Goal: Task Accomplishment & Management: Use online tool/utility

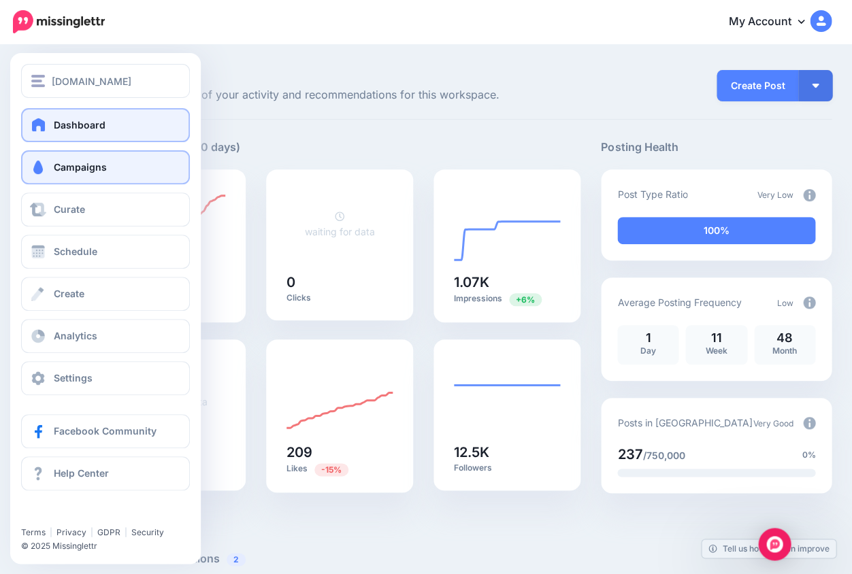
click at [108, 167] on link "Campaigns" at bounding box center [105, 167] width 169 height 34
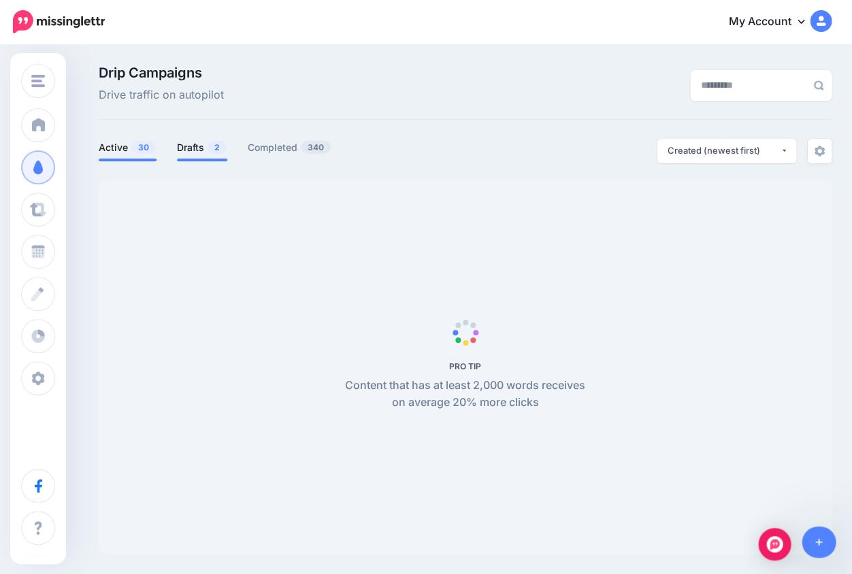
click at [203, 147] on link "Drafts 2" at bounding box center [202, 147] width 50 height 16
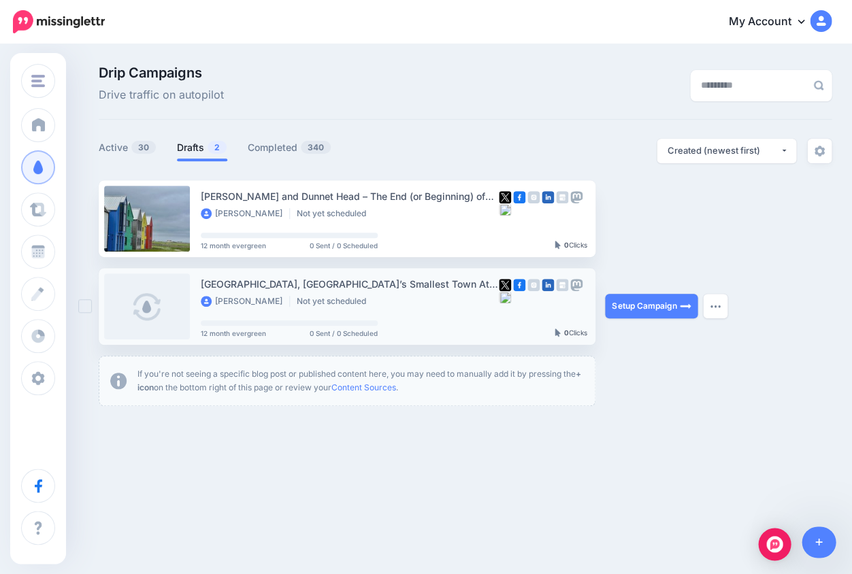
click at [168, 301] on link at bounding box center [147, 306] width 86 height 66
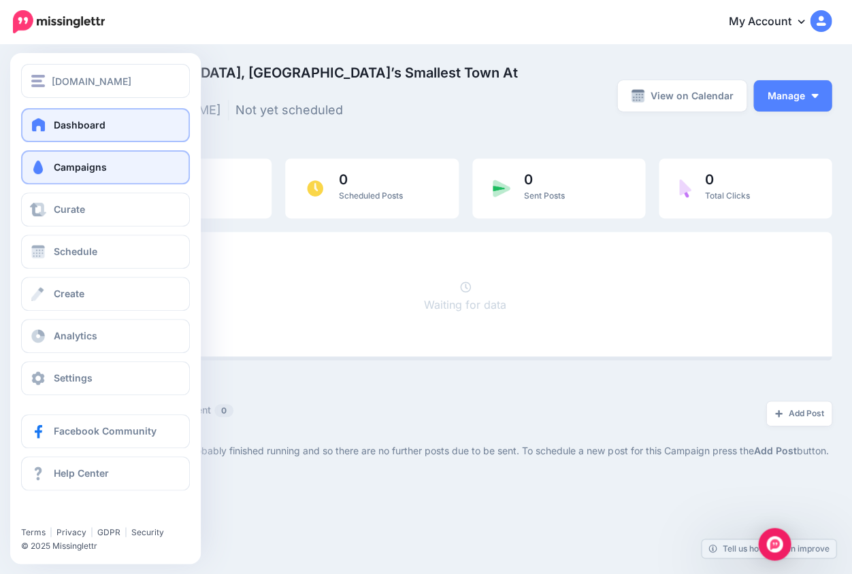
click at [72, 127] on span "Dashboard" at bounding box center [80, 125] width 52 height 12
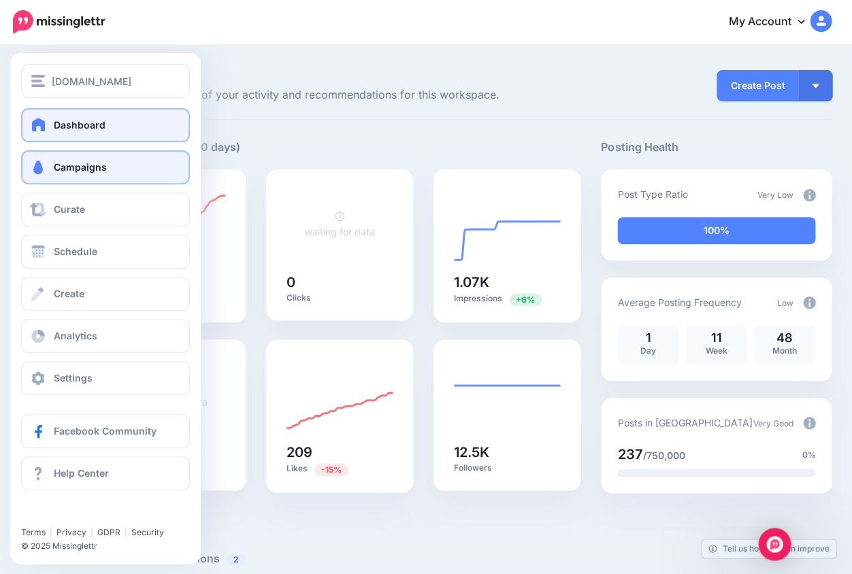
click at [97, 166] on span "Campaigns" at bounding box center [80, 167] width 53 height 12
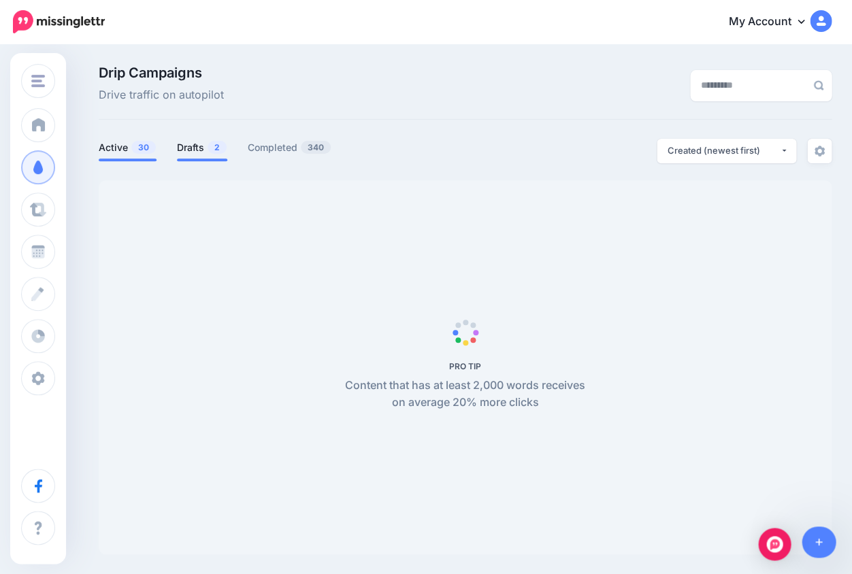
click at [201, 146] on link "Drafts 2" at bounding box center [202, 147] width 50 height 16
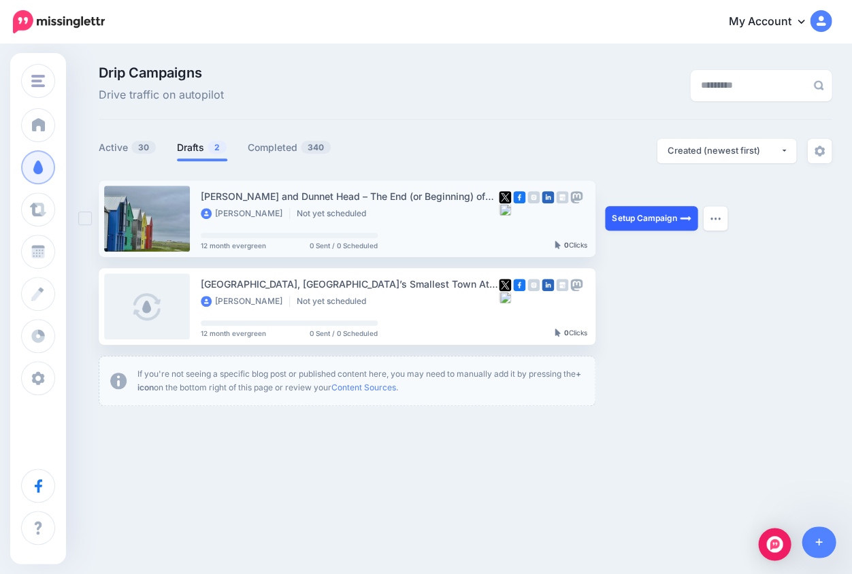
click at [650, 220] on link "Setup Campaign" at bounding box center [651, 218] width 93 height 24
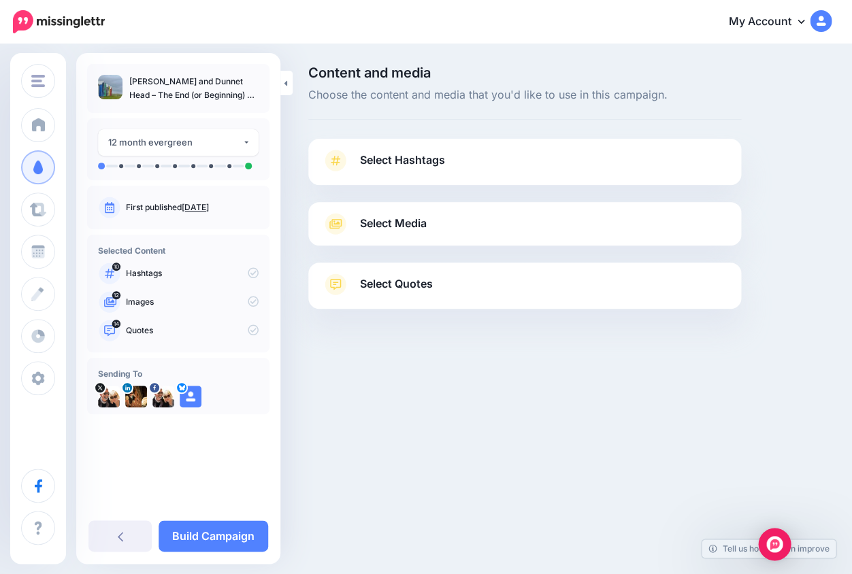
click at [335, 163] on icon at bounding box center [335, 161] width 19 height 22
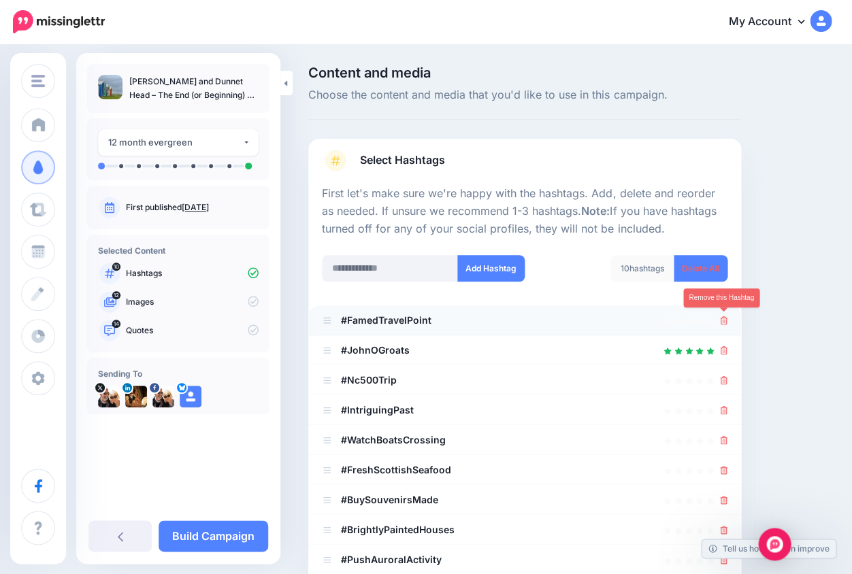
click at [721, 320] on icon at bounding box center [723, 320] width 7 height 8
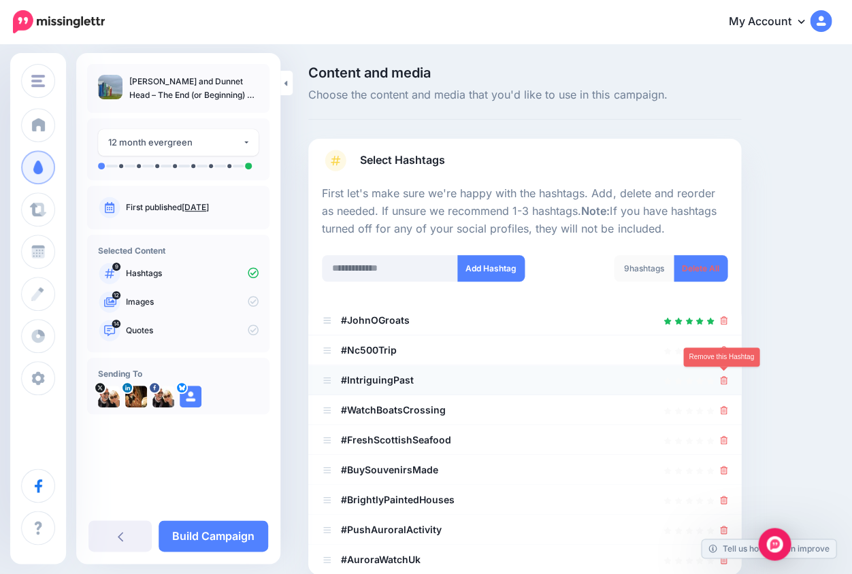
click at [721, 376] on icon at bounding box center [723, 380] width 7 height 8
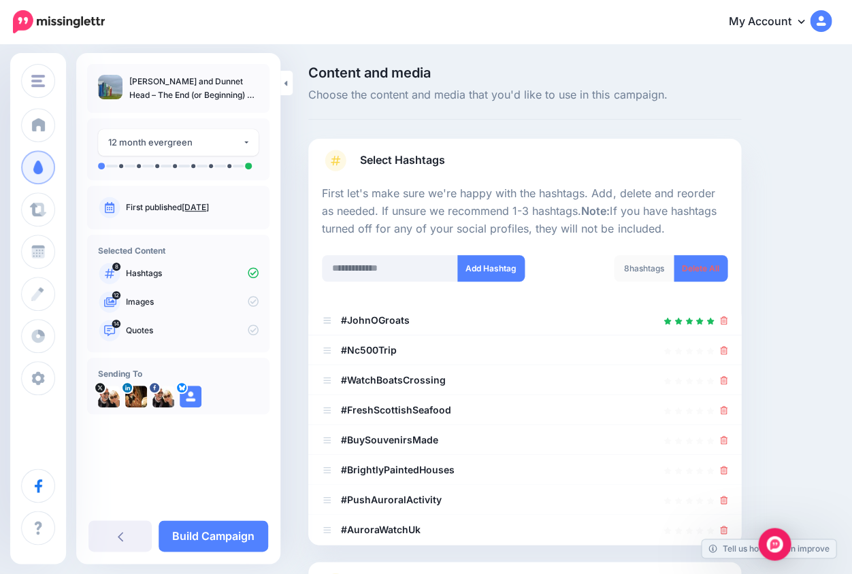
click at [721, 376] on icon at bounding box center [723, 380] width 7 height 8
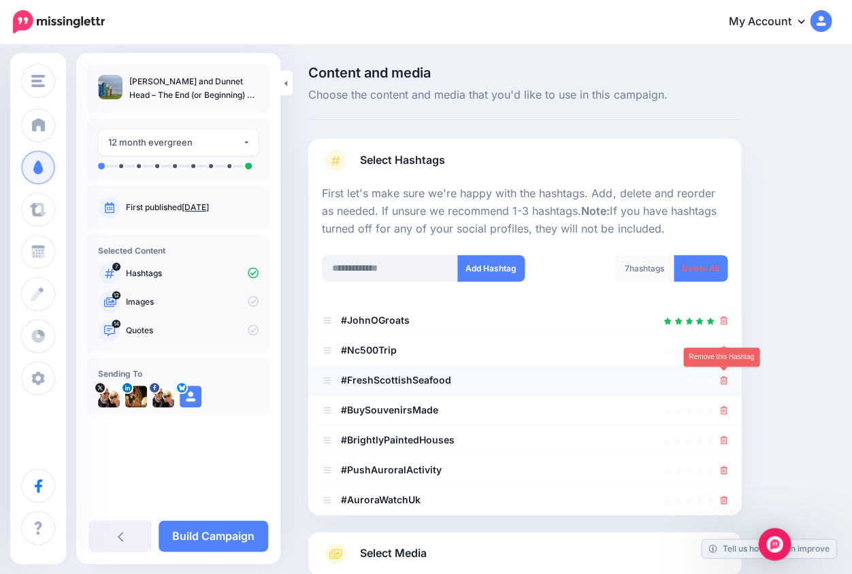
click at [721, 376] on icon at bounding box center [723, 380] width 7 height 8
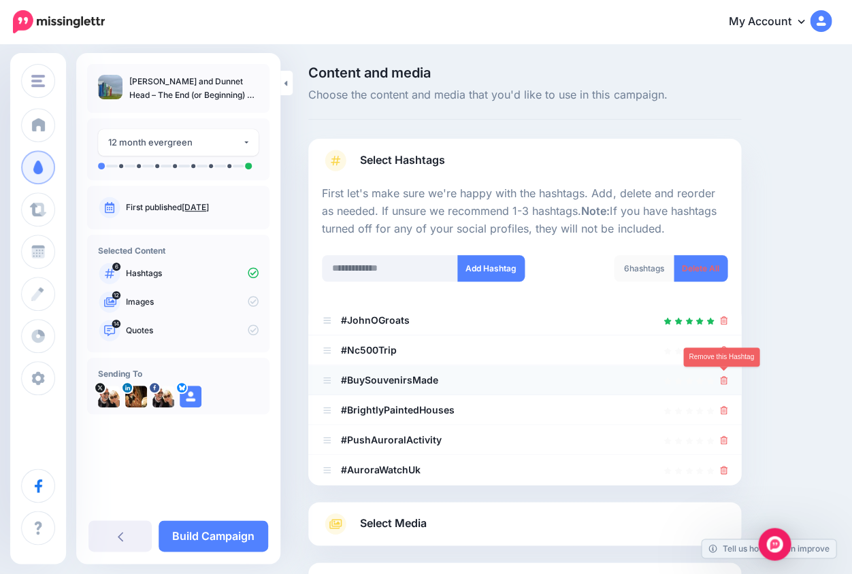
click at [721, 376] on icon at bounding box center [723, 380] width 7 height 8
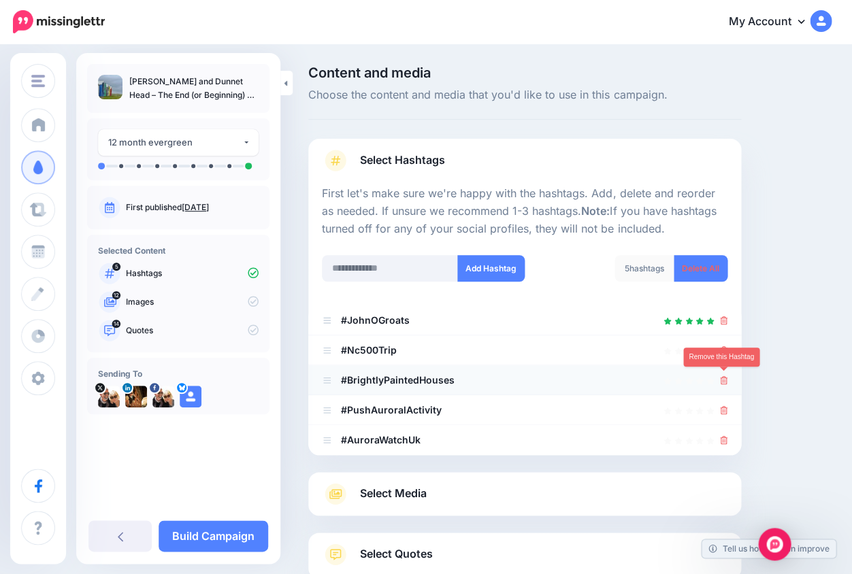
click at [721, 376] on icon at bounding box center [723, 380] width 7 height 8
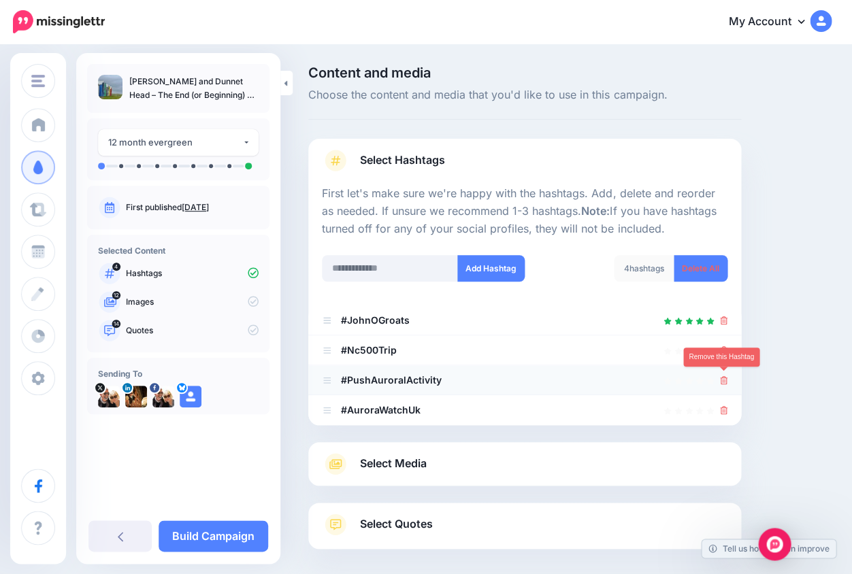
click at [721, 376] on icon at bounding box center [723, 380] width 7 height 8
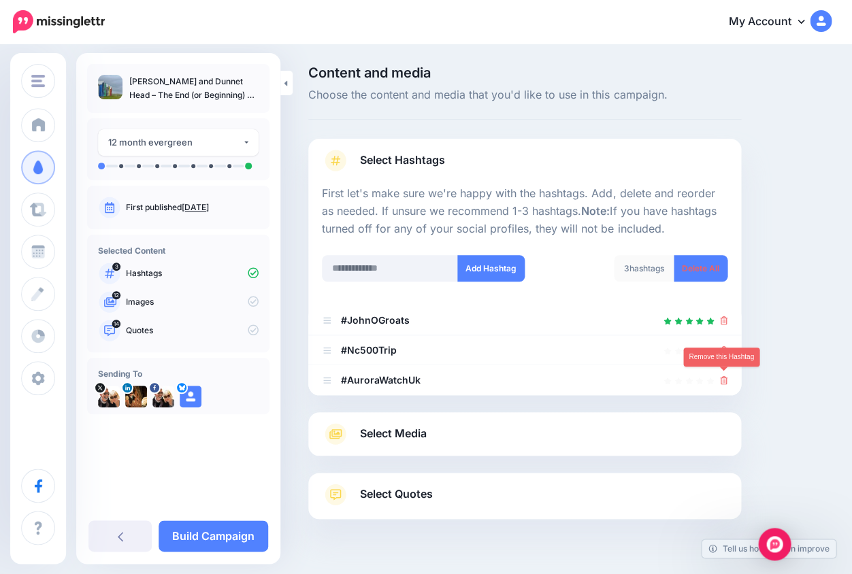
click at [721, 376] on icon at bounding box center [723, 380] width 7 height 8
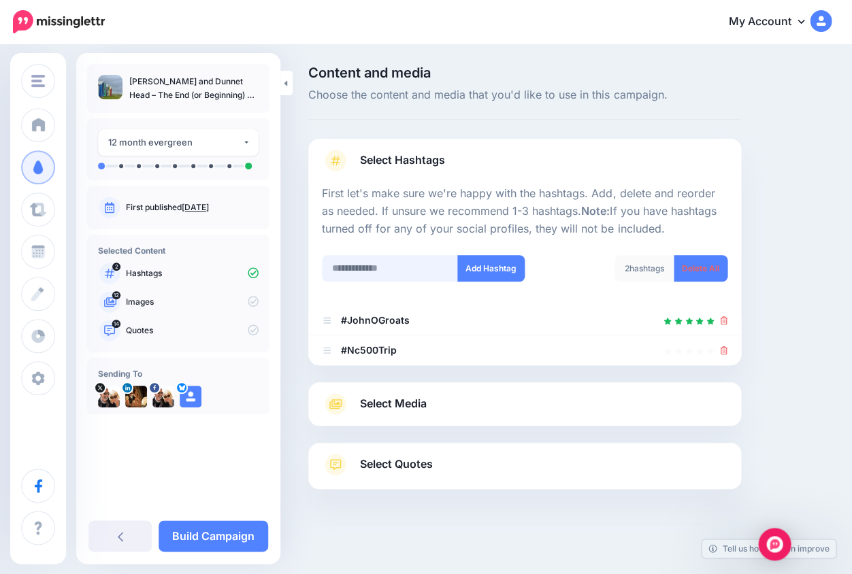
click at [370, 273] on input "text" at bounding box center [390, 268] width 136 height 27
type input "**********"
click at [486, 265] on button "Add Hashtag" at bounding box center [490, 268] width 67 height 27
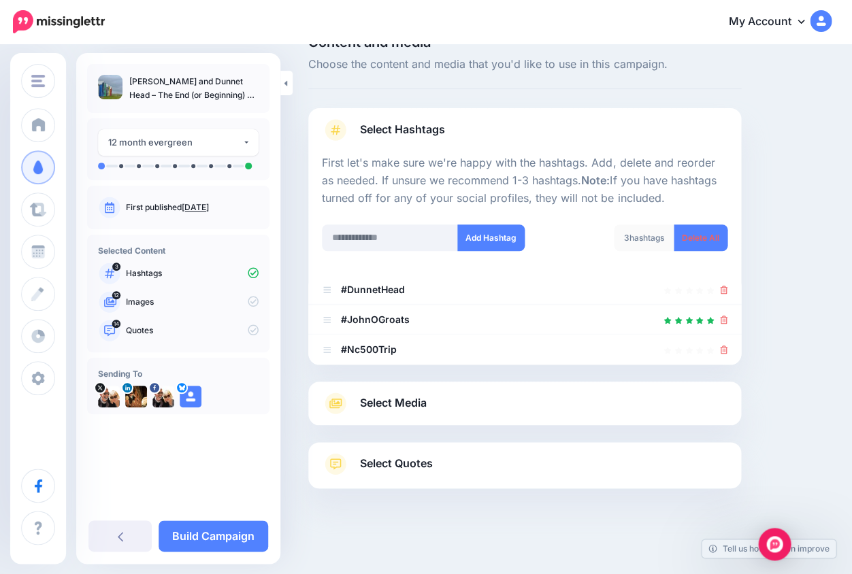
scroll to position [30, 0]
click at [341, 399] on icon at bounding box center [335, 404] width 24 height 22
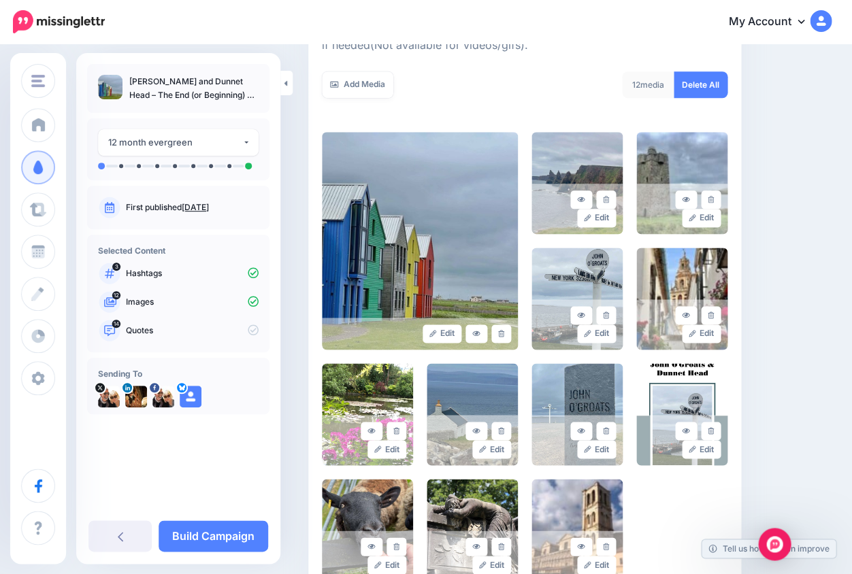
scroll to position [244, 0]
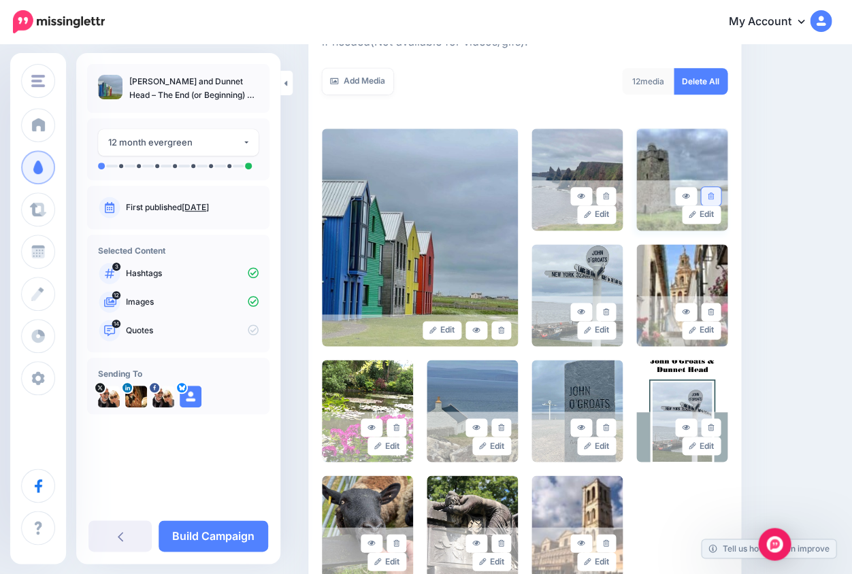
click at [711, 195] on icon at bounding box center [710, 196] width 6 height 7
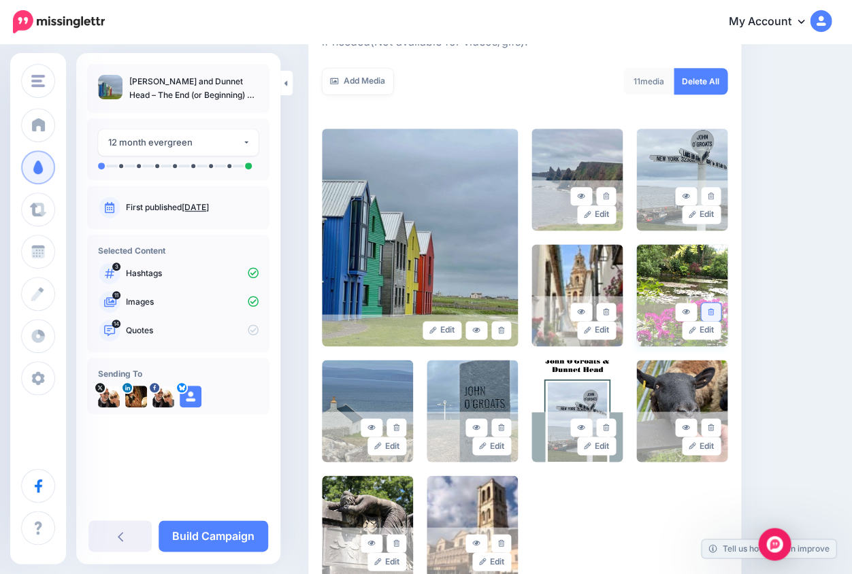
click at [714, 308] on link at bounding box center [711, 312] width 20 height 18
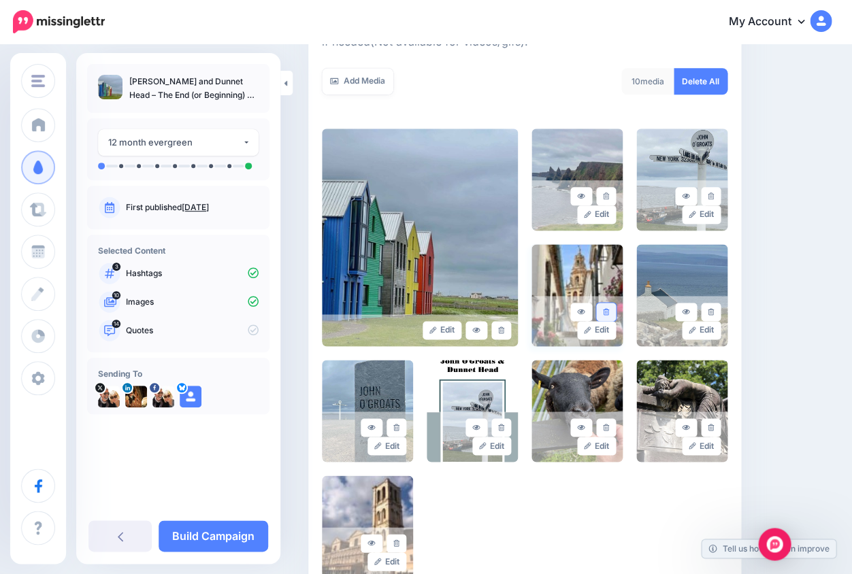
click at [607, 308] on icon at bounding box center [606, 311] width 6 height 7
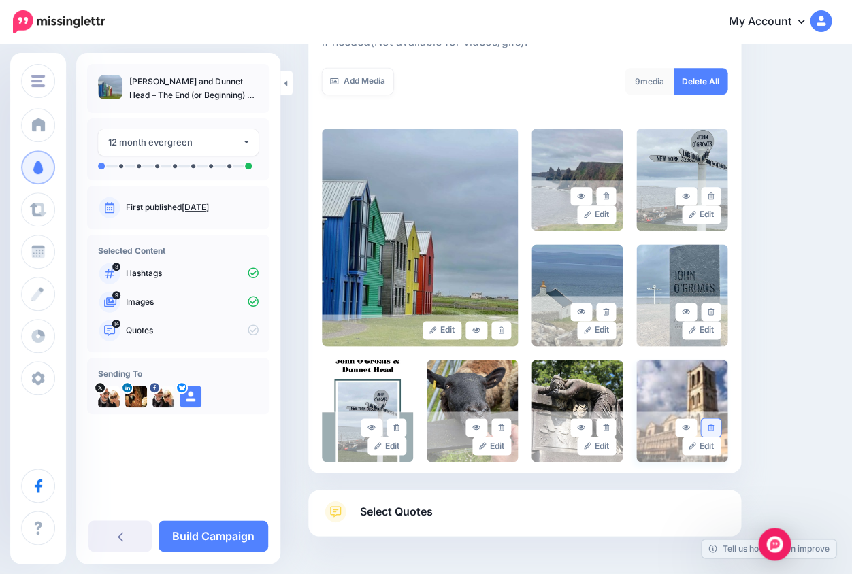
click at [712, 421] on link at bounding box center [711, 427] width 20 height 18
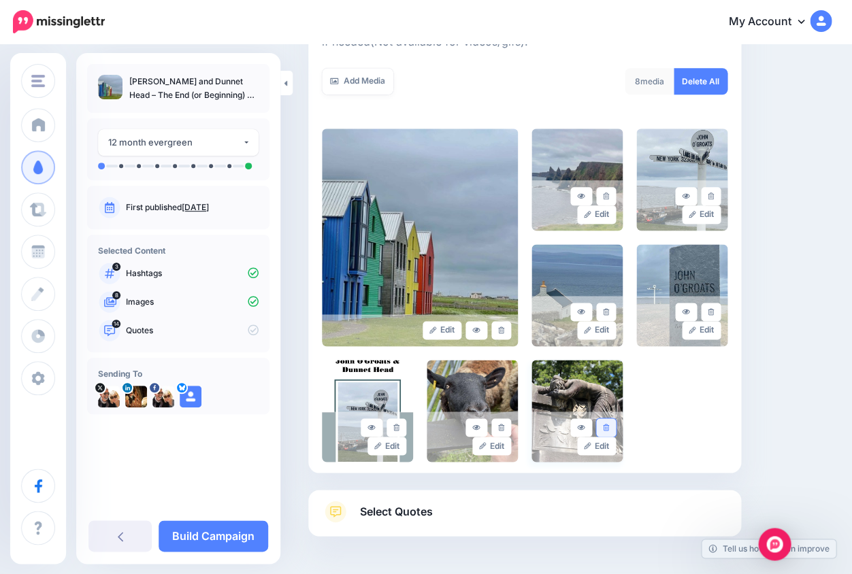
click at [604, 424] on icon at bounding box center [606, 427] width 6 height 7
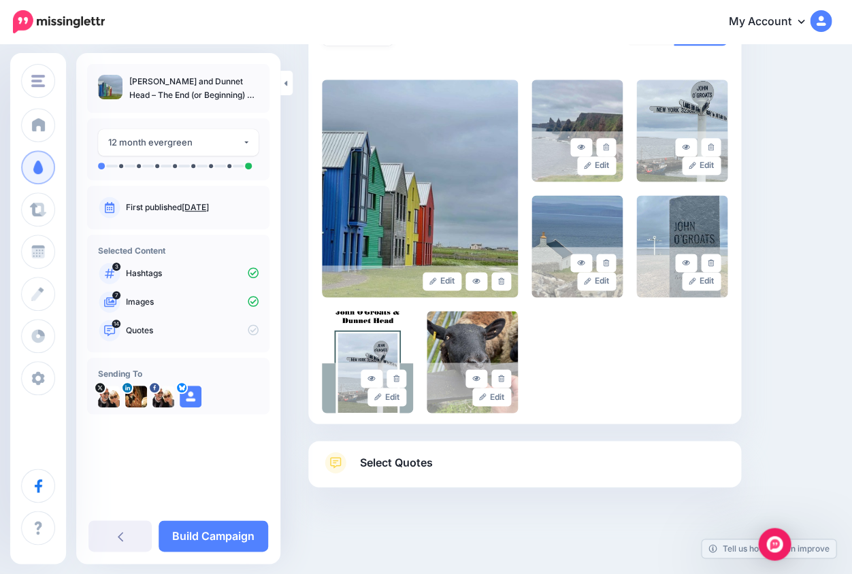
scroll to position [292, 0]
click at [397, 459] on span "Select Quotes" at bounding box center [396, 463] width 73 height 18
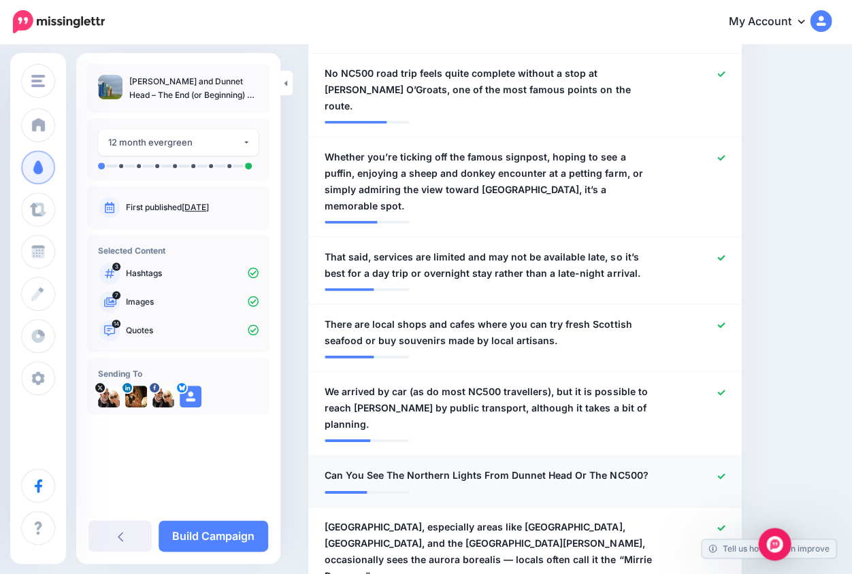
scroll to position [750, 0]
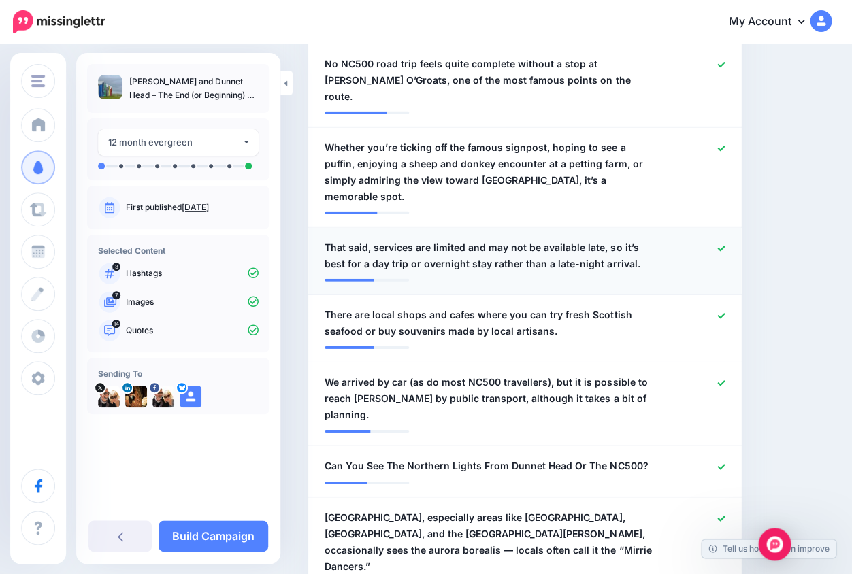
click at [720, 244] on link at bounding box center [720, 249] width 7 height 10
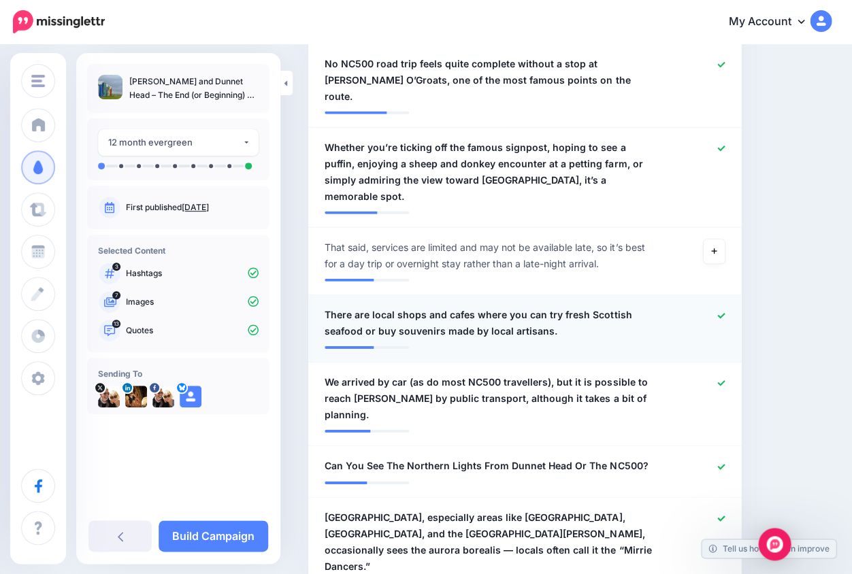
click at [719, 312] on icon at bounding box center [720, 315] width 7 height 7
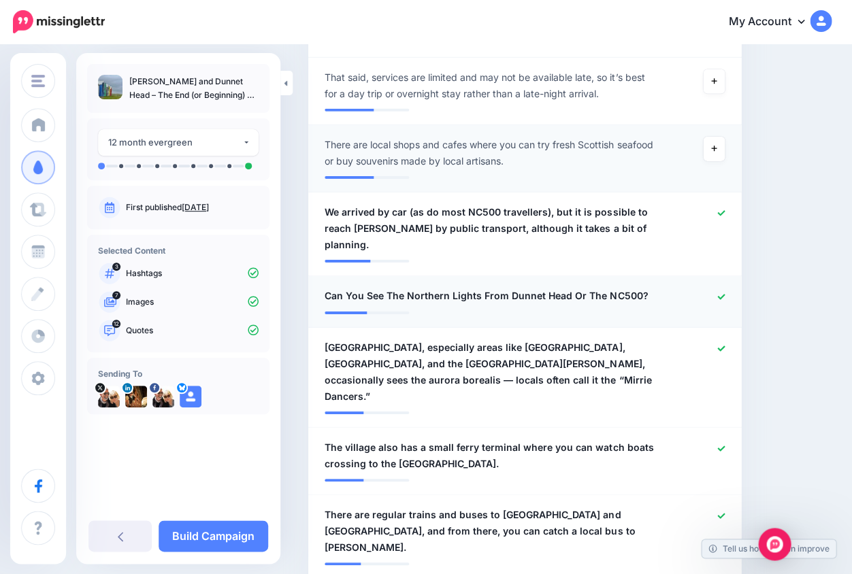
scroll to position [946, 0]
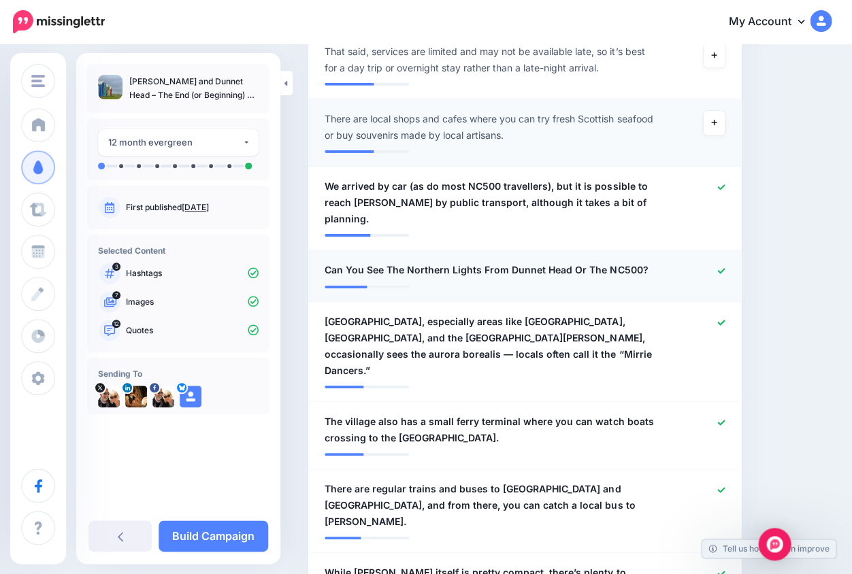
click at [720, 267] on icon at bounding box center [720, 270] width 7 height 7
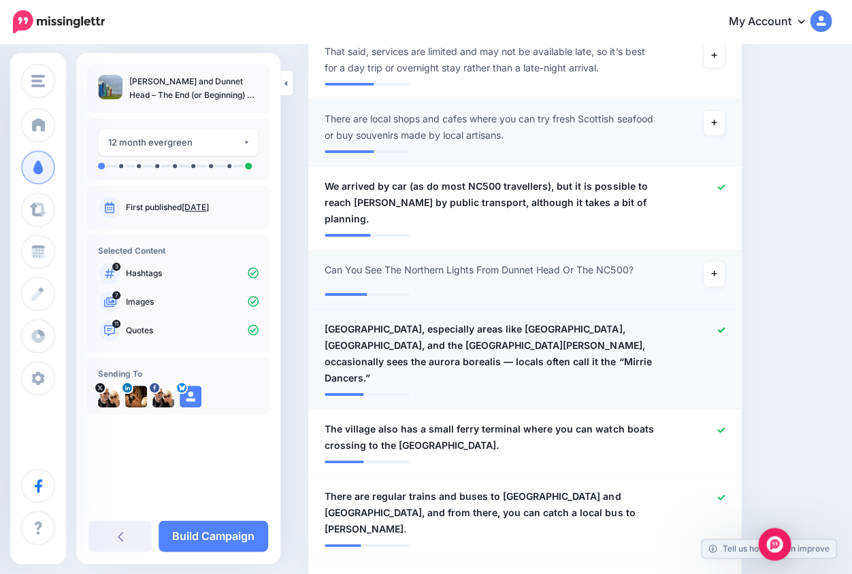
click at [719, 327] on icon at bounding box center [720, 329] width 7 height 5
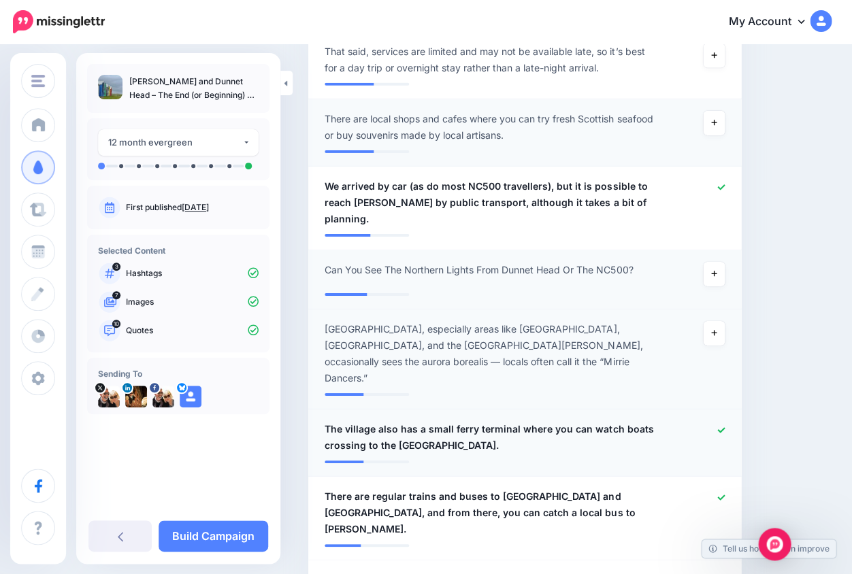
click at [721, 427] on icon at bounding box center [720, 429] width 7 height 5
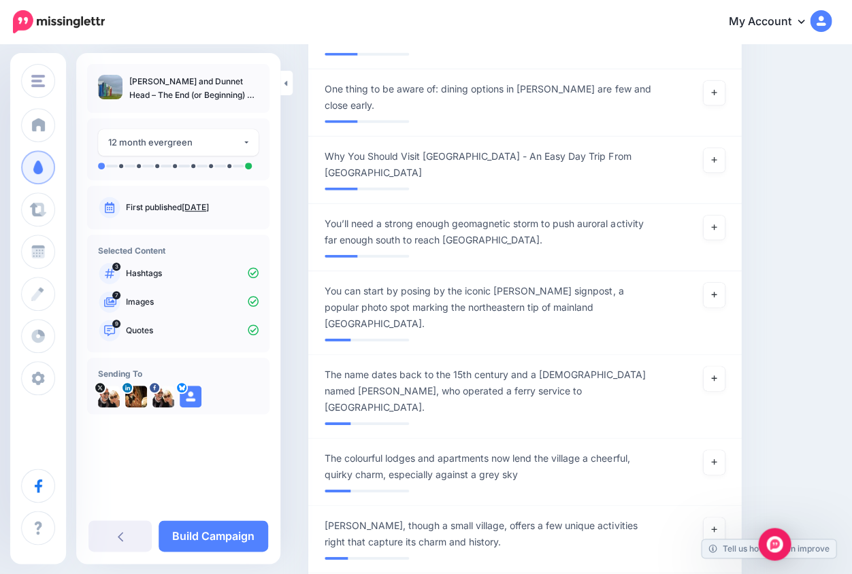
scroll to position [2001, 0]
click at [224, 537] on link "Build Campaign" at bounding box center [213, 535] width 110 height 31
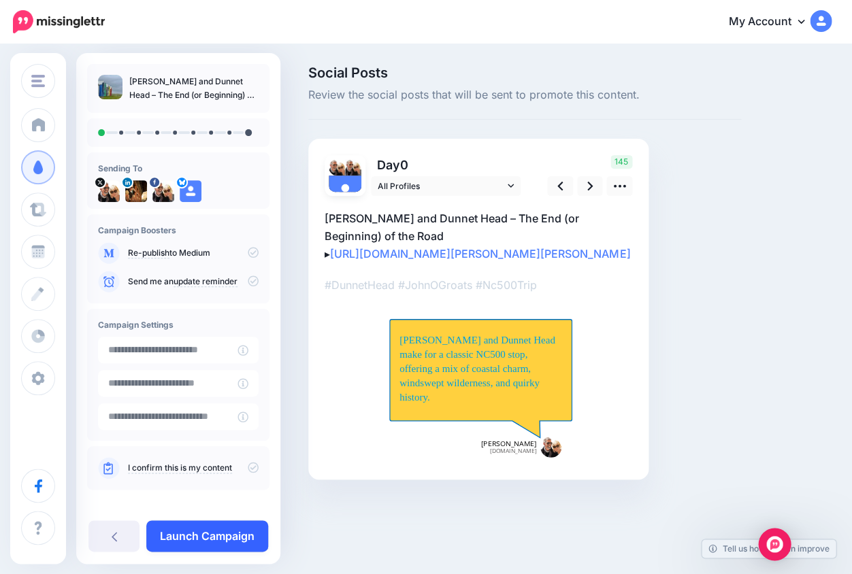
click at [231, 548] on link "Launch Campaign" at bounding box center [207, 535] width 122 height 31
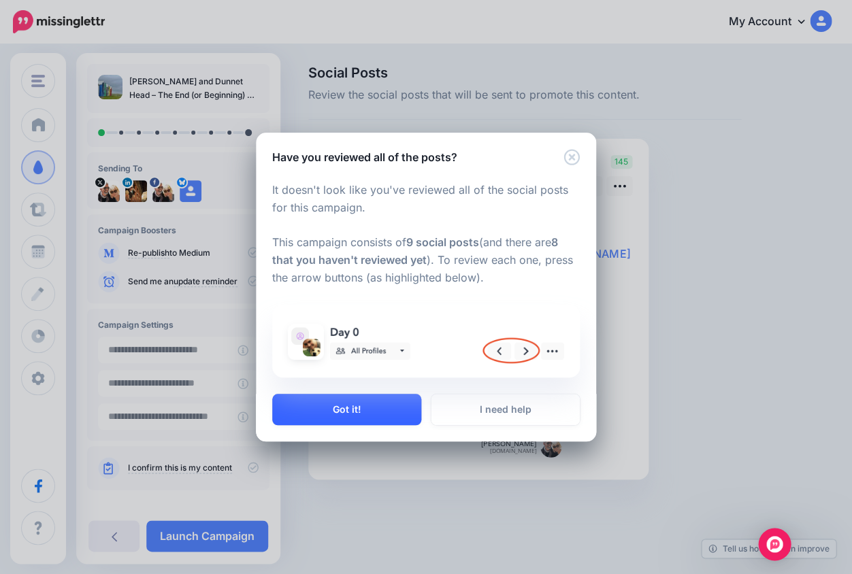
click at [373, 411] on button "Got it!" at bounding box center [346, 409] width 149 height 31
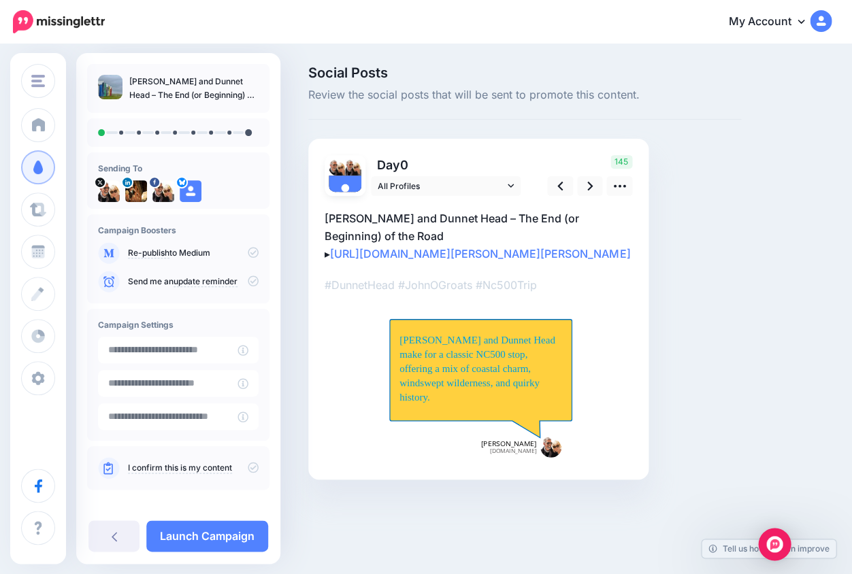
scroll to position [16, 0]
click at [619, 185] on icon at bounding box center [619, 186] width 12 height 3
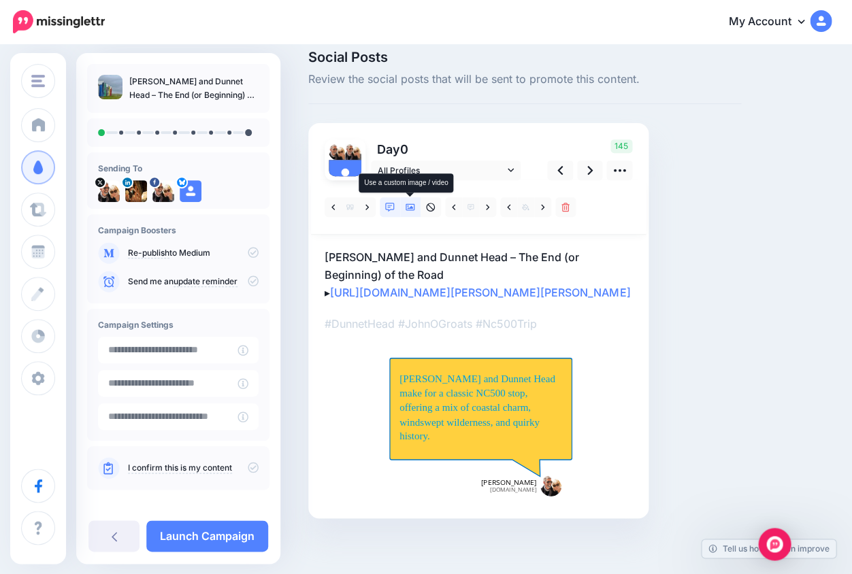
click at [412, 207] on icon at bounding box center [410, 207] width 10 height 7
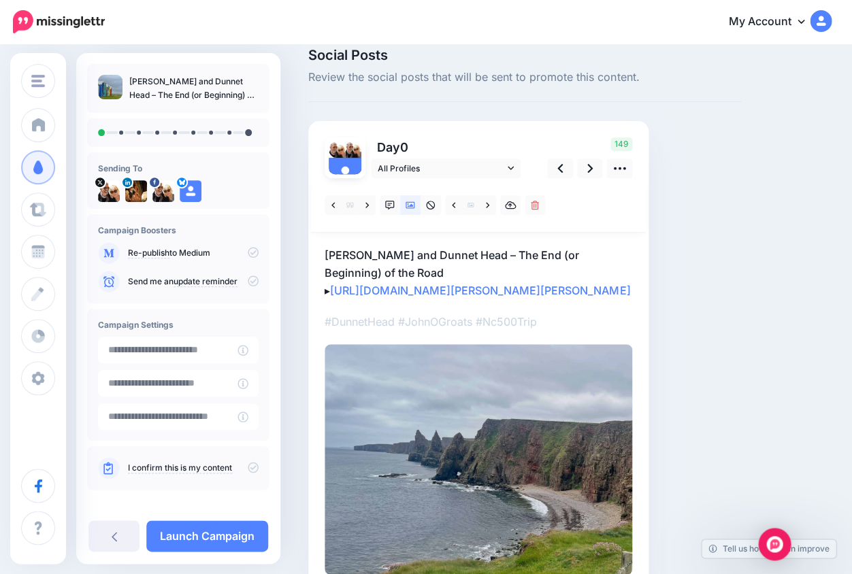
scroll to position [0, 0]
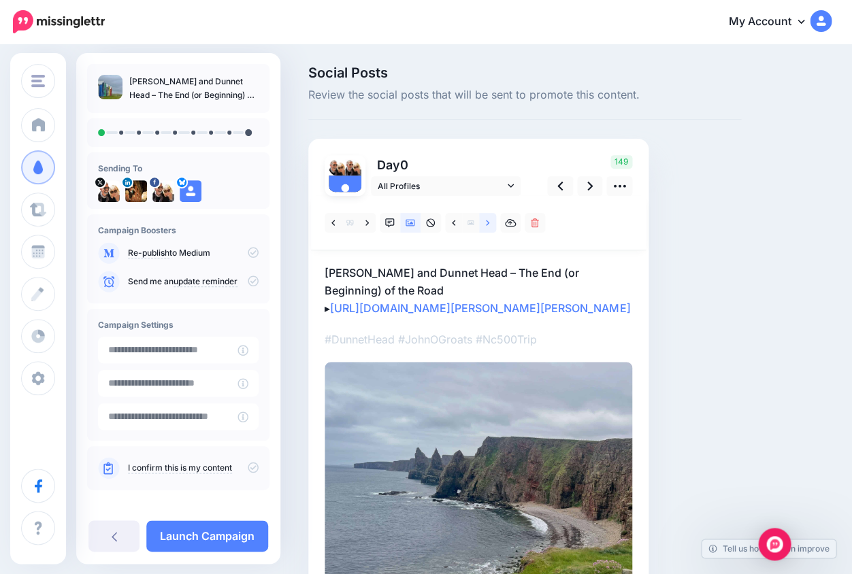
click at [486, 222] on icon at bounding box center [487, 223] width 3 height 10
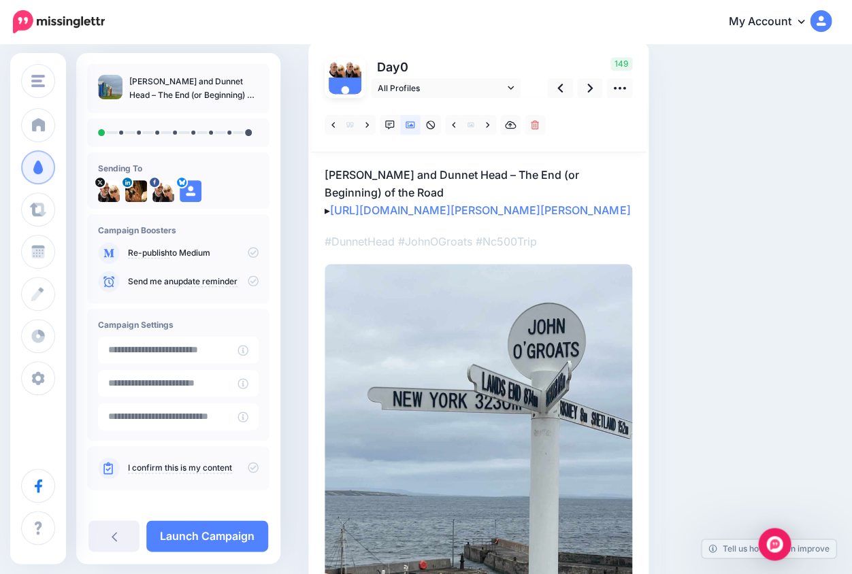
scroll to position [77, 0]
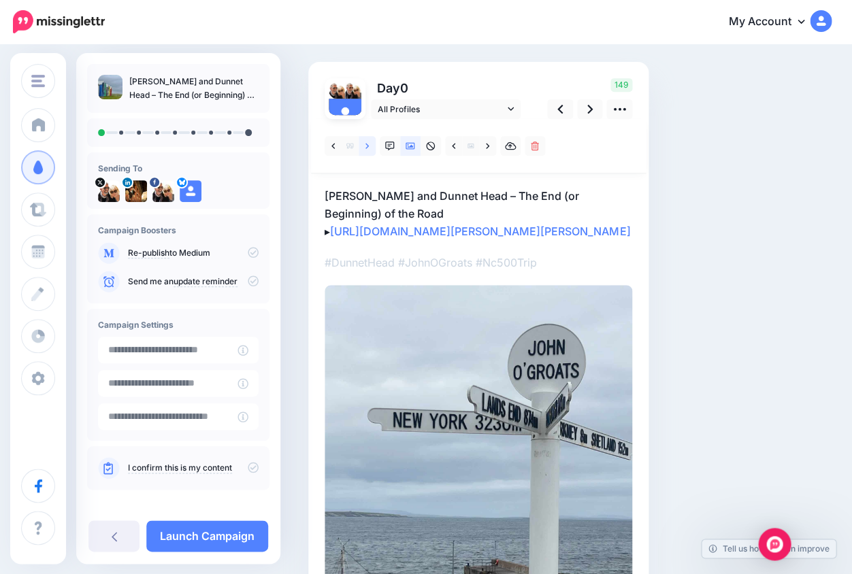
click at [369, 146] on link at bounding box center [366, 146] width 17 height 20
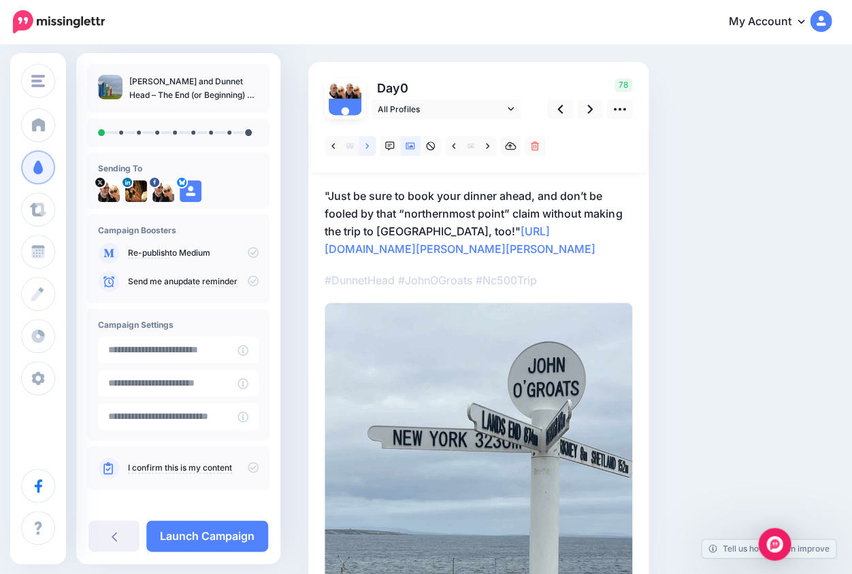
click at [369, 146] on link at bounding box center [366, 146] width 17 height 20
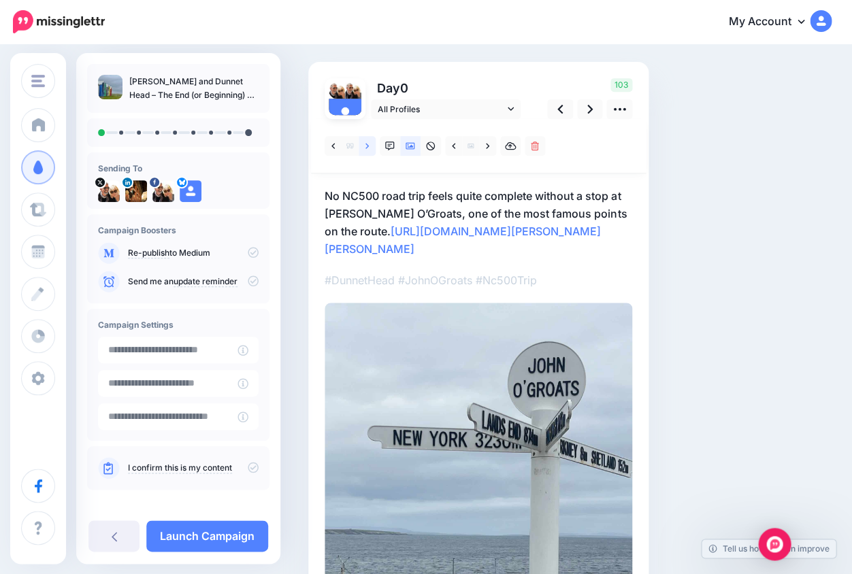
click at [370, 148] on link at bounding box center [366, 146] width 17 height 20
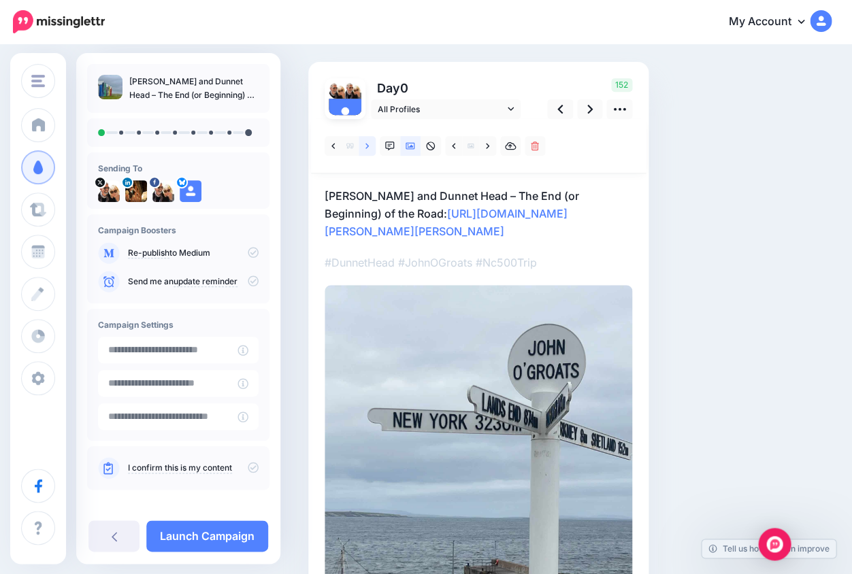
click at [369, 148] on link at bounding box center [366, 146] width 17 height 20
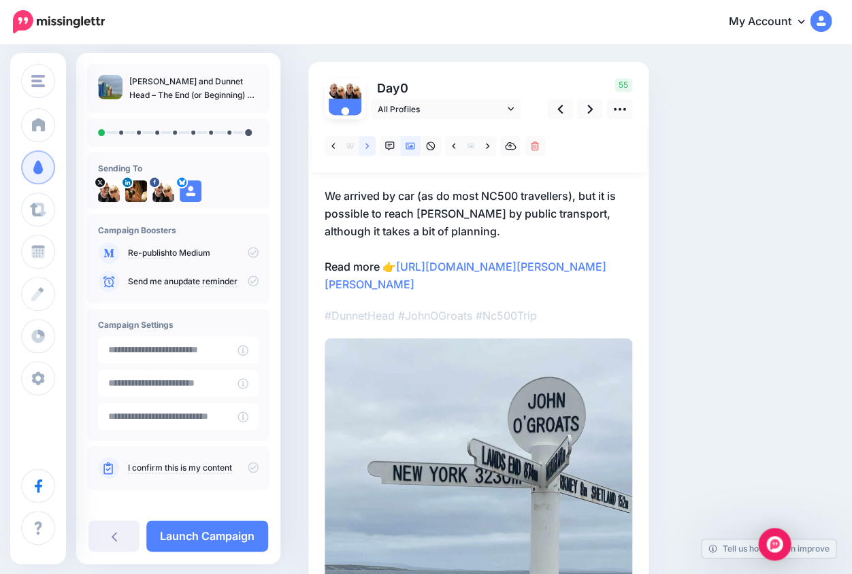
click at [367, 146] on icon at bounding box center [366, 146] width 3 height 10
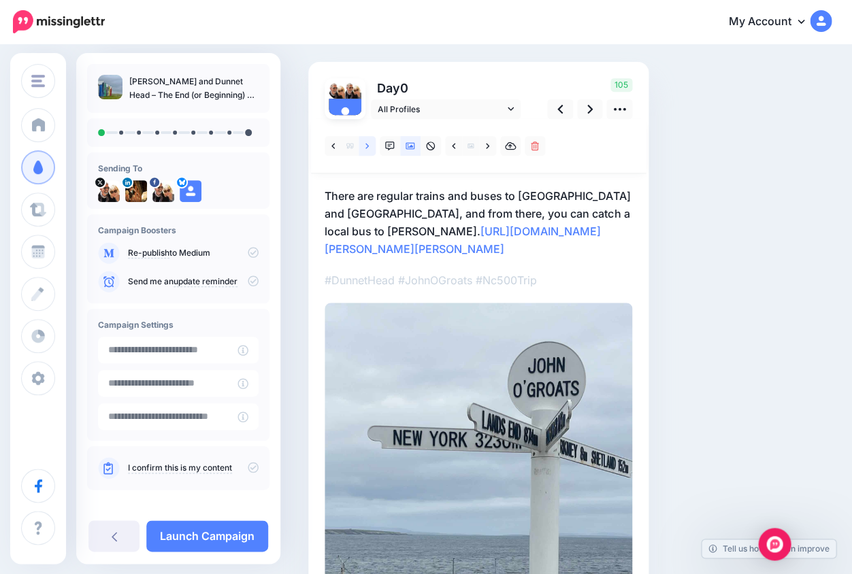
click at [367, 146] on icon at bounding box center [366, 146] width 3 height 10
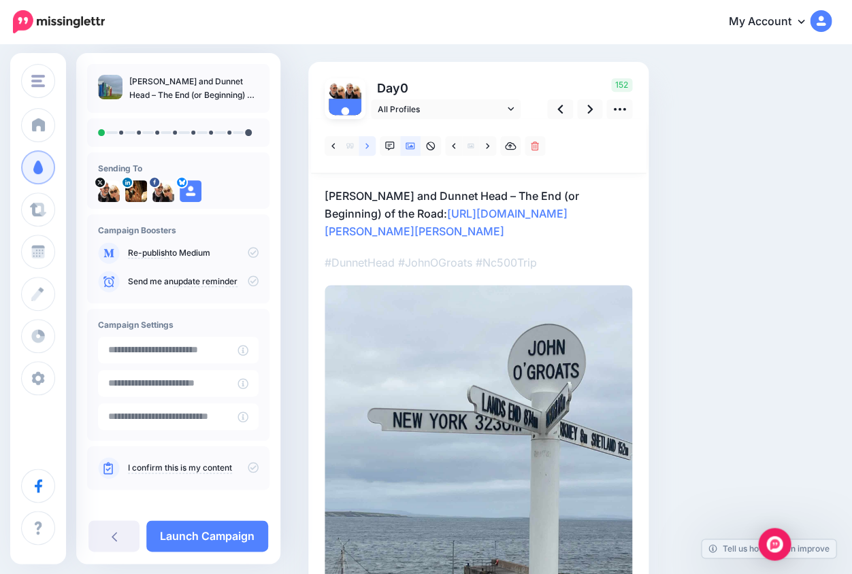
click at [367, 146] on icon at bounding box center [366, 146] width 3 height 10
click at [367, 145] on icon at bounding box center [366, 145] width 3 height 5
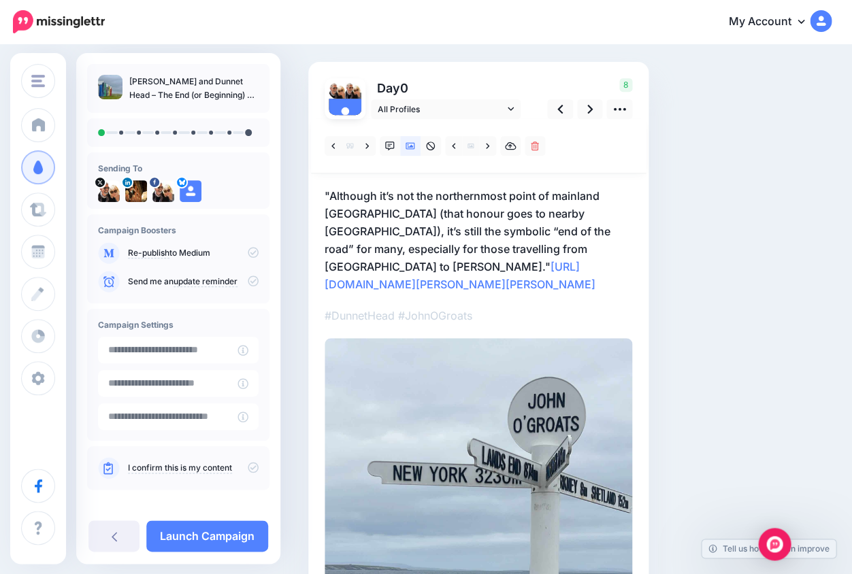
click at [329, 193] on p ""Although it’s not the northernmost point of mainland Britain (that honour goes…" at bounding box center [477, 240] width 307 height 106
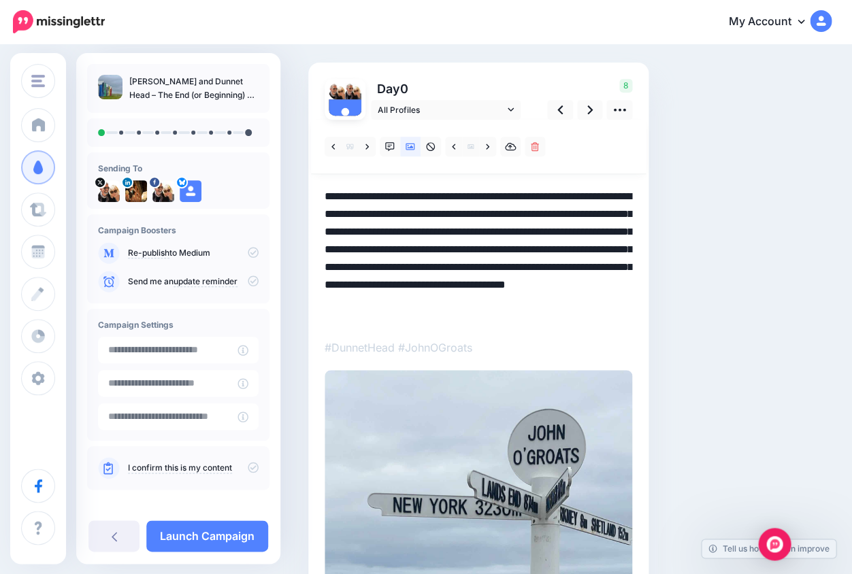
scroll to position [0, 0]
drag, startPoint x: 328, startPoint y: 194, endPoint x: 321, endPoint y: 195, distance: 6.8
click at [321, 195] on div "Day 0 All Profiles" at bounding box center [478, 430] width 340 height 734
click at [551, 246] on textarea "**********" at bounding box center [477, 256] width 307 height 137
click at [557, 249] on textarea "**********" at bounding box center [477, 256] width 307 height 137
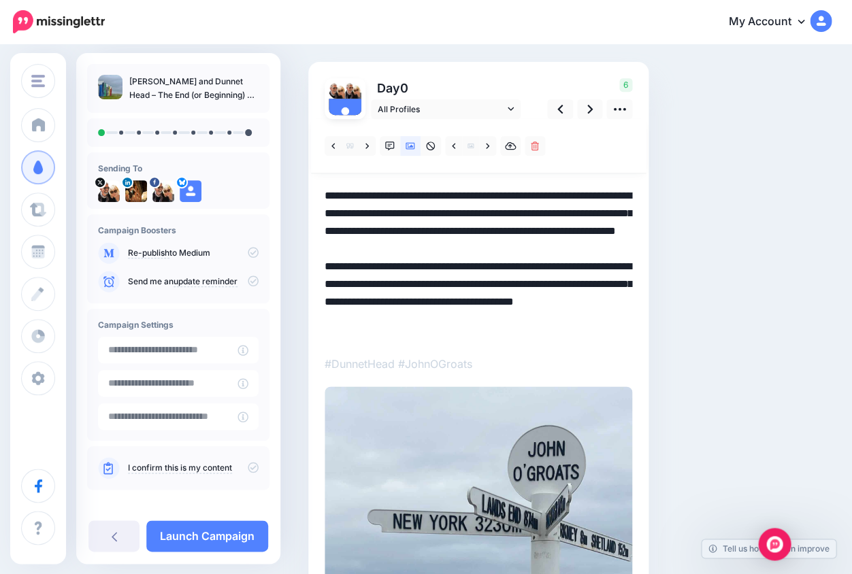
scroll to position [77, 0]
drag, startPoint x: 463, startPoint y: 299, endPoint x: 639, endPoint y: 335, distance: 180.5
click at [639, 335] on div "Day 0 All Profiles" at bounding box center [478, 437] width 340 height 751
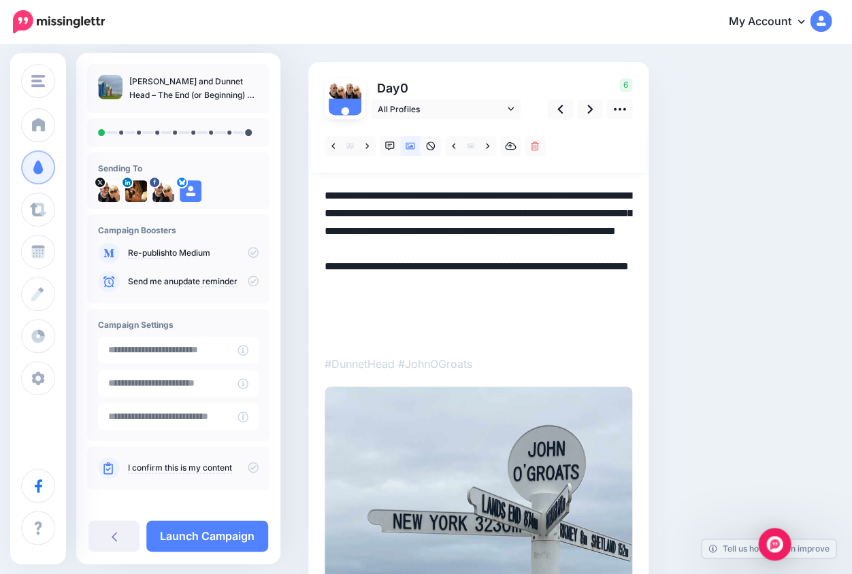
scroll to position [76, 0]
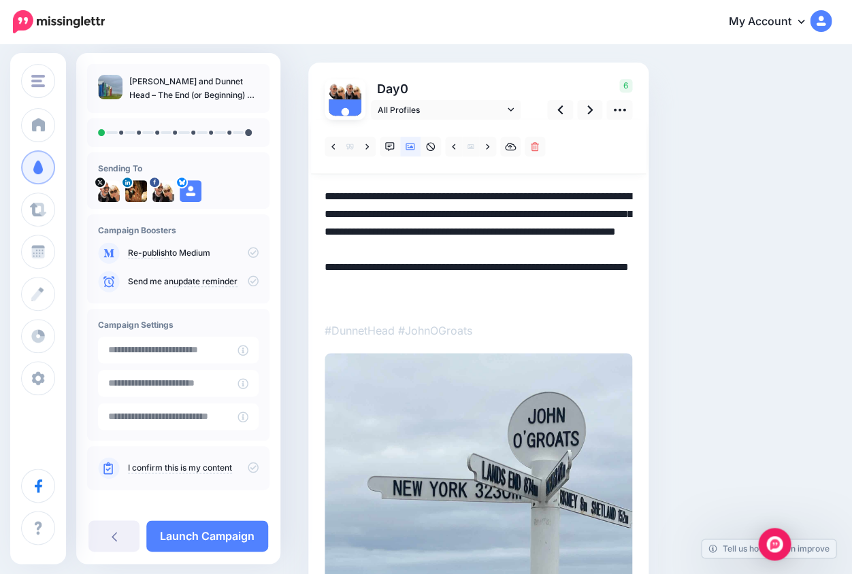
drag, startPoint x: 508, startPoint y: 232, endPoint x: 553, endPoint y: 244, distance: 46.5
click at [552, 245] on textarea "**********" at bounding box center [477, 248] width 307 height 120
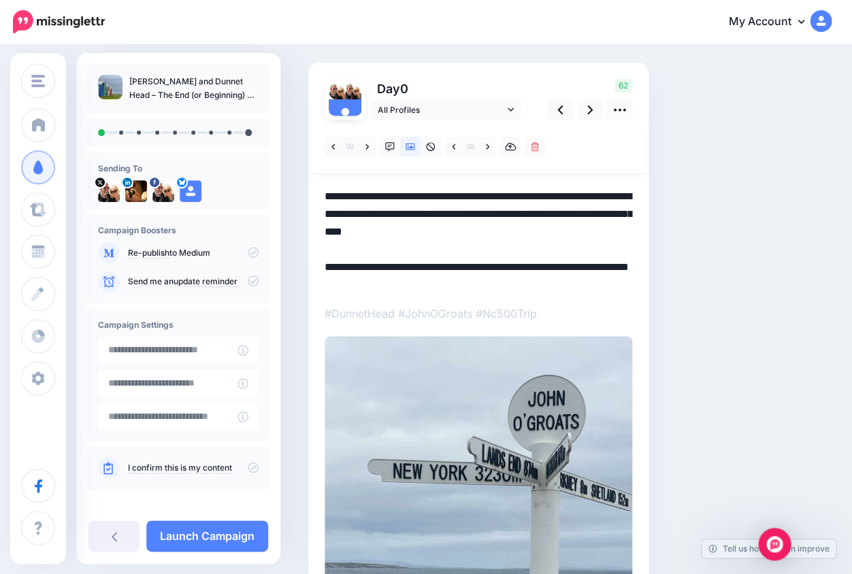
click at [428, 195] on textarea "**********" at bounding box center [477, 239] width 307 height 103
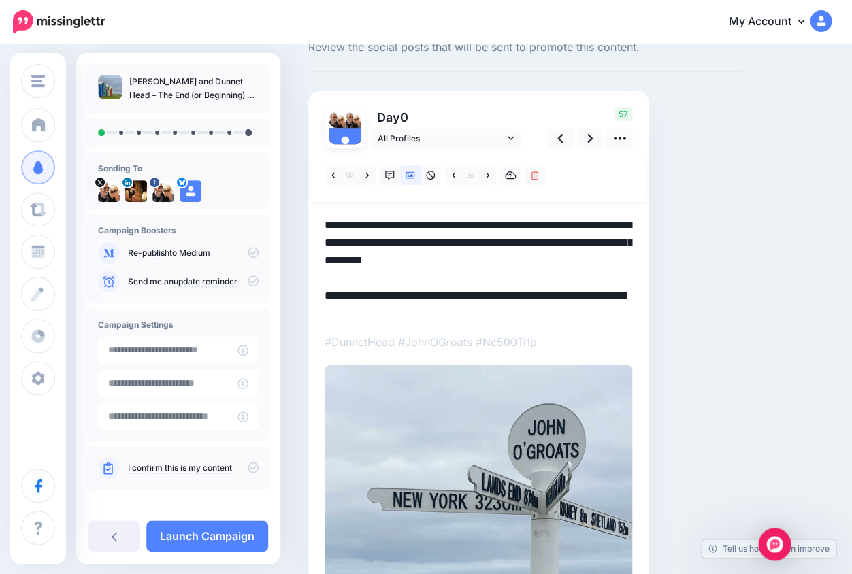
scroll to position [33, 0]
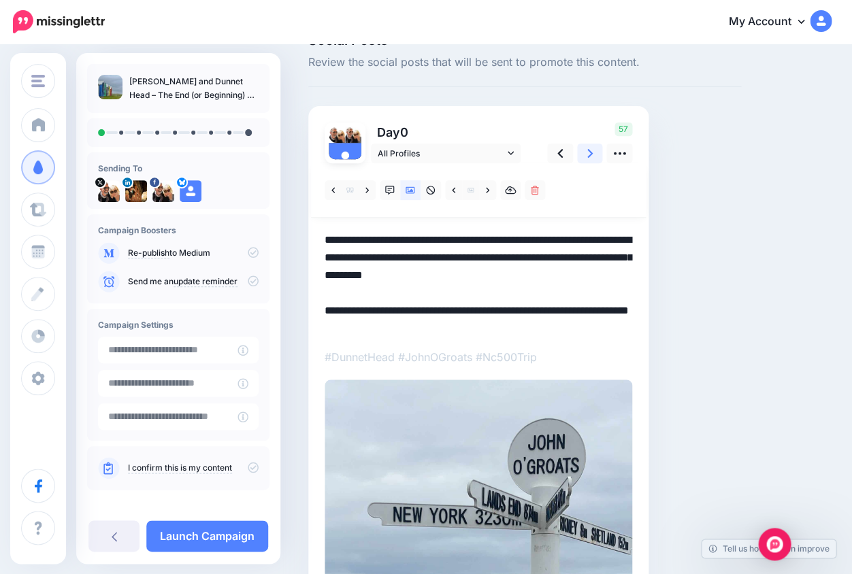
click at [589, 149] on icon at bounding box center [589, 153] width 5 height 14
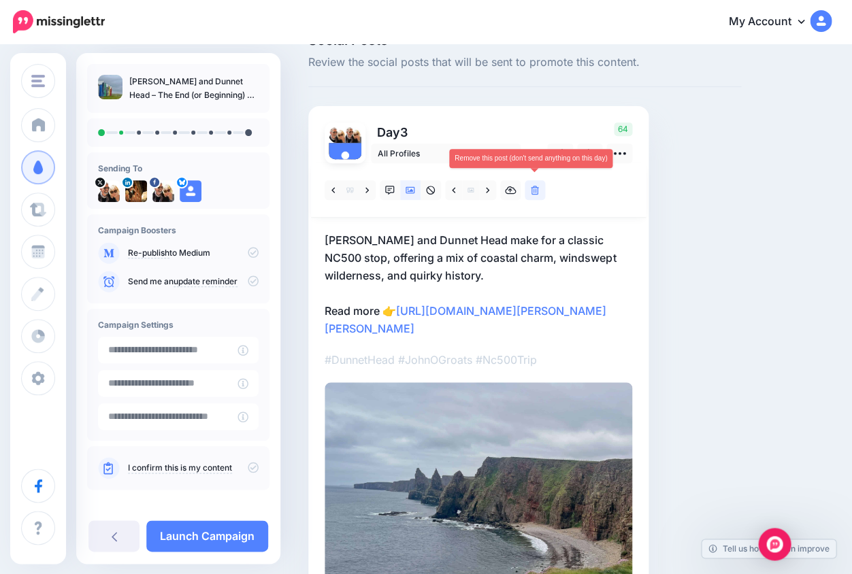
click at [535, 191] on icon at bounding box center [535, 191] width 8 height 10
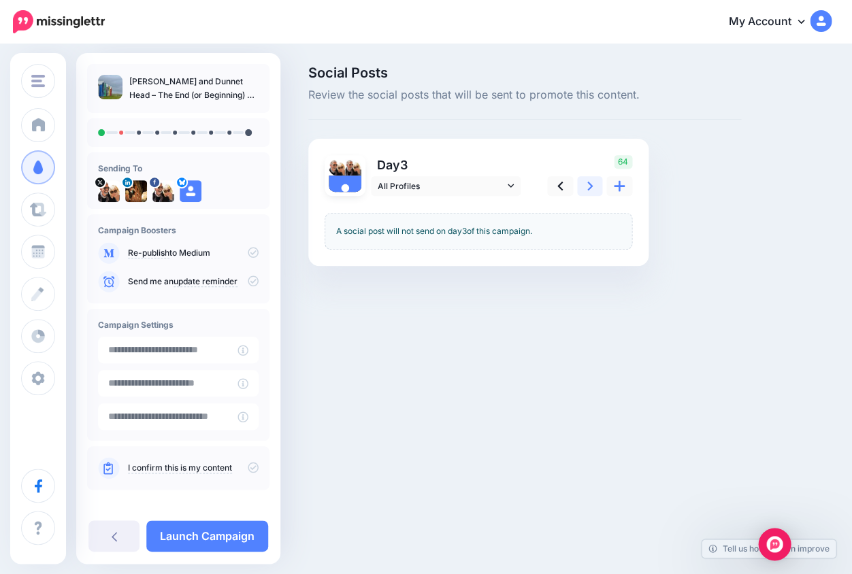
click at [590, 184] on icon at bounding box center [589, 186] width 5 height 9
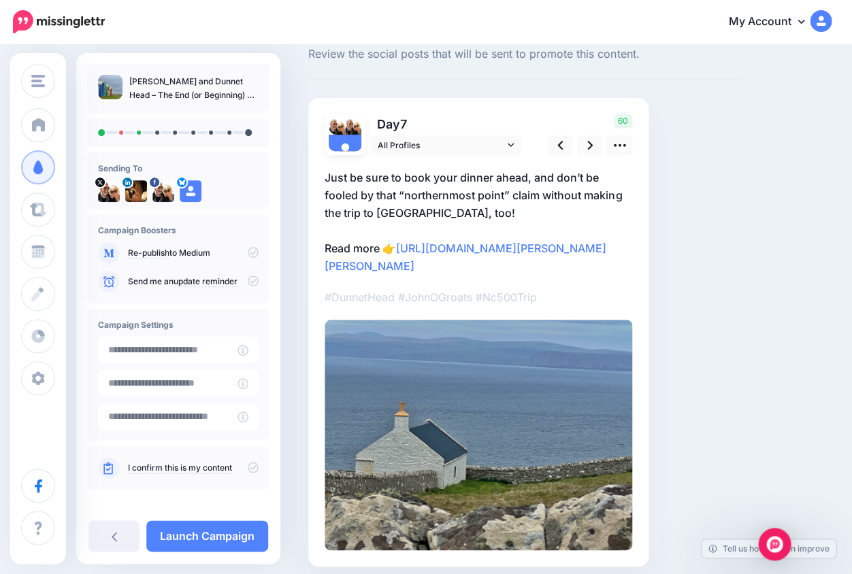
scroll to position [45, 0]
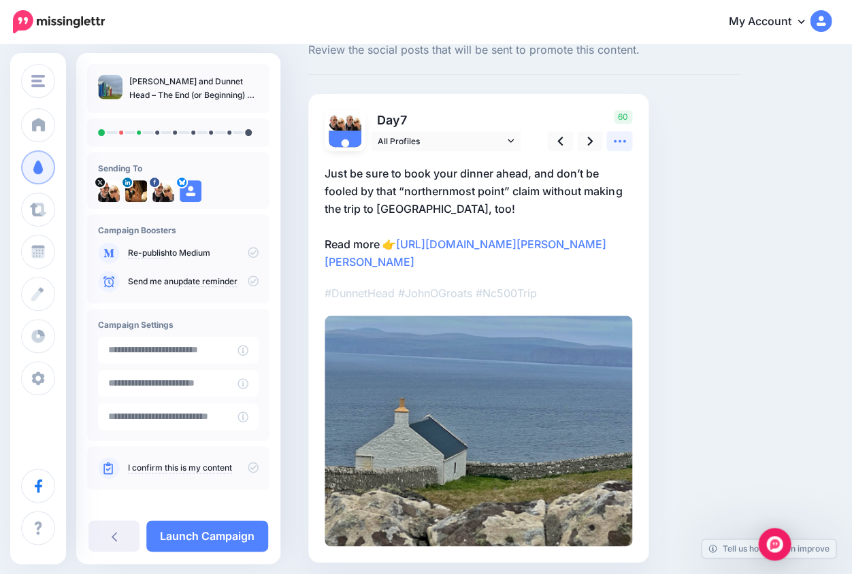
click at [618, 141] on icon at bounding box center [619, 141] width 14 height 14
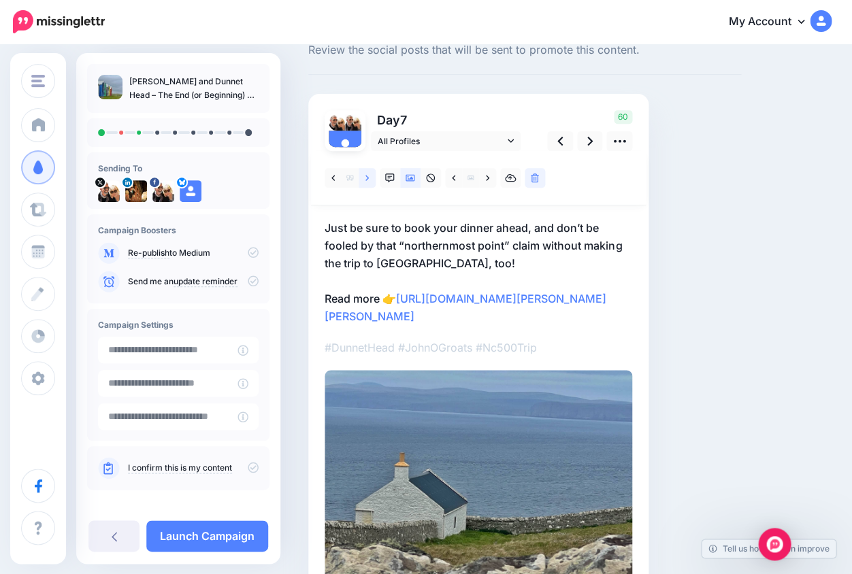
click at [368, 178] on link at bounding box center [366, 178] width 17 height 20
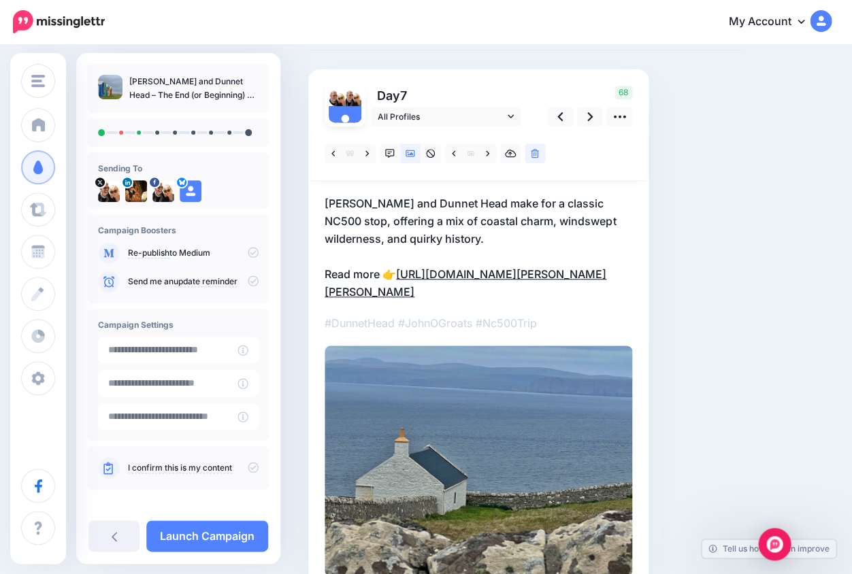
click at [508, 299] on link "https://lifepart2andbeyond.com/what-to-do-in-john-ogroats-and-dunnet-head/?utm_…" at bounding box center [465, 282] width 282 height 31
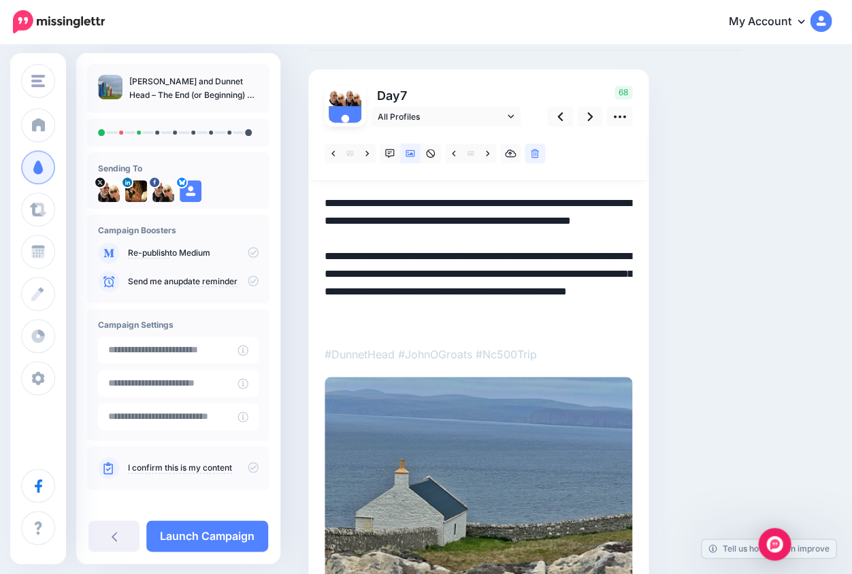
drag, startPoint x: 504, startPoint y: 288, endPoint x: 555, endPoint y: 346, distance: 77.1
click at [555, 346] on div "Combined Shape" at bounding box center [477, 367] width 307 height 481
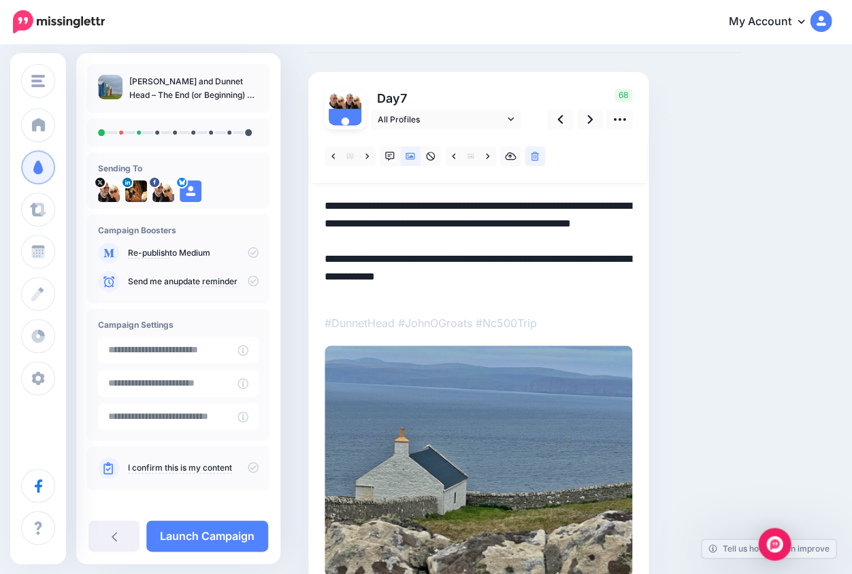
scroll to position [45, 0]
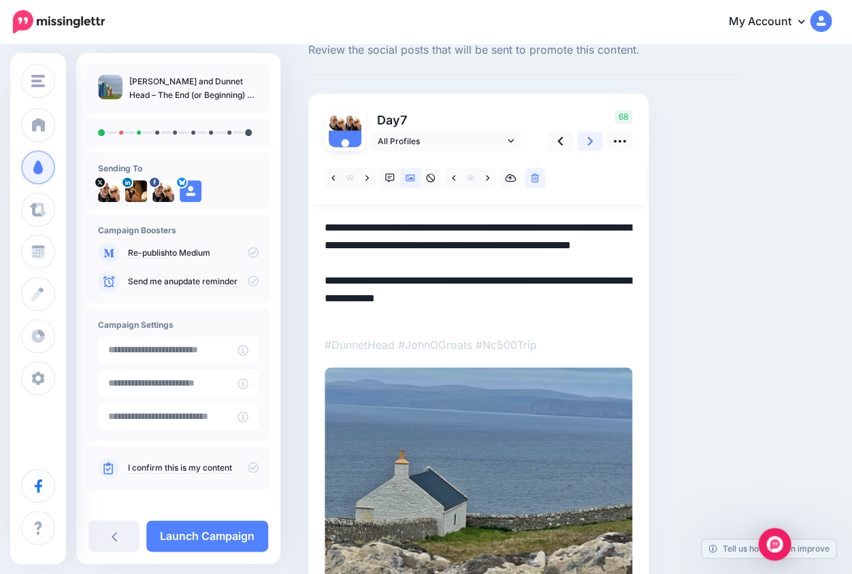
click at [589, 141] on icon at bounding box center [589, 141] width 5 height 9
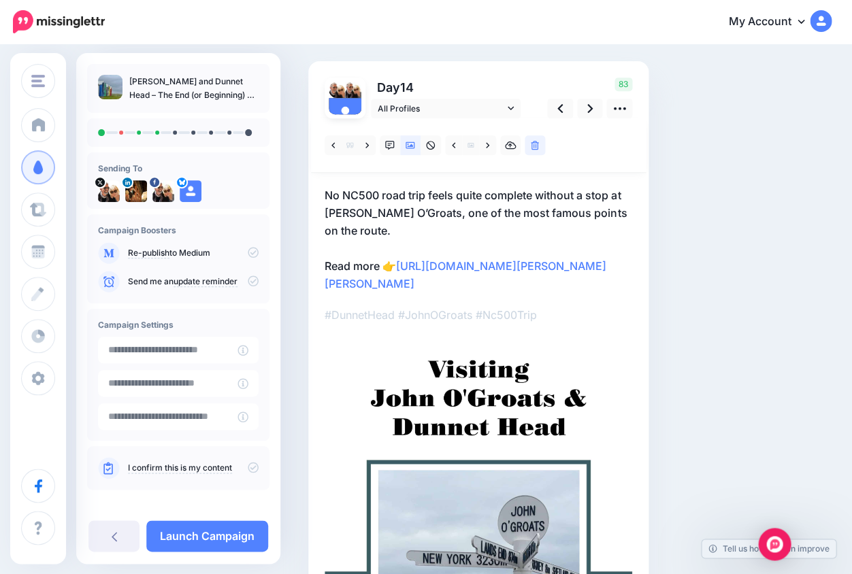
scroll to position [77, 0]
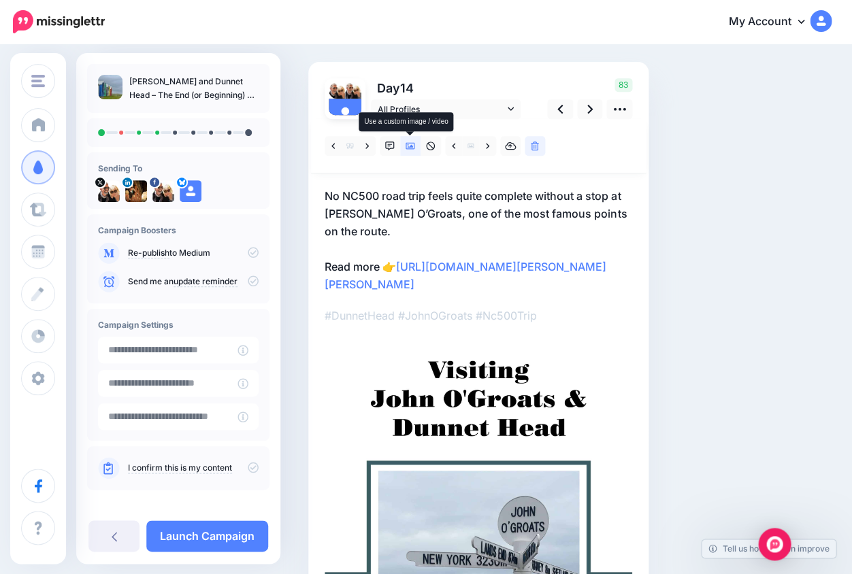
click at [412, 145] on icon at bounding box center [410, 146] width 10 height 7
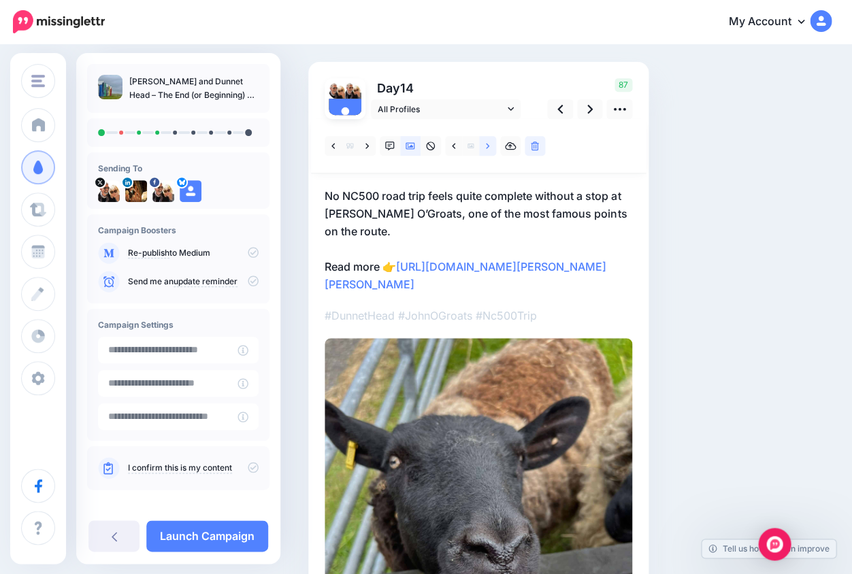
click at [486, 144] on icon at bounding box center [487, 146] width 3 height 10
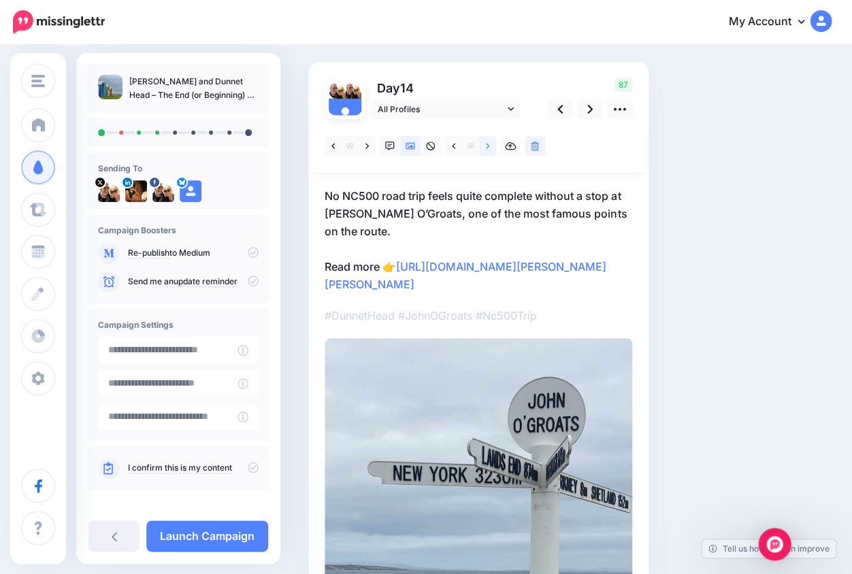
click at [486, 144] on icon at bounding box center [487, 146] width 3 height 10
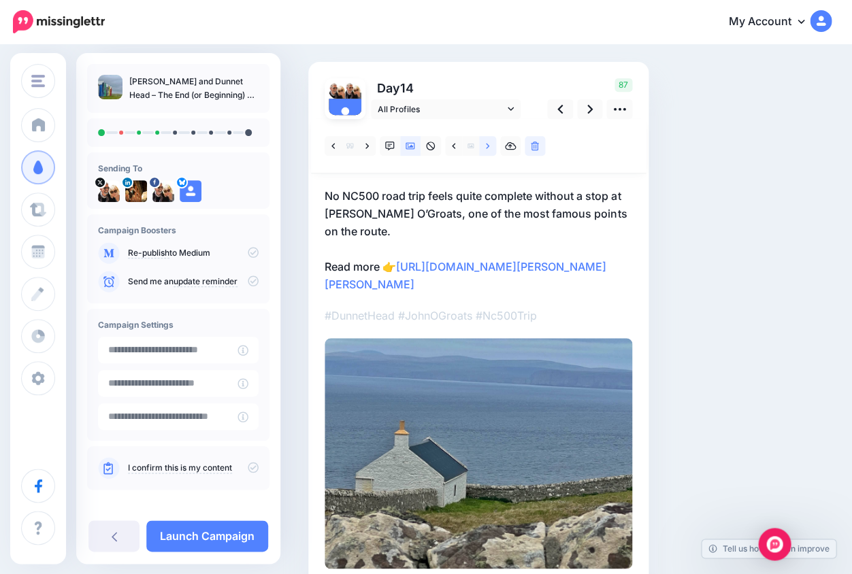
click at [486, 143] on icon at bounding box center [487, 146] width 3 height 10
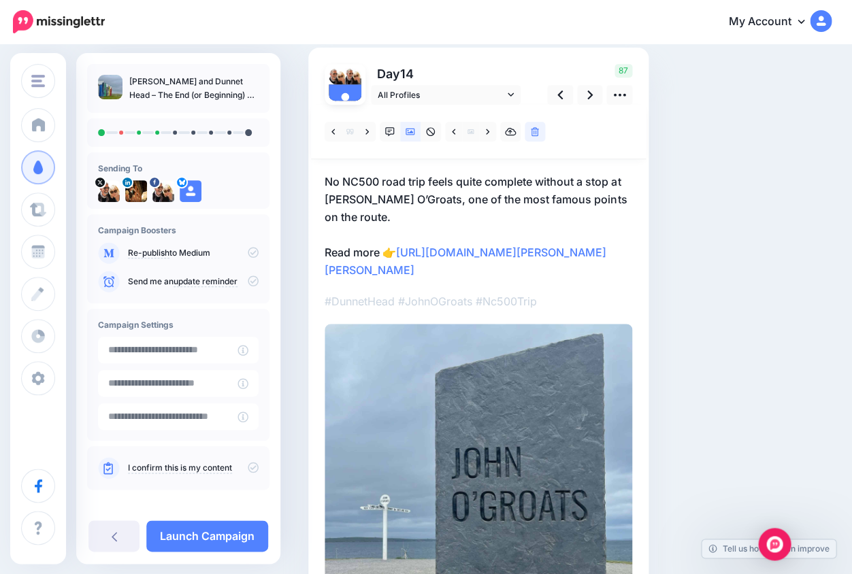
scroll to position [84, 0]
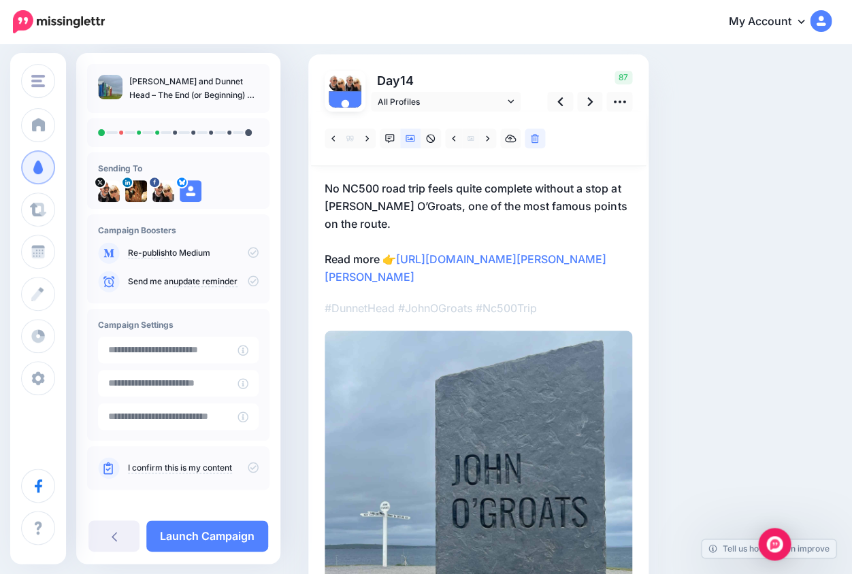
click at [494, 310] on div "Combined Shape" at bounding box center [477, 426] width 307 height 629
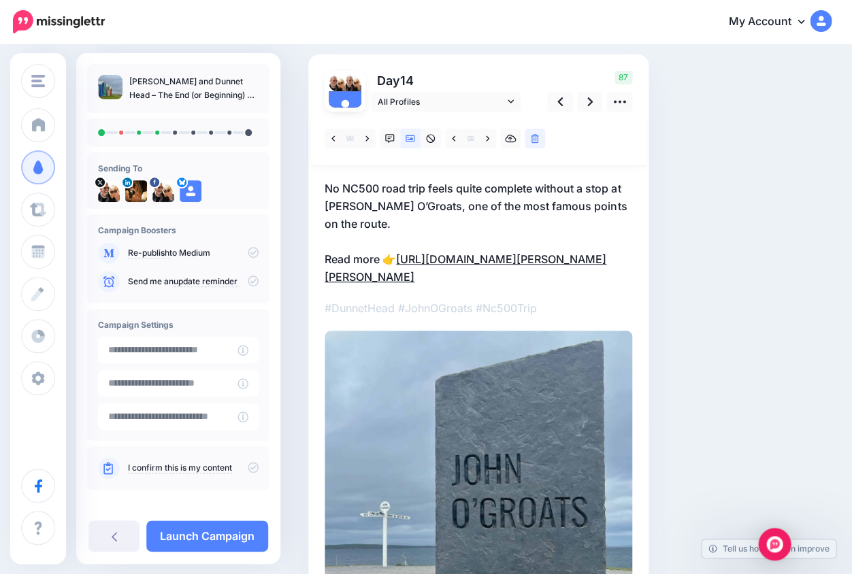
click at [503, 252] on link "https://lifepart2andbeyond.com/what-to-do-in-john-ogroats-and-dunnet-head/?utm_…" at bounding box center [465, 267] width 282 height 31
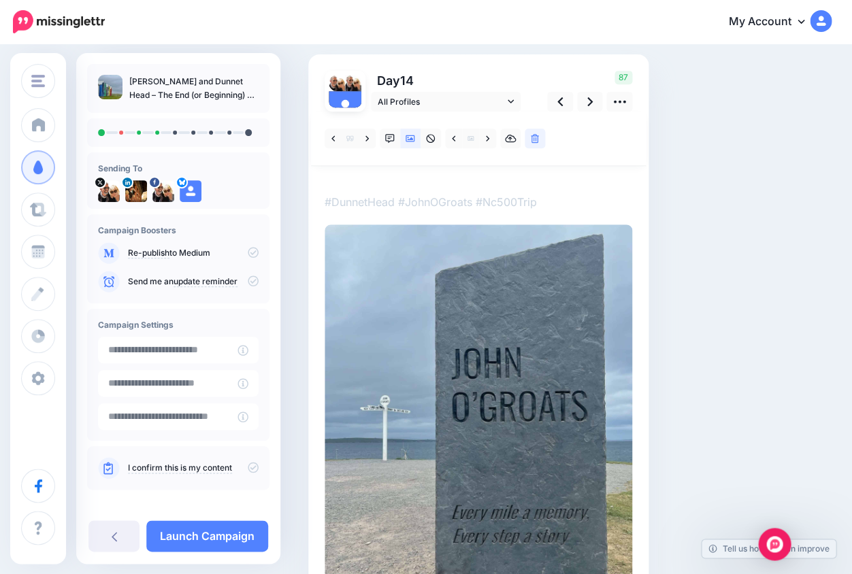
scroll to position [0, 0]
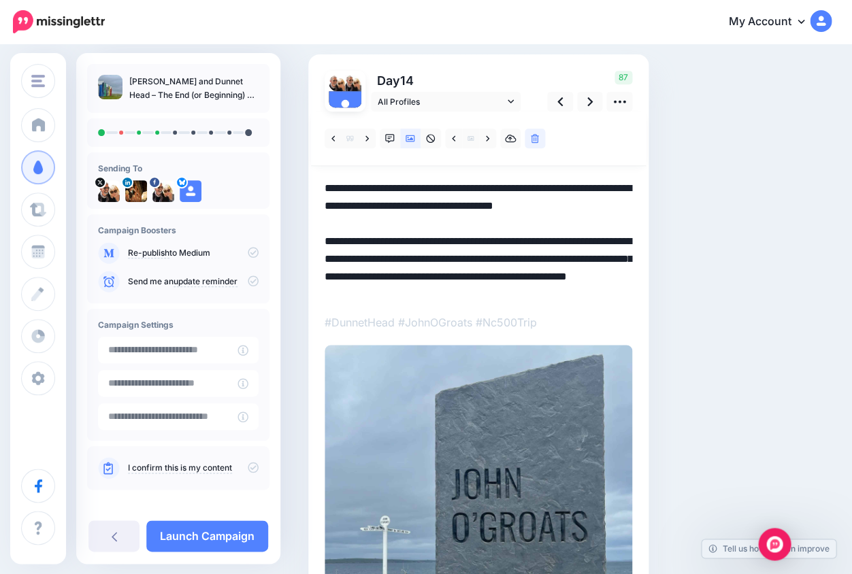
drag, startPoint x: 503, startPoint y: 252, endPoint x: 588, endPoint y: 316, distance: 105.8
click at [587, 317] on div "Combined Shape" at bounding box center [477, 434] width 307 height 644
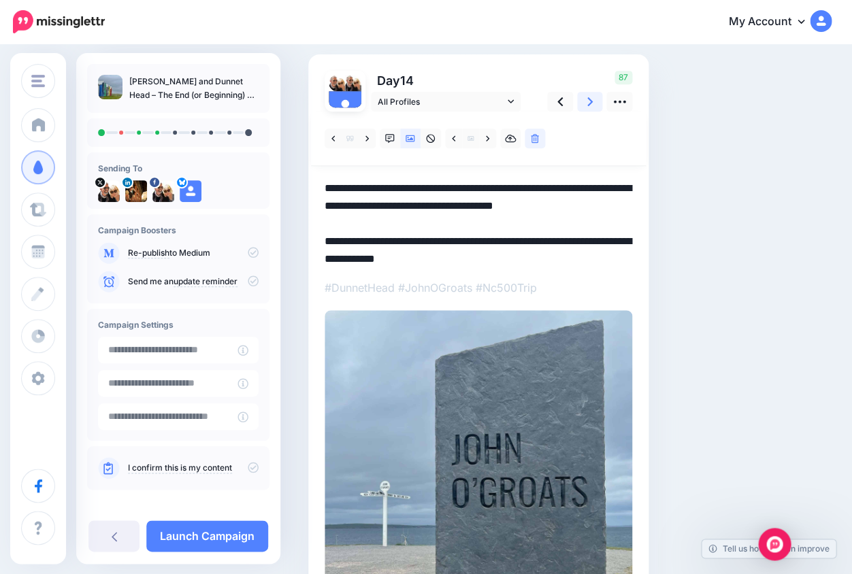
click at [589, 103] on icon at bounding box center [589, 101] width 5 height 9
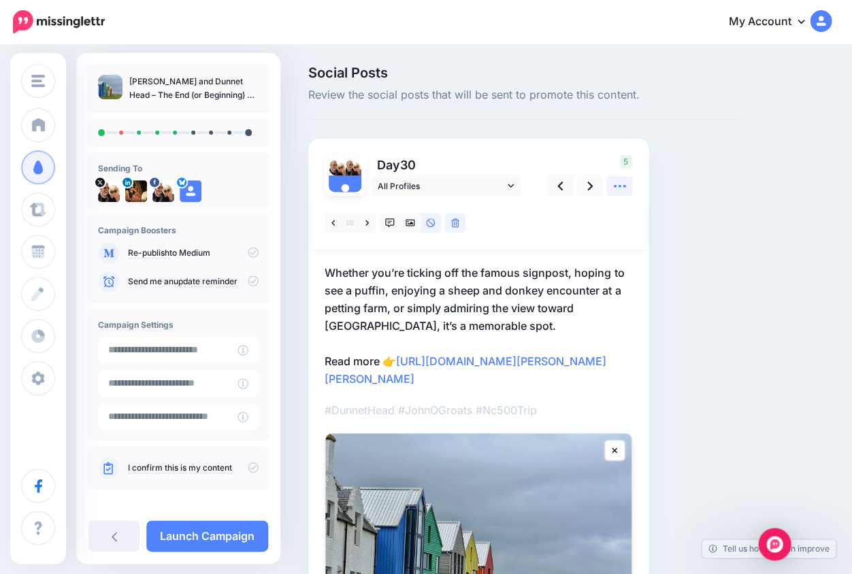
click at [622, 186] on icon at bounding box center [619, 186] width 14 height 14
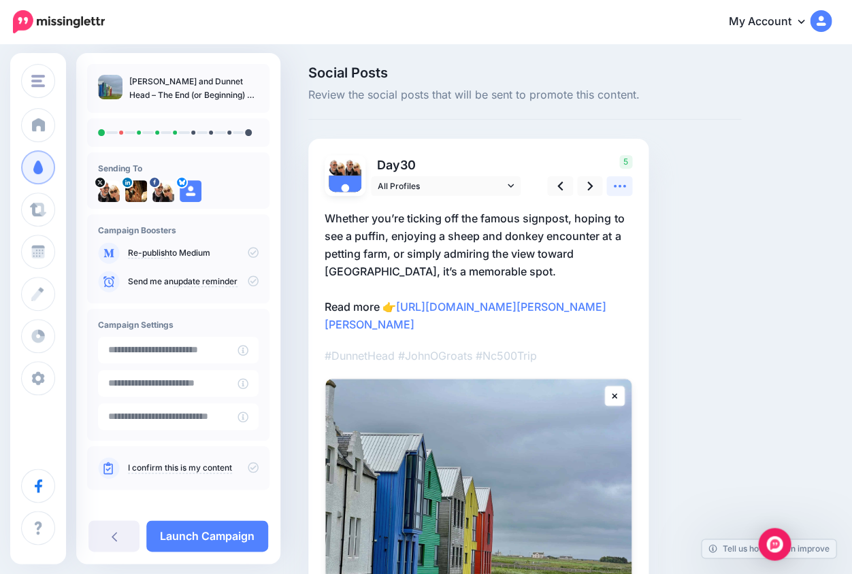
click at [618, 184] on icon at bounding box center [619, 186] width 14 height 14
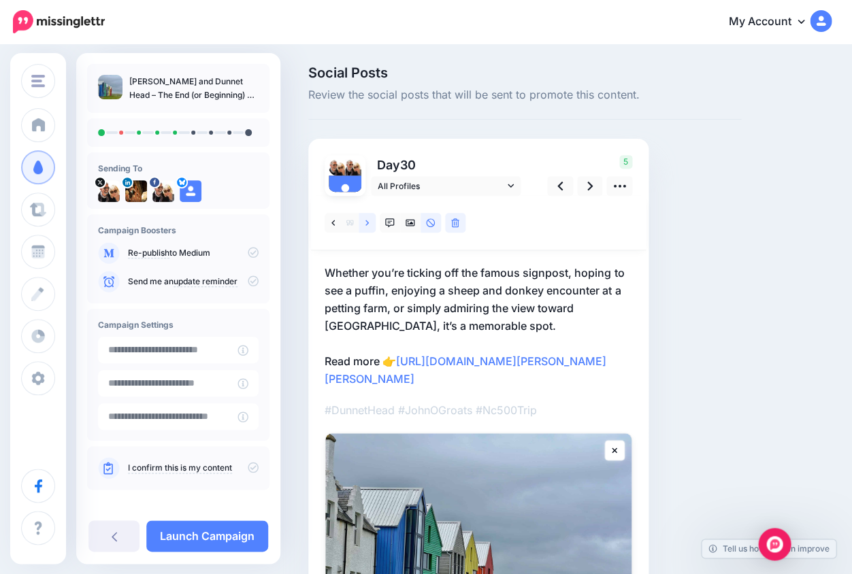
click at [367, 221] on icon at bounding box center [366, 223] width 3 height 10
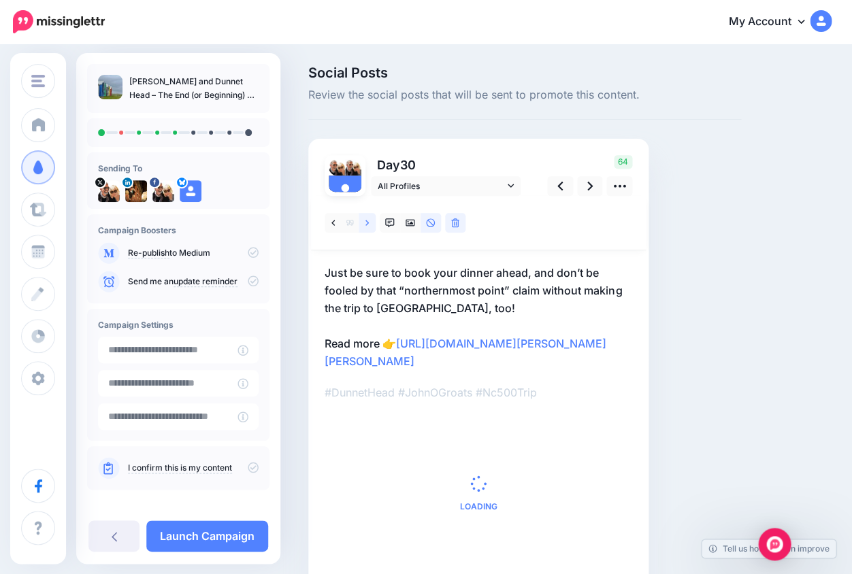
click at [367, 220] on icon at bounding box center [366, 223] width 3 height 10
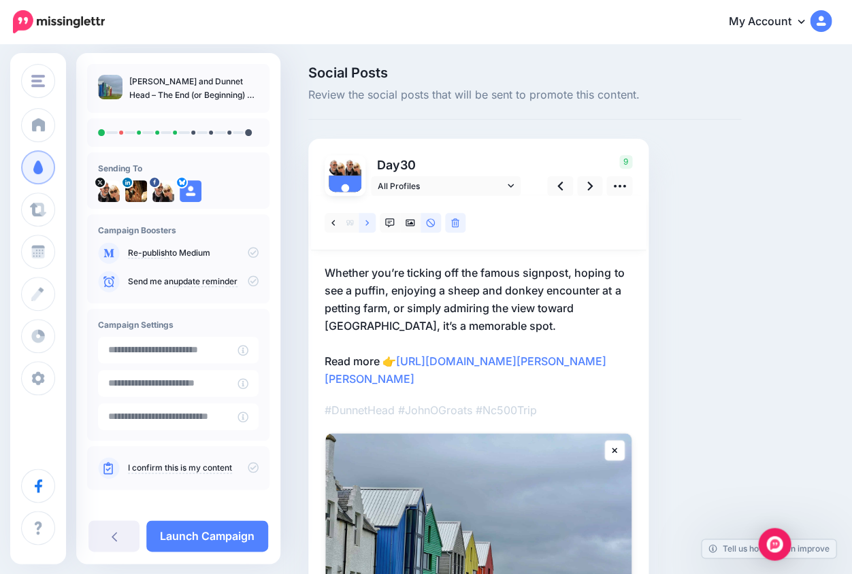
click at [367, 220] on icon at bounding box center [366, 223] width 3 height 10
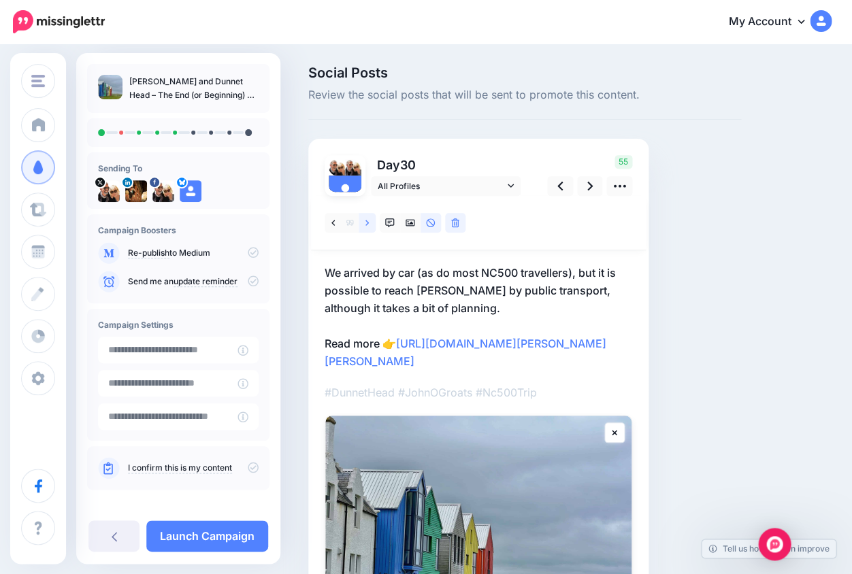
click at [367, 220] on icon at bounding box center [366, 223] width 3 height 10
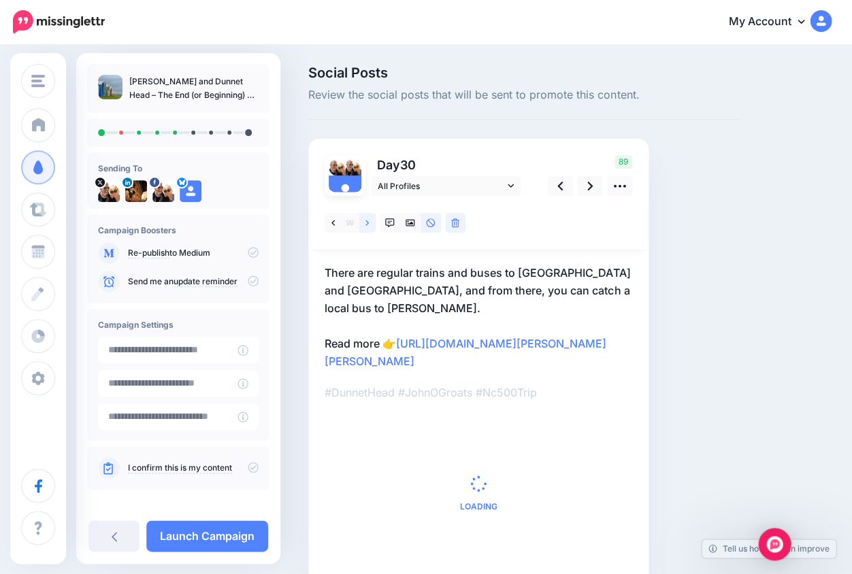
click at [367, 221] on icon at bounding box center [366, 222] width 3 height 5
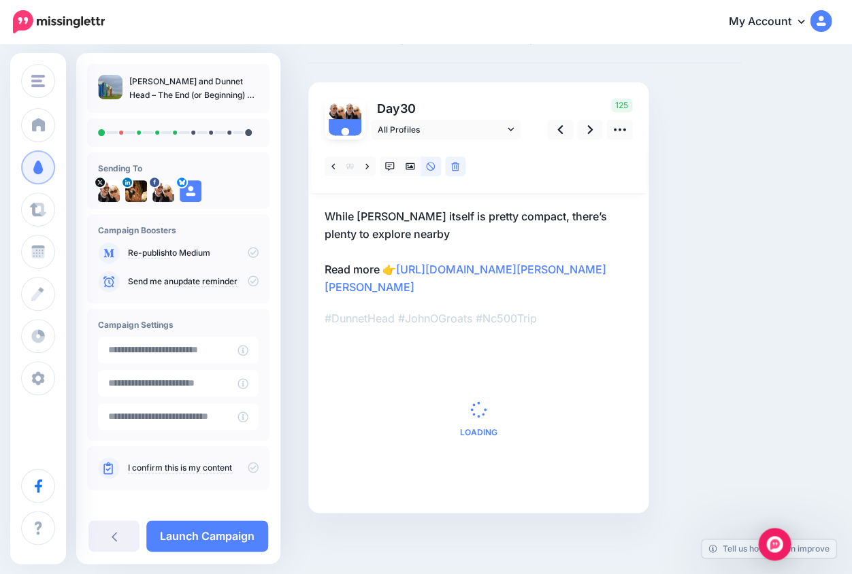
scroll to position [87, 0]
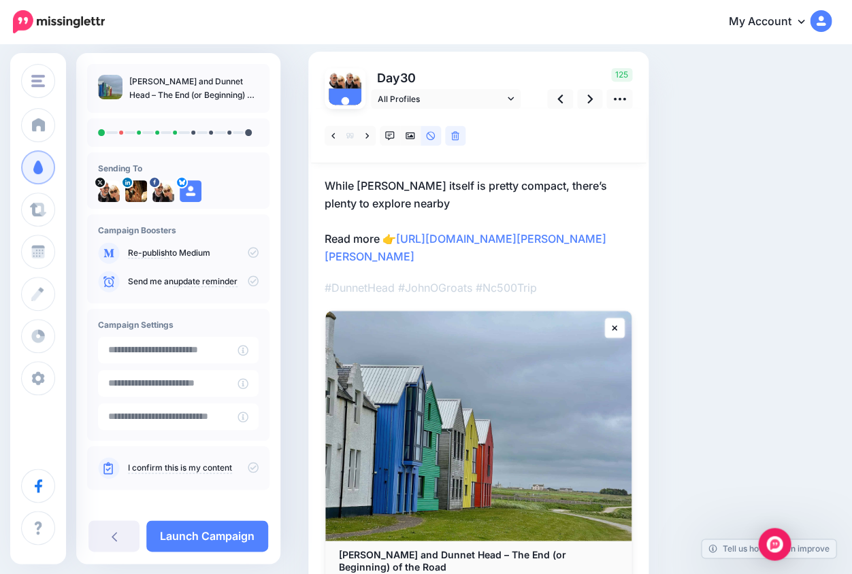
click at [563, 299] on div at bounding box center [477, 351] width 307 height 484
click at [503, 250] on link "https://lifepart2andbeyond.com/what-to-do-in-john-ogroats-and-dunnet-head/?utm_…" at bounding box center [465, 247] width 282 height 31
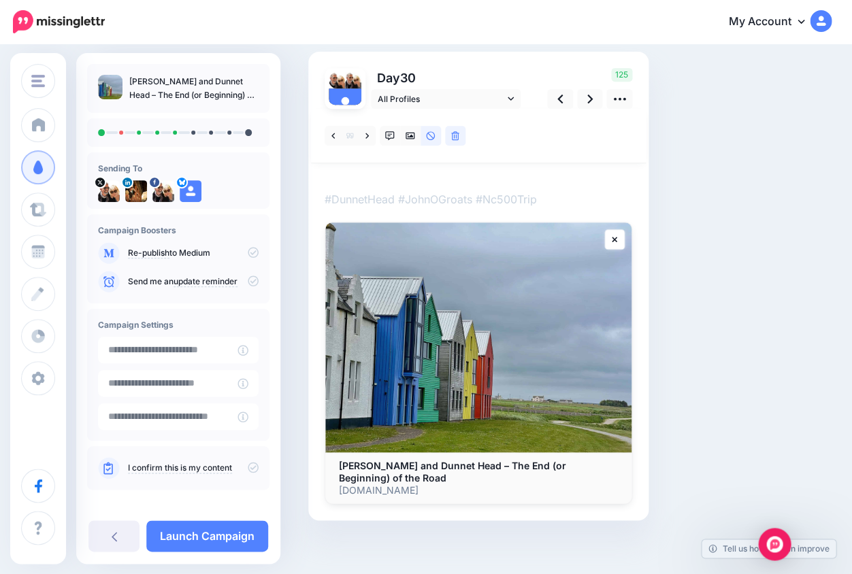
scroll to position [0, 0]
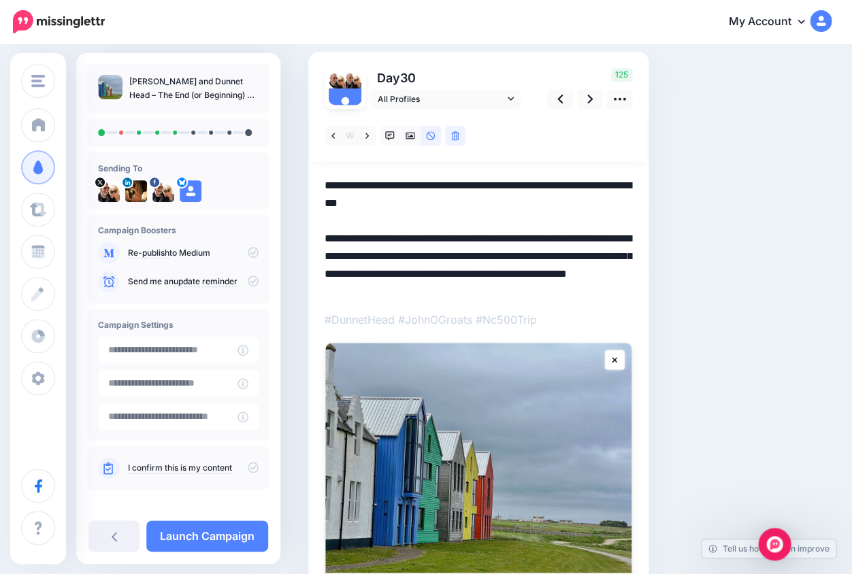
drag, startPoint x: 503, startPoint y: 249, endPoint x: 618, endPoint y: 312, distance: 131.2
click at [618, 312] on div at bounding box center [477, 366] width 307 height 515
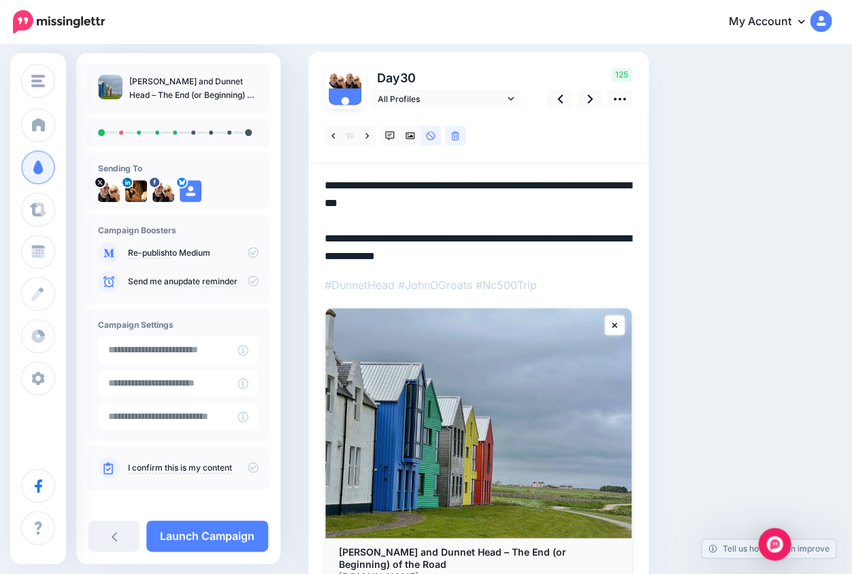
drag, startPoint x: 422, startPoint y: 202, endPoint x: 315, endPoint y: 170, distance: 112.1
click at [315, 169] on div "Day 30 All Profiles" at bounding box center [478, 329] width 340 height 554
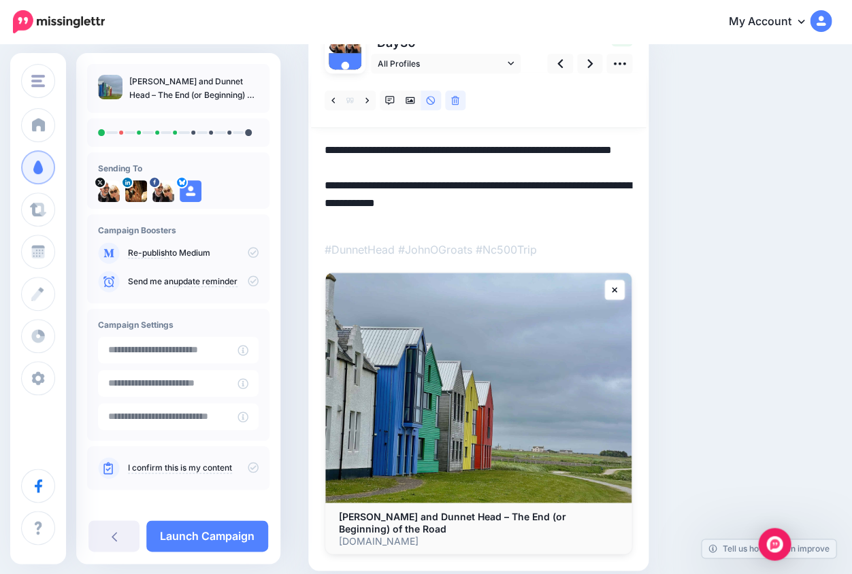
scroll to position [99, 0]
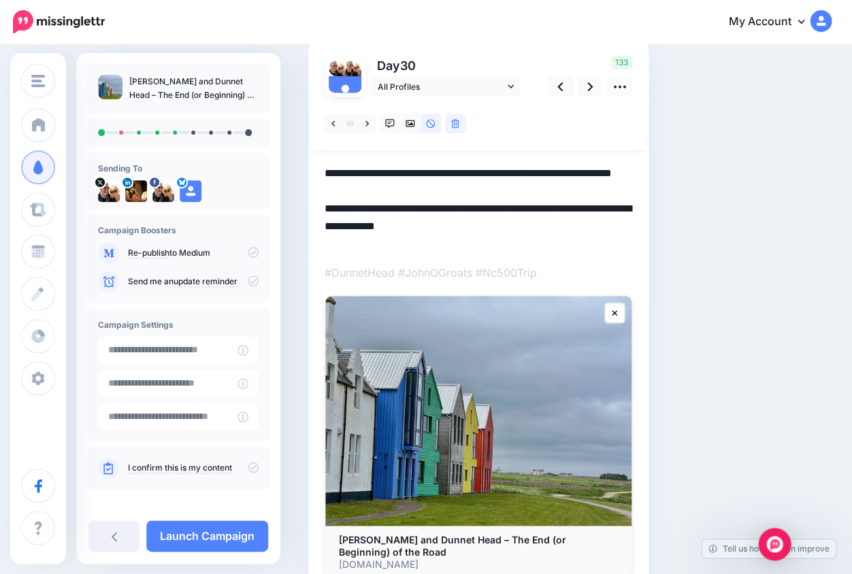
click at [423, 172] on textarea "**********" at bounding box center [477, 208] width 307 height 86
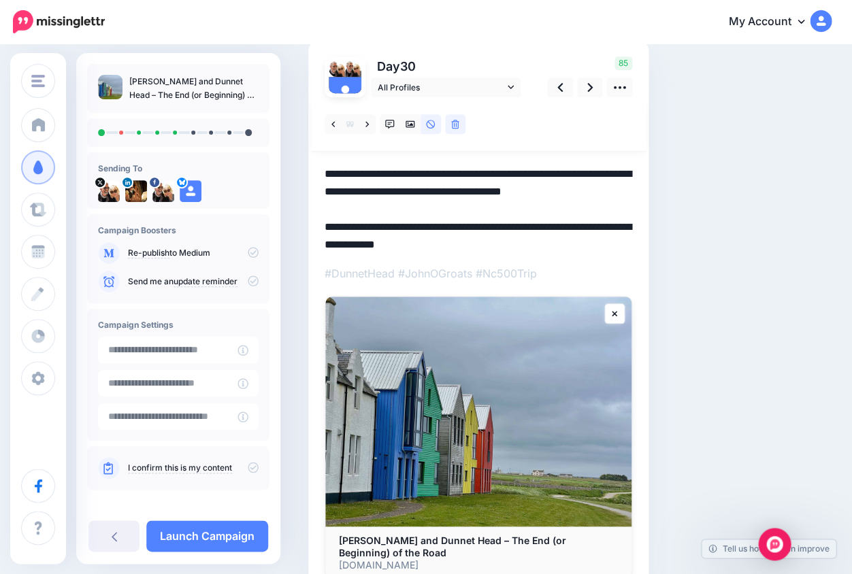
scroll to position [97, 0]
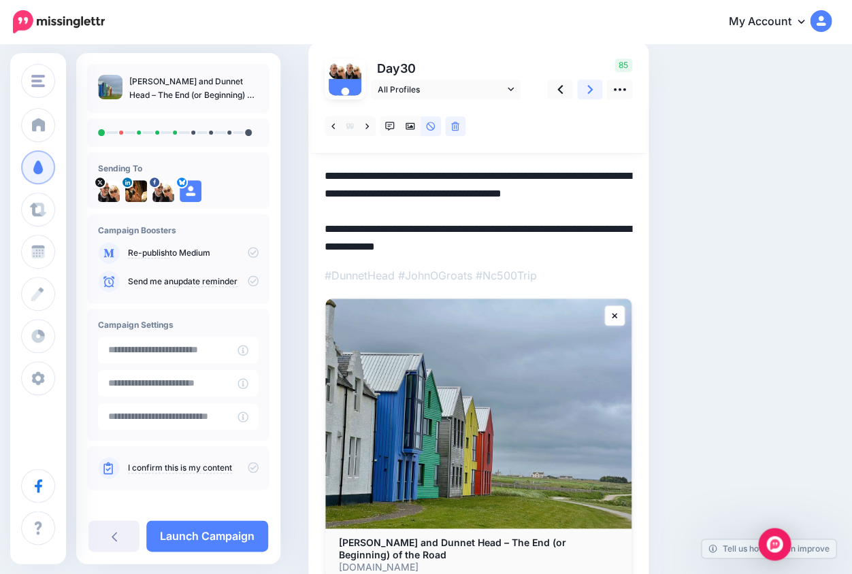
click at [588, 89] on icon at bounding box center [589, 89] width 5 height 14
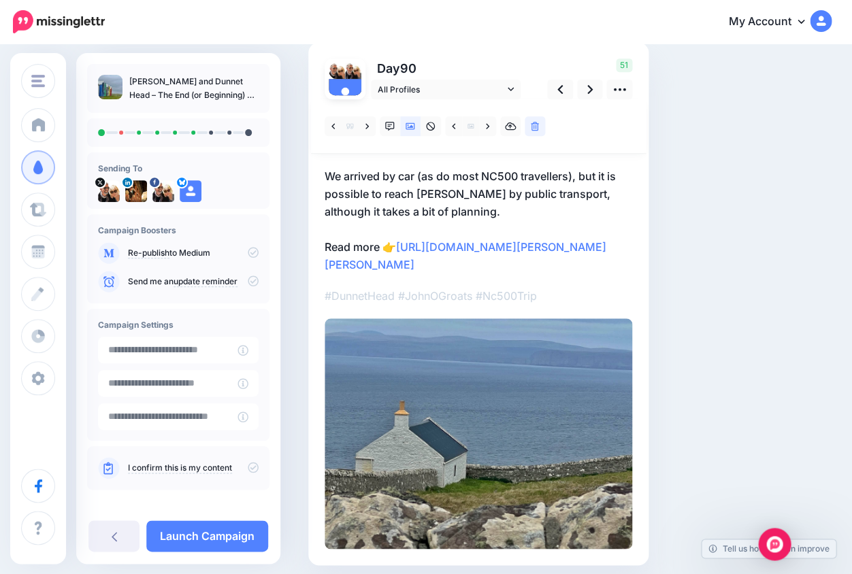
scroll to position [108, 0]
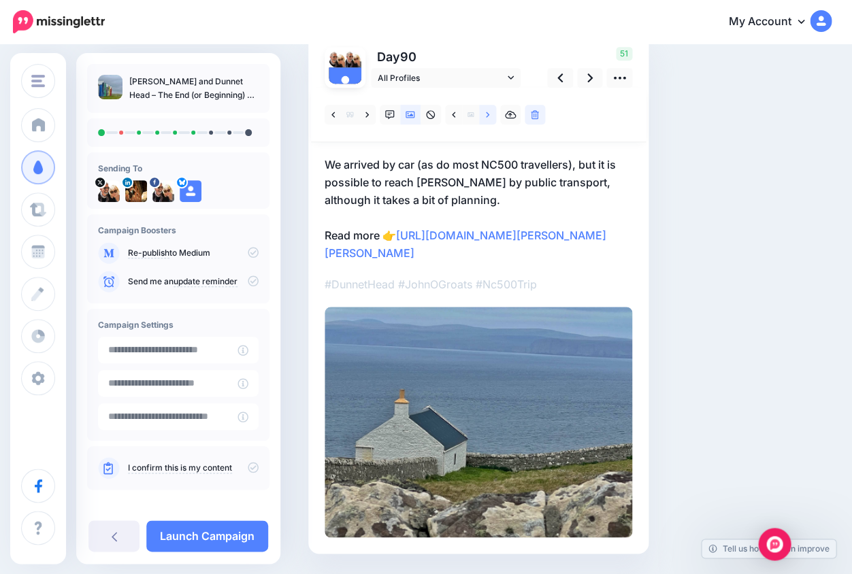
click at [486, 114] on icon at bounding box center [487, 115] width 3 height 10
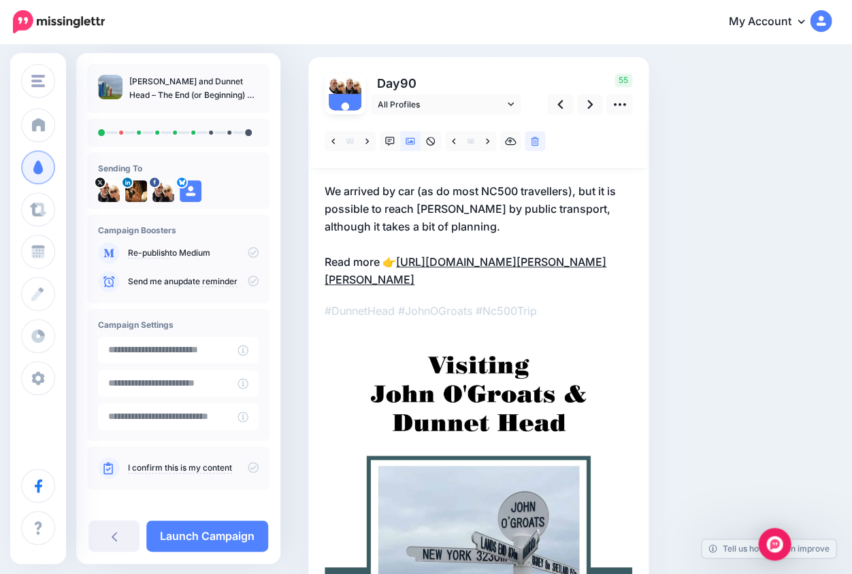
scroll to position [78, 0]
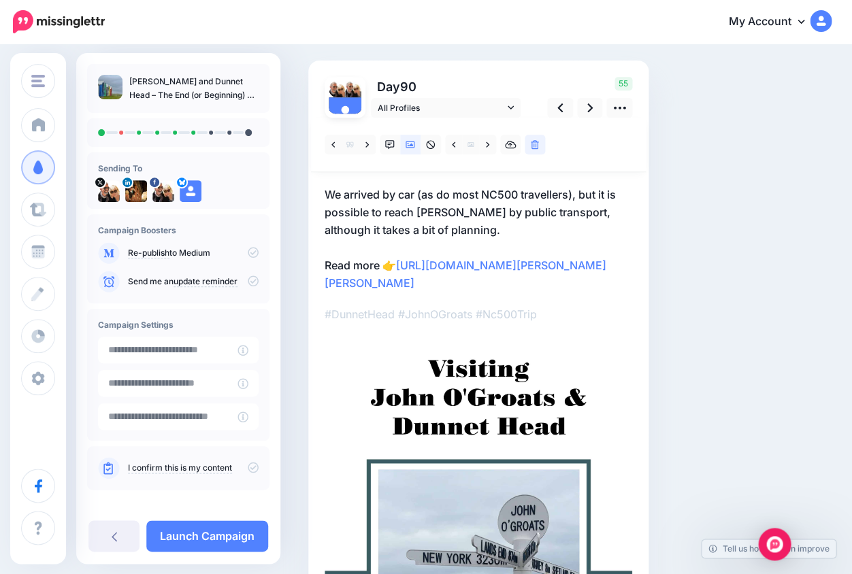
click at [574, 323] on p "#DunnetHead #JohnOGroats #Nc500Trip" at bounding box center [477, 314] width 307 height 18
click at [508, 289] on p "We arrived by car (as do most NC500 travellers), but it is possible to reach Jo…" at bounding box center [477, 239] width 307 height 106
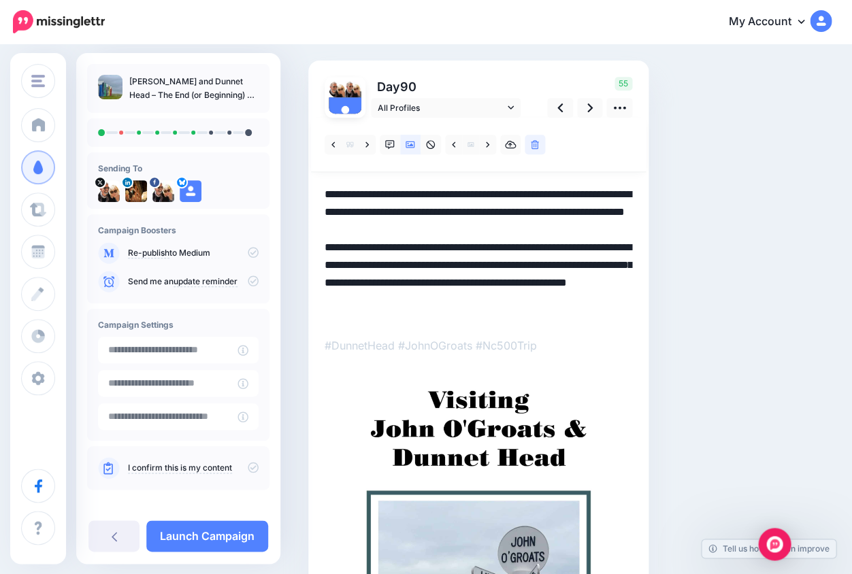
drag, startPoint x: 503, startPoint y: 279, endPoint x: 621, endPoint y: 319, distance: 125.0
click at [621, 319] on textarea "**********" at bounding box center [477, 254] width 307 height 137
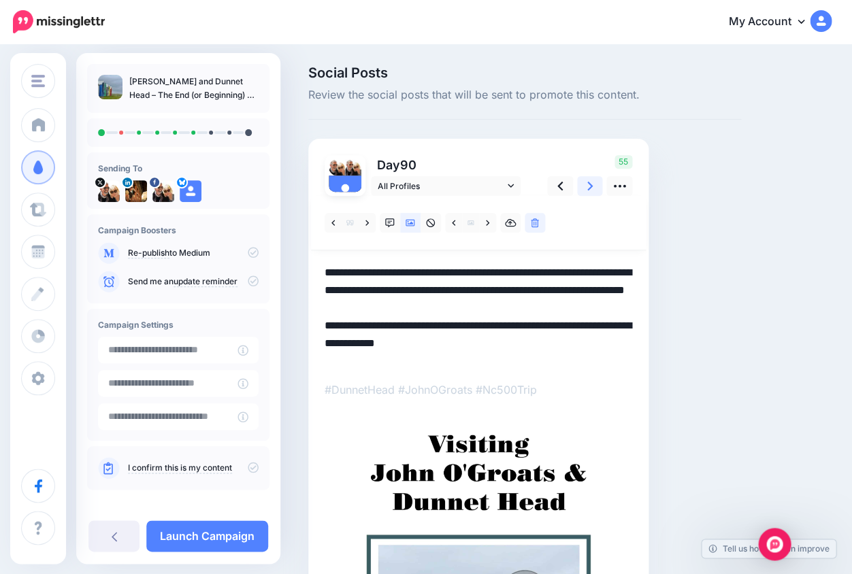
click at [589, 186] on icon at bounding box center [589, 186] width 5 height 14
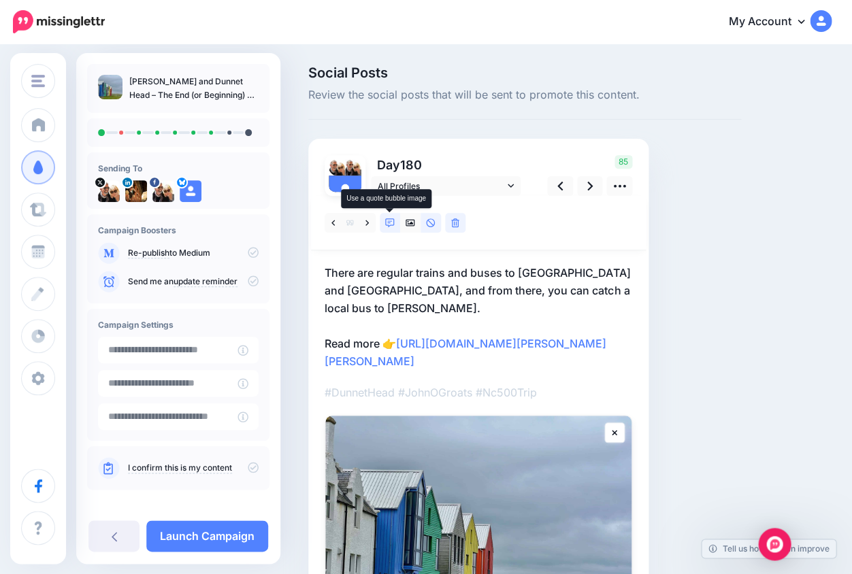
click at [387, 221] on icon at bounding box center [390, 223] width 10 height 10
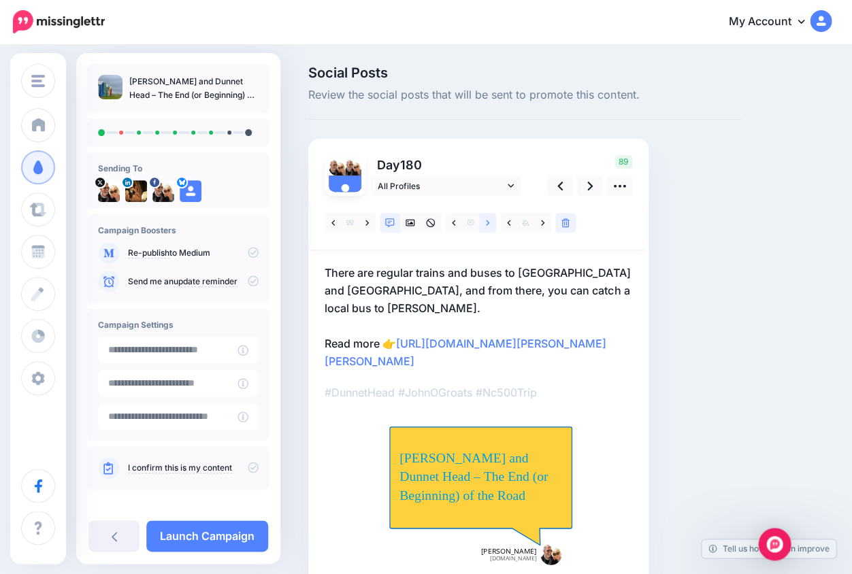
click at [484, 222] on link at bounding box center [487, 223] width 17 height 20
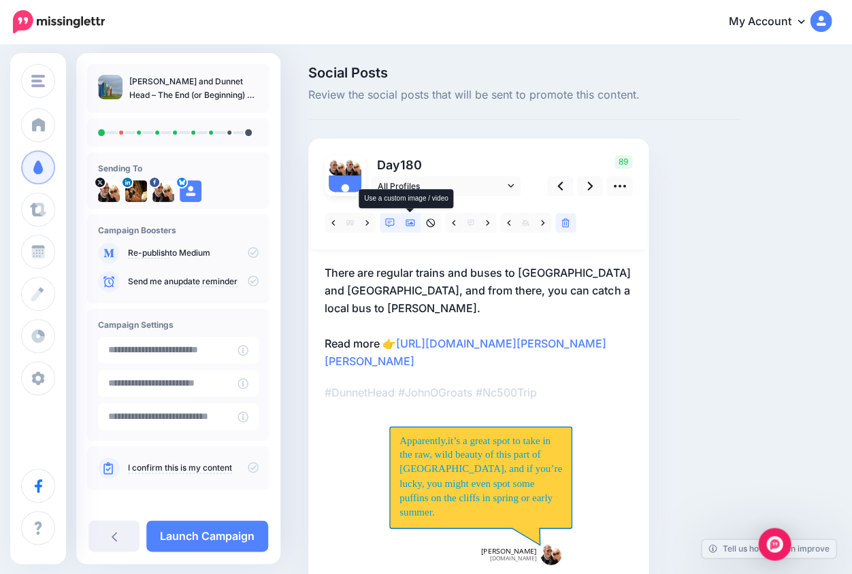
click at [410, 220] on icon at bounding box center [410, 223] width 10 height 10
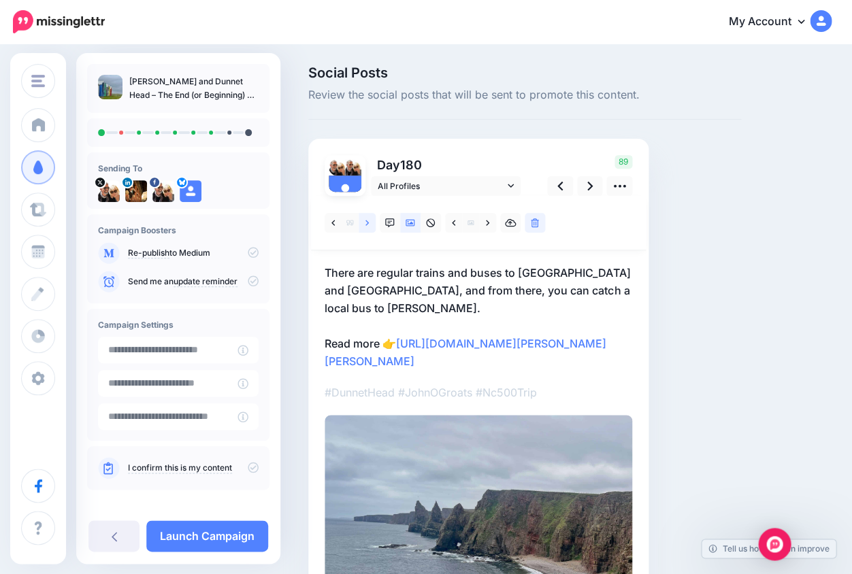
click at [365, 220] on icon at bounding box center [366, 223] width 3 height 10
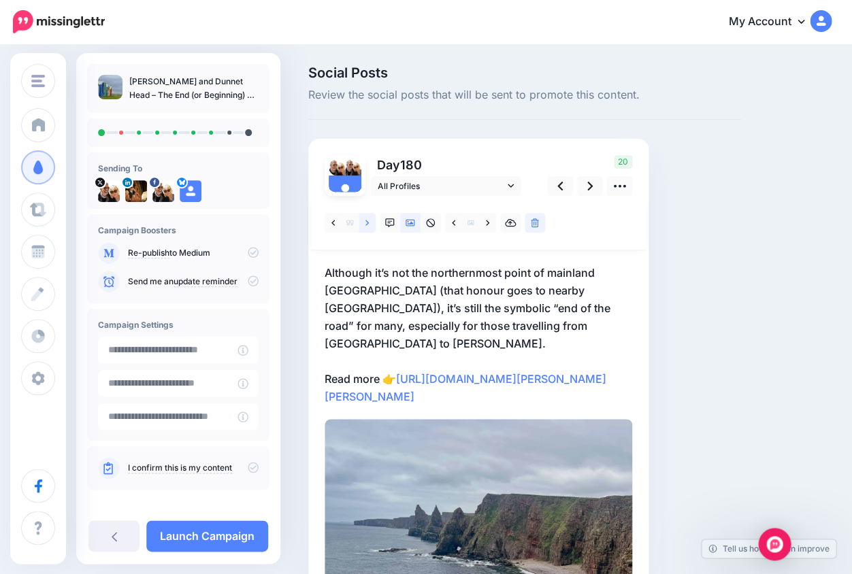
click at [368, 222] on link at bounding box center [366, 223] width 17 height 20
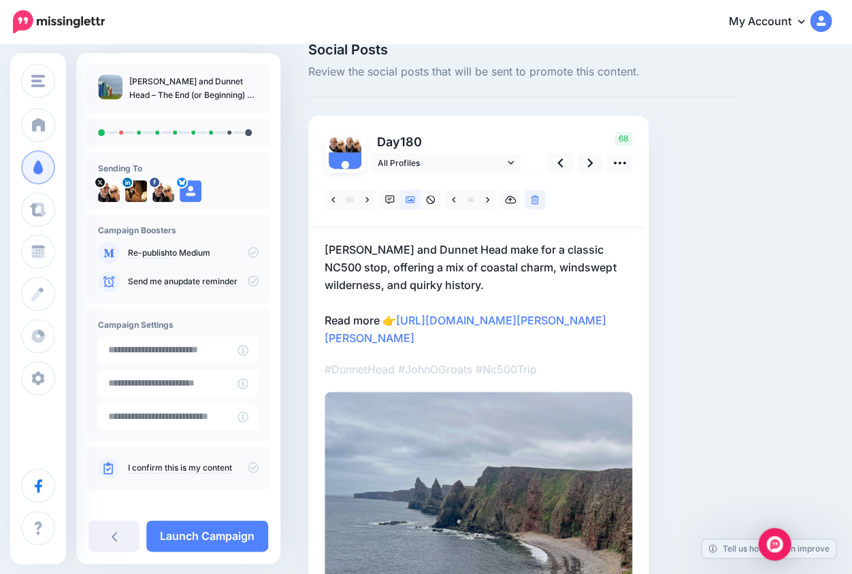
scroll to position [21, 0]
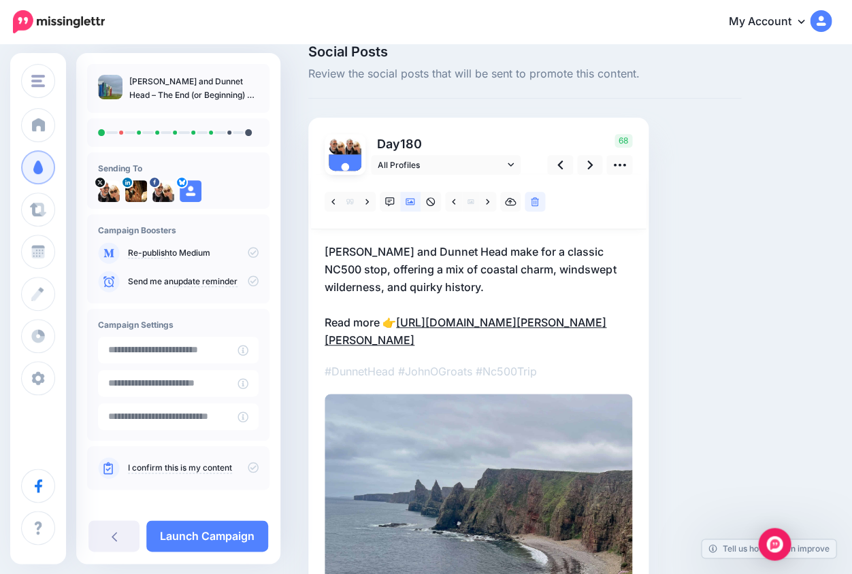
click at [549, 347] on link "https://lifepart2andbeyond.com/what-to-do-in-john-ogroats-and-dunnet-head/?utm_…" at bounding box center [465, 331] width 282 height 31
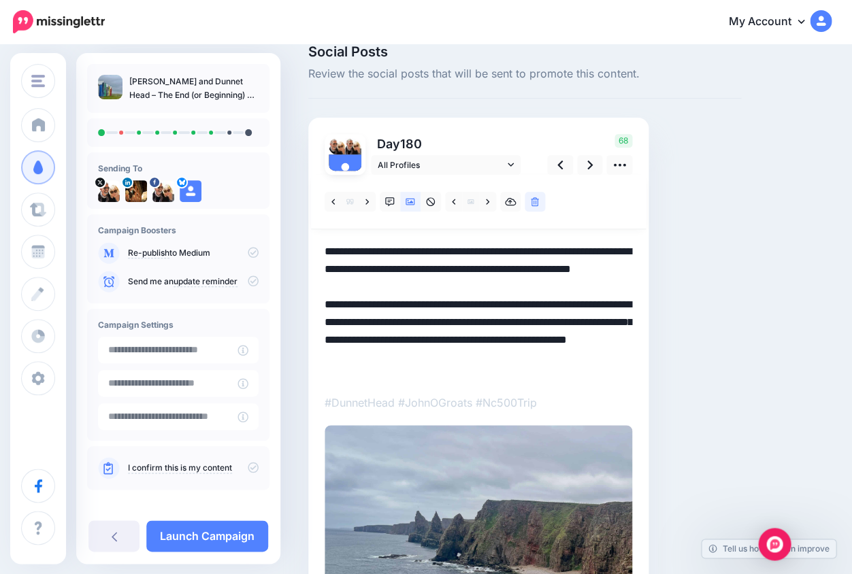
scroll to position [0, 0]
drag, startPoint x: 503, startPoint y: 336, endPoint x: 620, endPoint y: 378, distance: 124.1
click at [620, 378] on textarea "**********" at bounding box center [477, 311] width 307 height 137
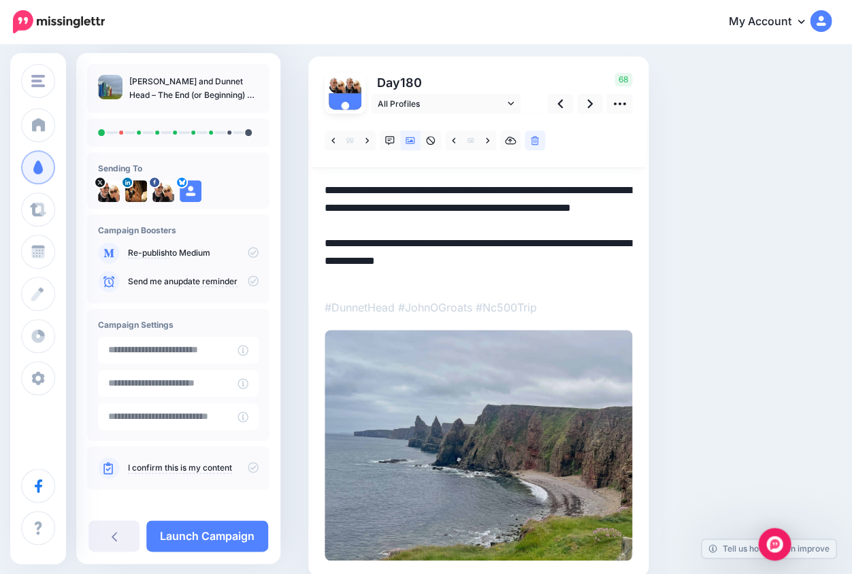
scroll to position [22, 0]
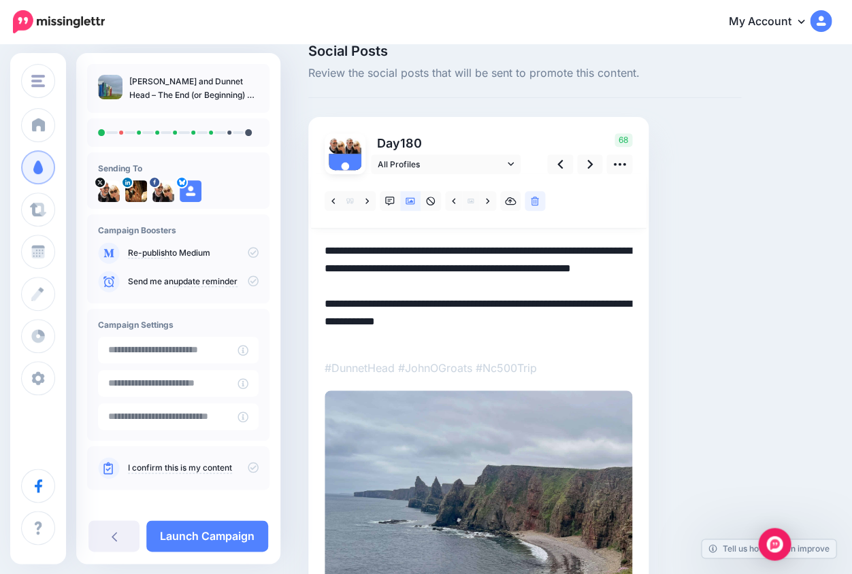
drag, startPoint x: 492, startPoint y: 284, endPoint x: 322, endPoint y: 235, distance: 176.3
click at [322, 235] on div "Day 180 All Profiles" at bounding box center [478, 377] width 340 height 520
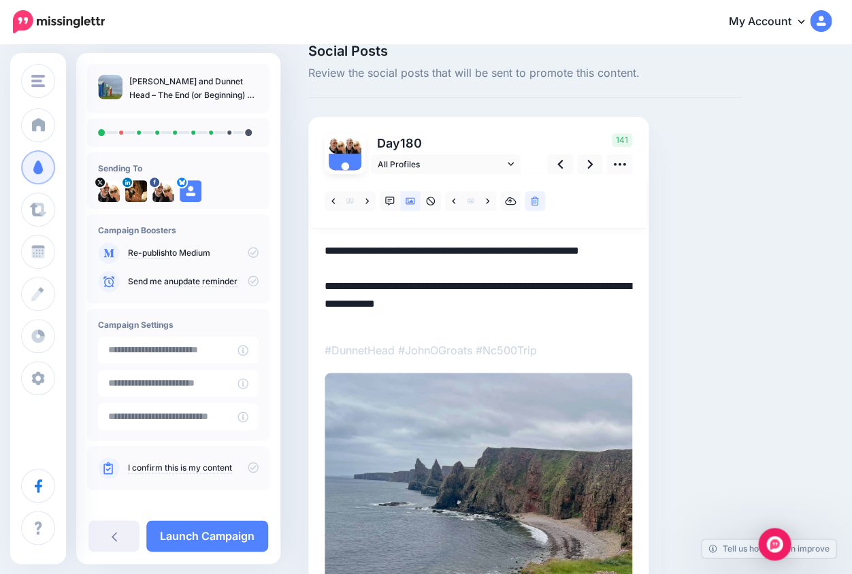
drag, startPoint x: 352, startPoint y: 267, endPoint x: 345, endPoint y: 267, distance: 7.5
click at [344, 267] on textarea "**********" at bounding box center [477, 285] width 307 height 86
click at [364, 267] on textarea "**********" at bounding box center [477, 285] width 307 height 86
click at [412, 271] on textarea "**********" at bounding box center [477, 285] width 307 height 86
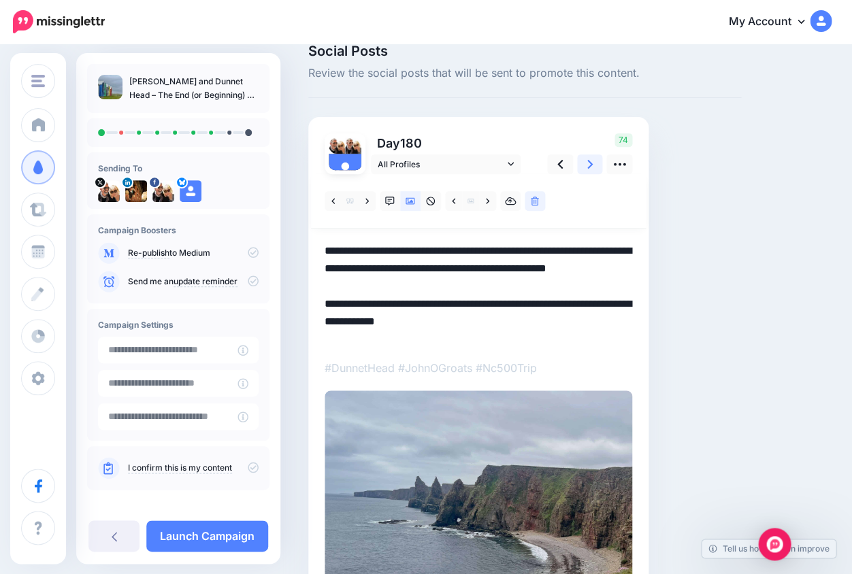
click at [590, 164] on icon at bounding box center [589, 164] width 5 height 9
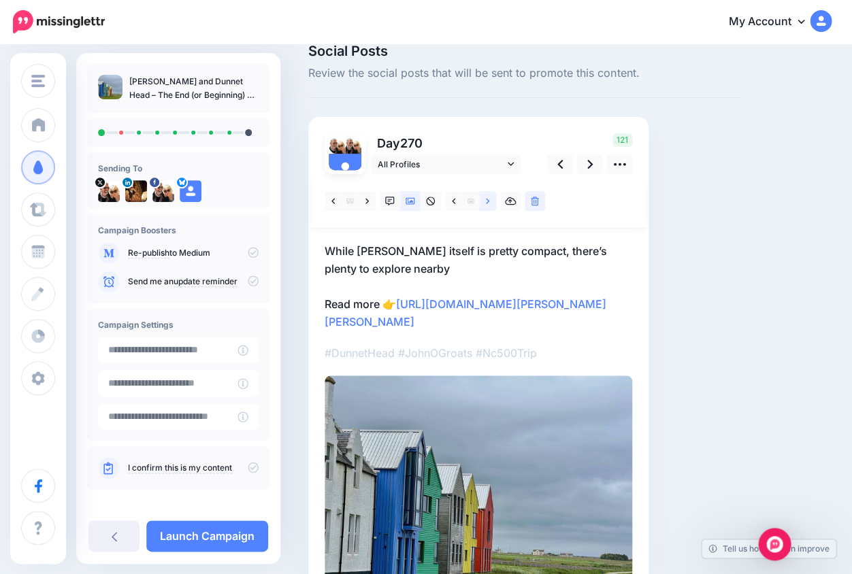
click at [488, 203] on icon at bounding box center [487, 202] width 3 height 10
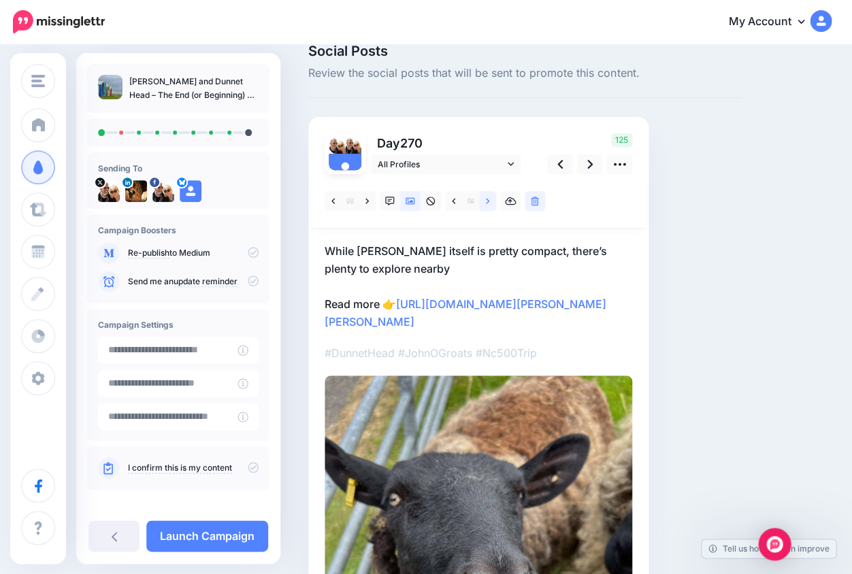
click at [488, 201] on icon at bounding box center [487, 202] width 3 height 10
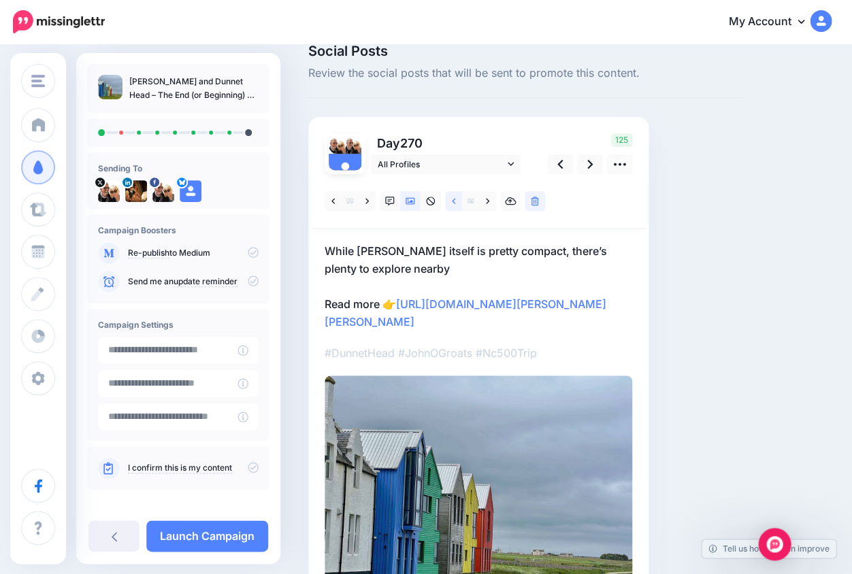
click at [456, 201] on link at bounding box center [453, 201] width 17 height 20
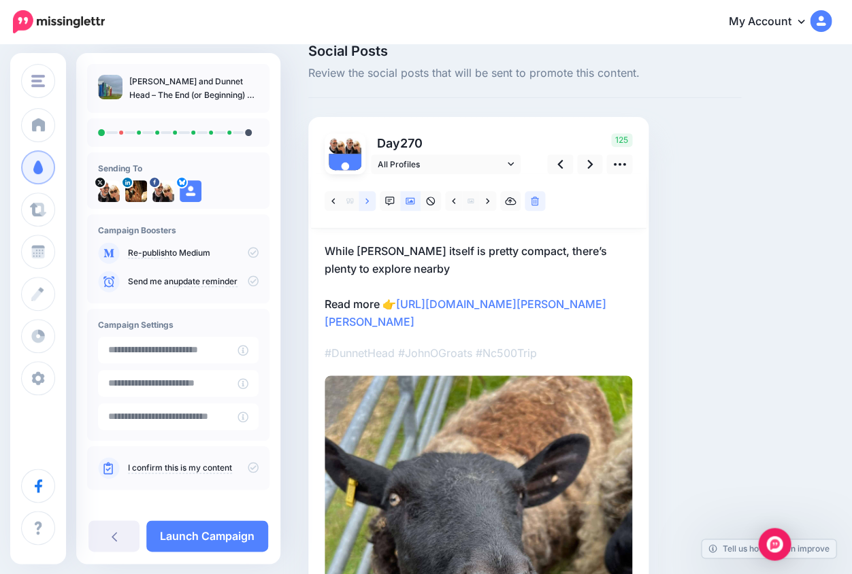
click at [365, 203] on icon at bounding box center [366, 202] width 3 height 10
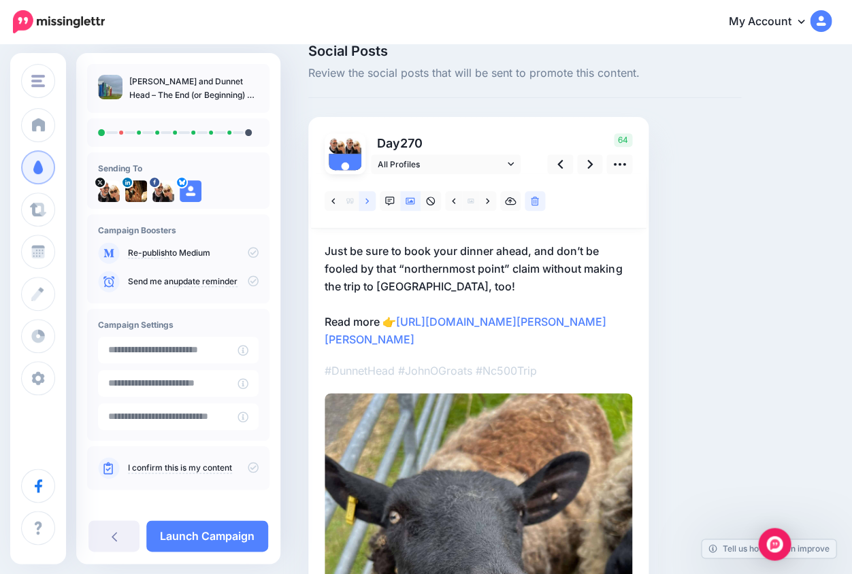
click at [366, 202] on icon at bounding box center [366, 200] width 3 height 5
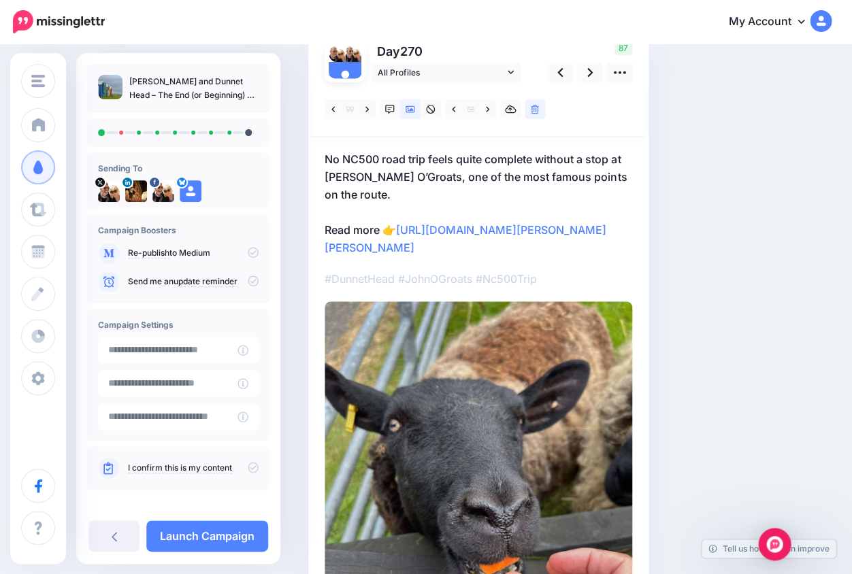
scroll to position [104, 0]
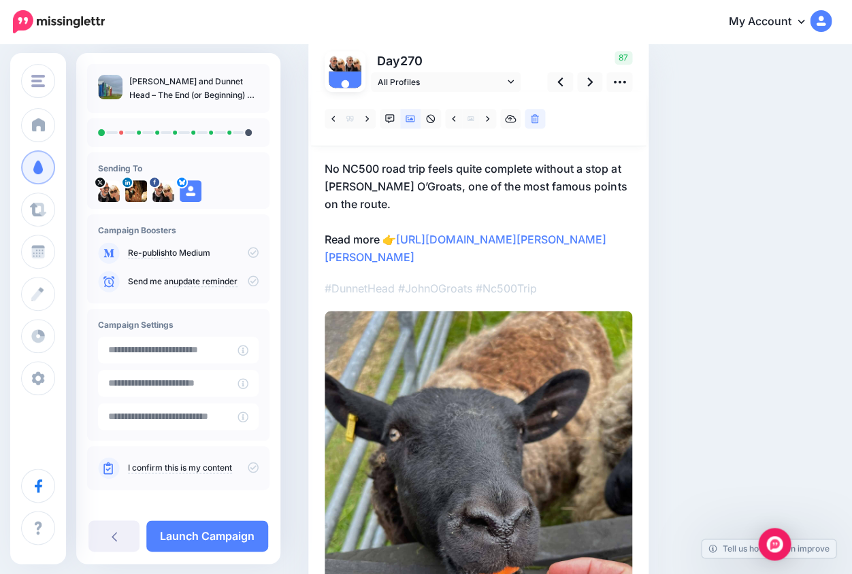
click at [516, 297] on p "#DunnetHead #JohnOGroats #Nc500Trip" at bounding box center [477, 289] width 307 height 18
click at [512, 244] on p "No NC500 road trip feels quite complete without a stop at John O’Groats, one of…" at bounding box center [477, 213] width 307 height 106
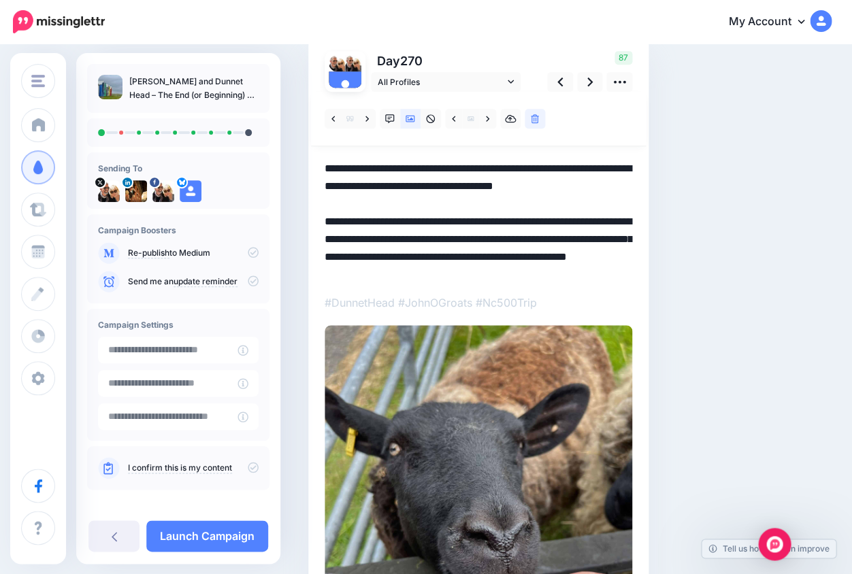
drag, startPoint x: 503, startPoint y: 234, endPoint x: 650, endPoint y: 293, distance: 158.1
click at [650, 293] on div "Social Posts Review the social posts that will be sent to promote this content.…" at bounding box center [524, 377] width 453 height 831
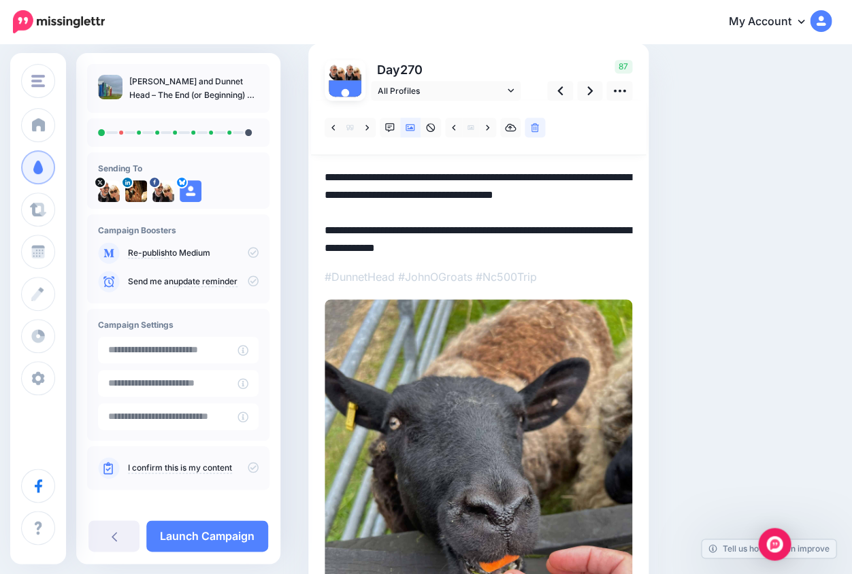
scroll to position [105, 0]
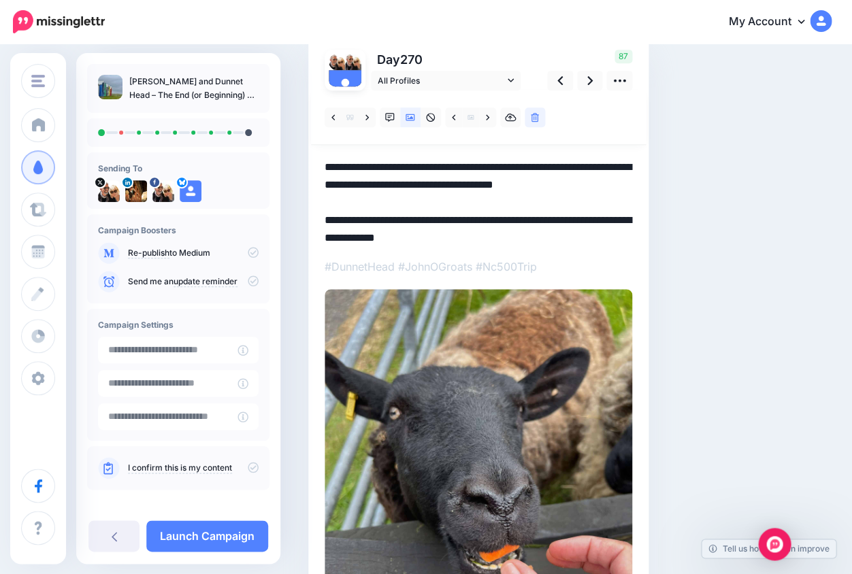
click at [631, 184] on textarea "**********" at bounding box center [477, 201] width 307 height 86
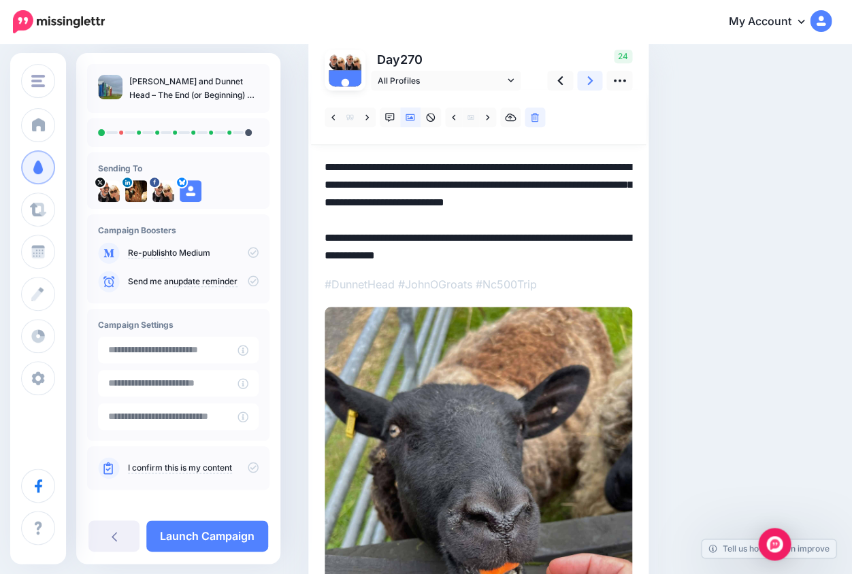
click at [593, 80] on link at bounding box center [590, 81] width 26 height 20
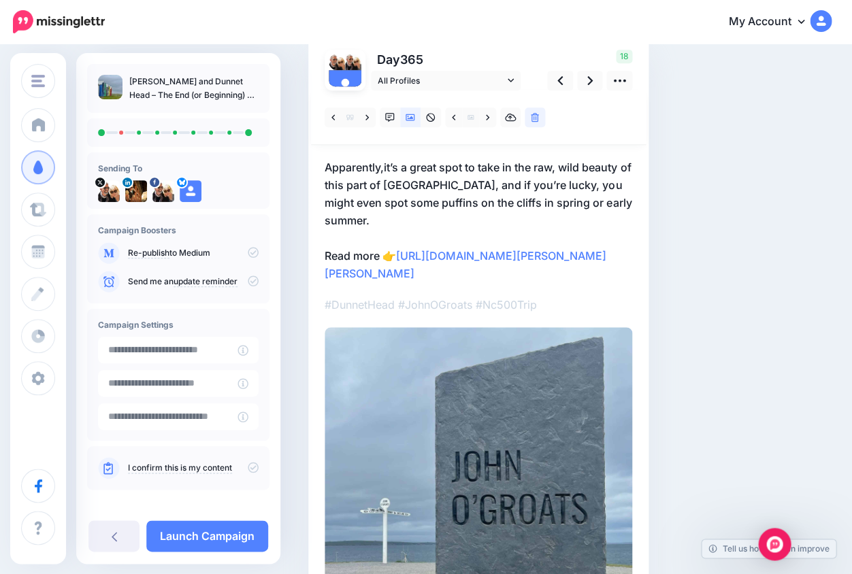
click at [569, 300] on div at bounding box center [477, 413] width 307 height 647
click at [518, 257] on link "https://lifepart2andbeyond.com/what-to-do-in-john-ogroats-and-dunnet-head/?utm_…" at bounding box center [465, 264] width 282 height 31
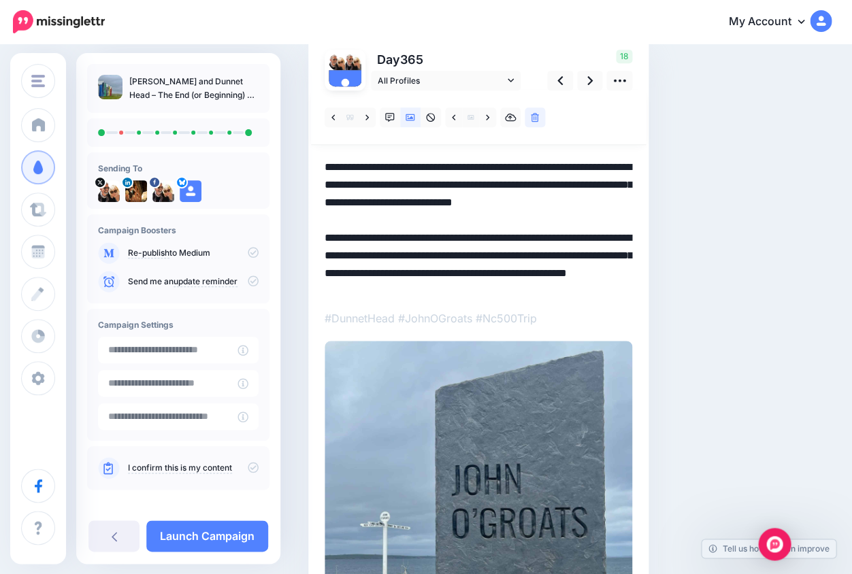
drag, startPoint x: 504, startPoint y: 250, endPoint x: 638, endPoint y: 317, distance: 149.7
click at [638, 317] on div "Day 365 All Profiles" at bounding box center [478, 400] width 340 height 734
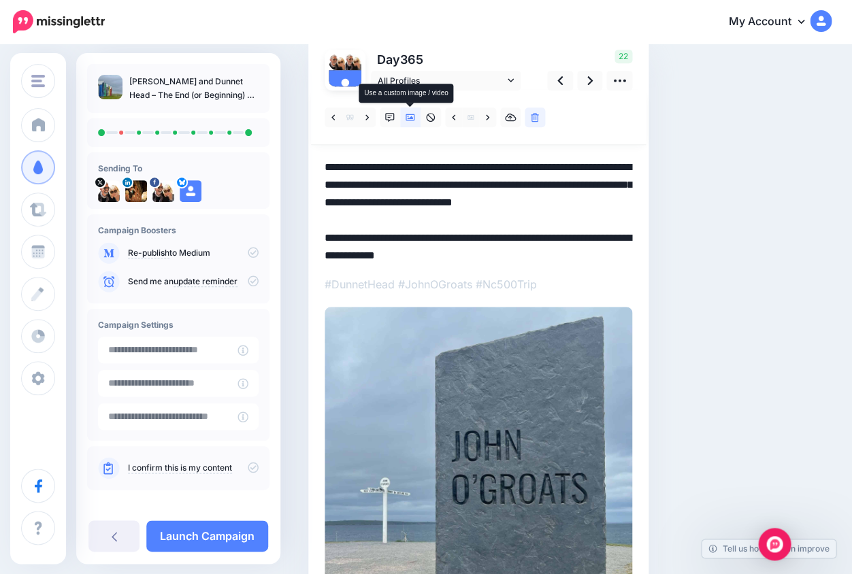
click at [412, 118] on icon at bounding box center [410, 117] width 10 height 7
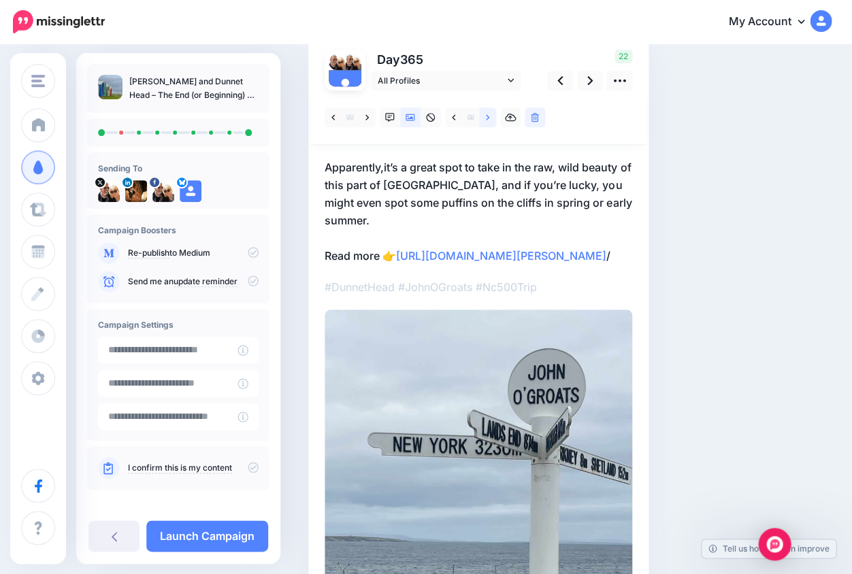
click at [486, 116] on icon at bounding box center [487, 118] width 3 height 10
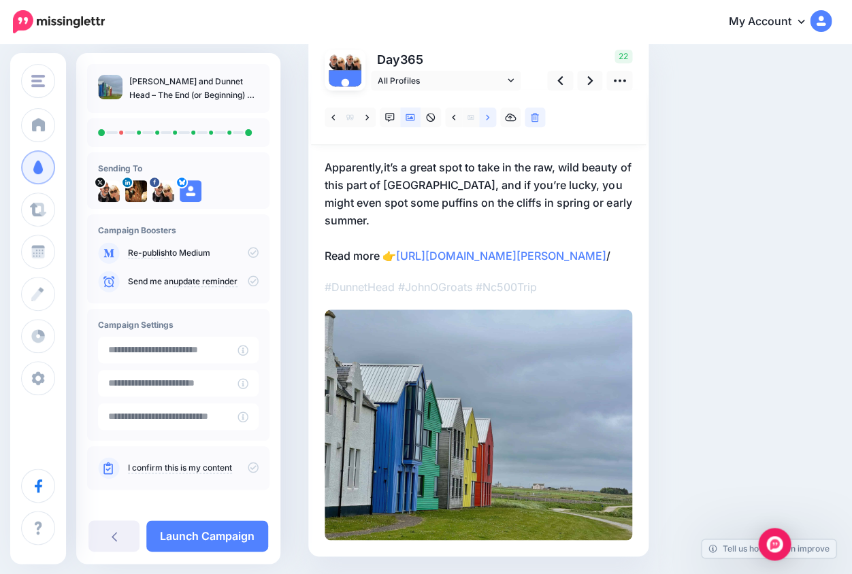
click at [487, 118] on icon at bounding box center [487, 118] width 3 height 10
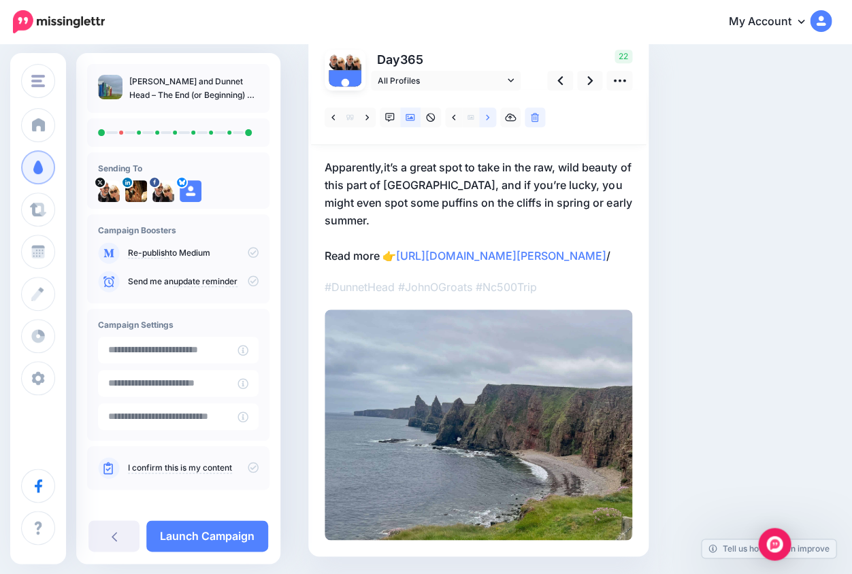
click at [487, 118] on icon at bounding box center [487, 116] width 3 height 5
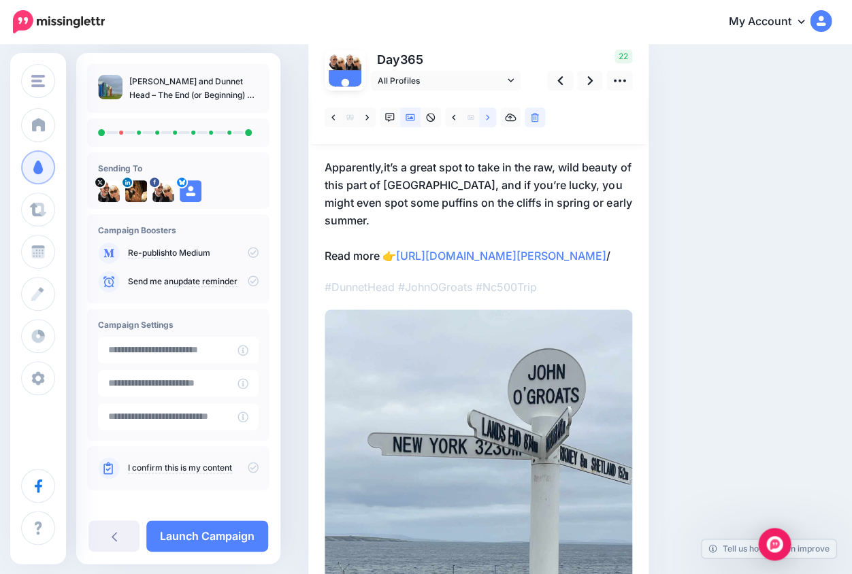
click at [487, 118] on icon at bounding box center [487, 116] width 3 height 5
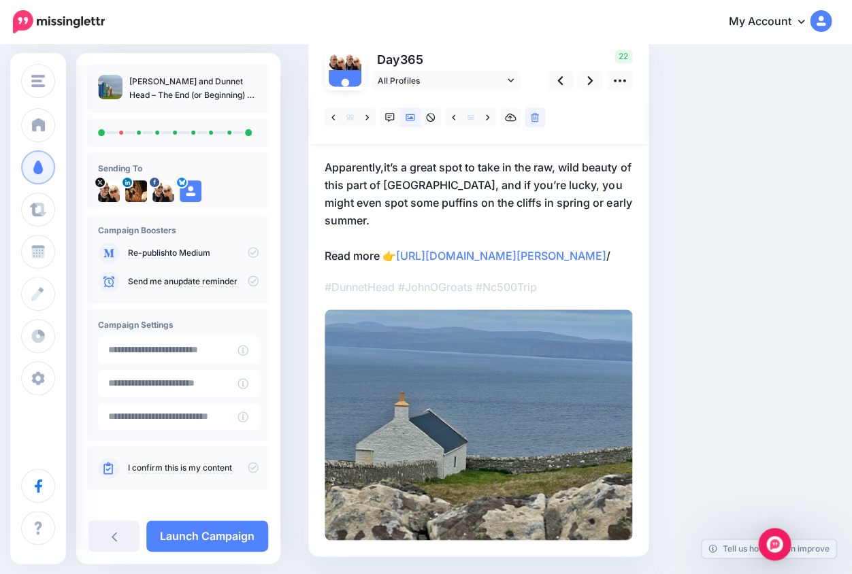
click at [384, 168] on p "Apparently,it’s a great spot to take in the raw, wild beauty of this part of Sc…" at bounding box center [477, 211] width 307 height 106
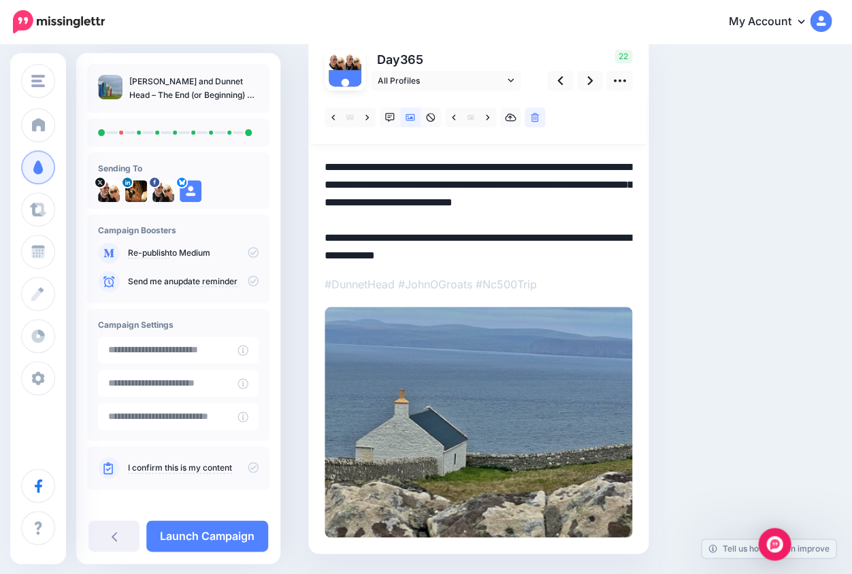
drag, startPoint x: 392, startPoint y: 166, endPoint x: 273, endPoint y: 158, distance: 119.3
click at [273, 158] on div "LifePart2andBeyond.com LifePart2andBeyond.com Add Workspace Dashboard Campaigns…" at bounding box center [426, 277] width 852 height 675
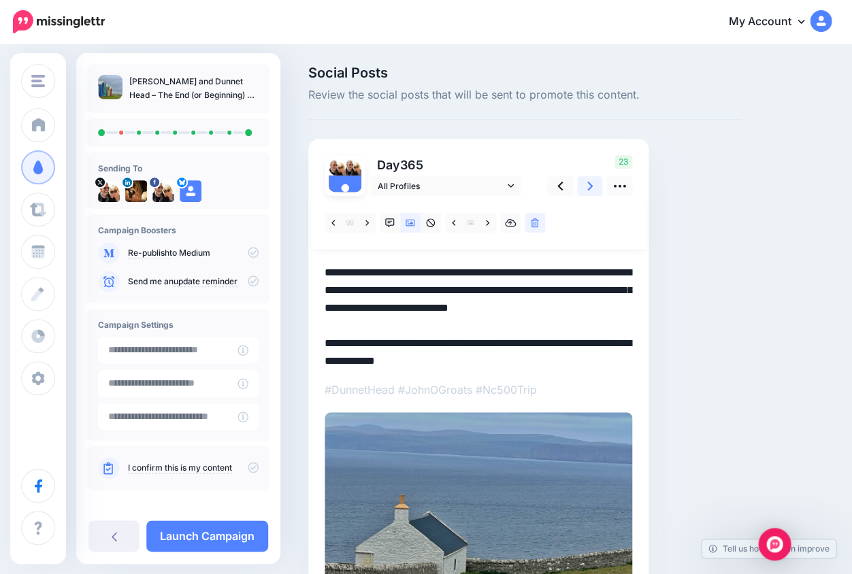
type textarea "**********"
click at [589, 182] on icon at bounding box center [589, 186] width 5 height 14
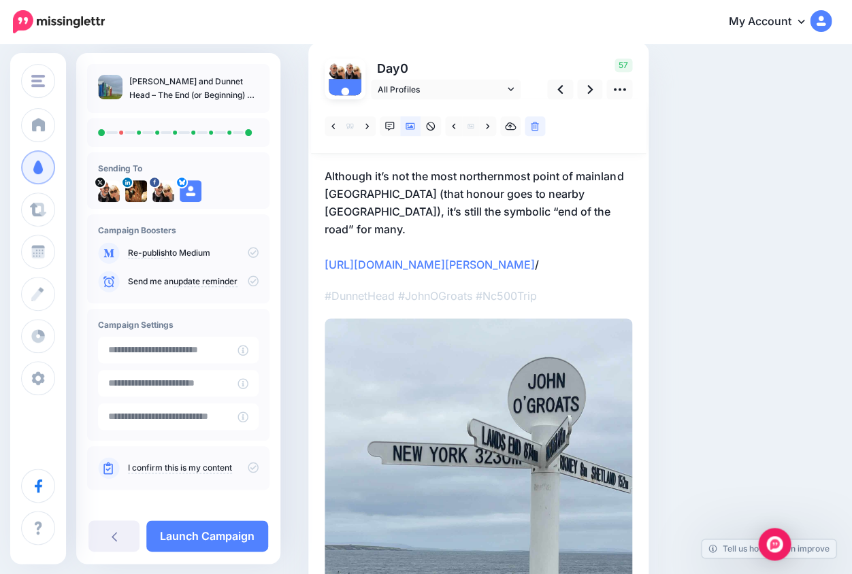
scroll to position [50, 0]
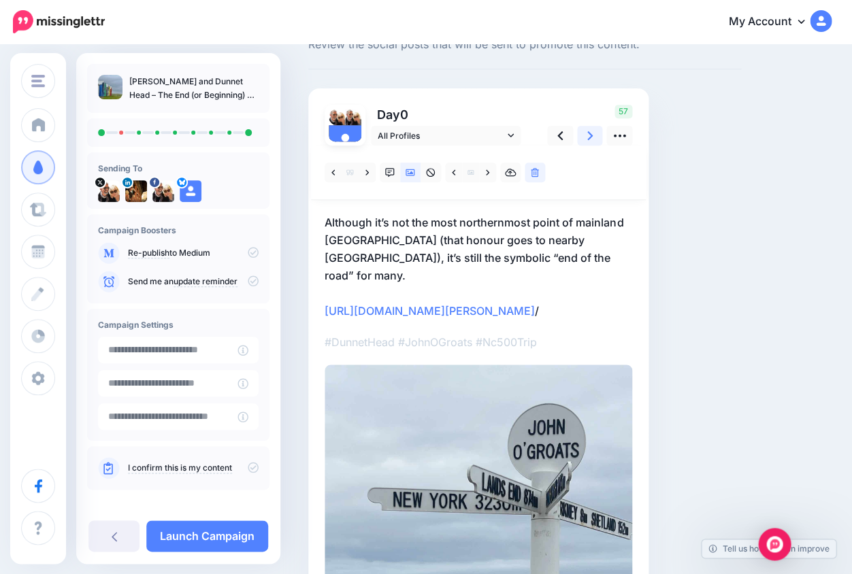
click at [591, 136] on link at bounding box center [590, 136] width 26 height 20
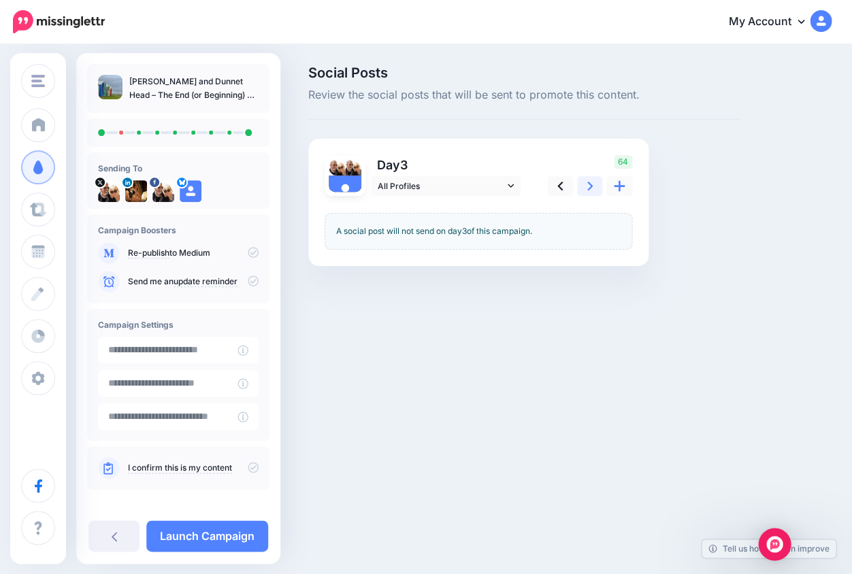
click at [590, 186] on icon at bounding box center [589, 186] width 5 height 9
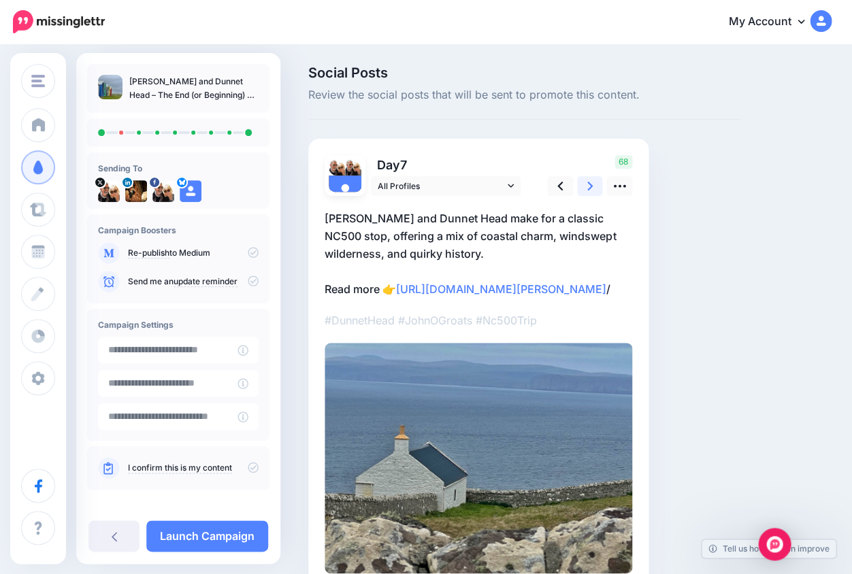
click at [590, 186] on icon at bounding box center [589, 186] width 5 height 9
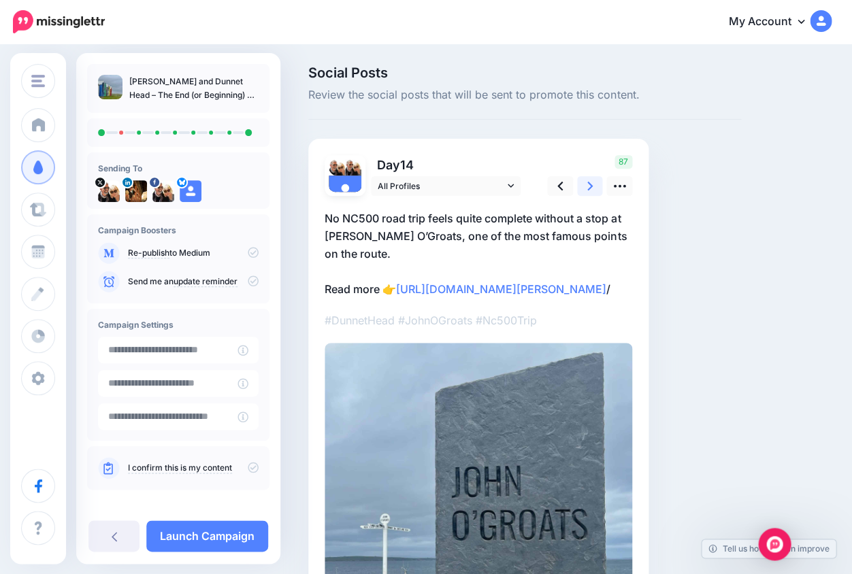
click at [590, 186] on icon at bounding box center [589, 186] width 5 height 9
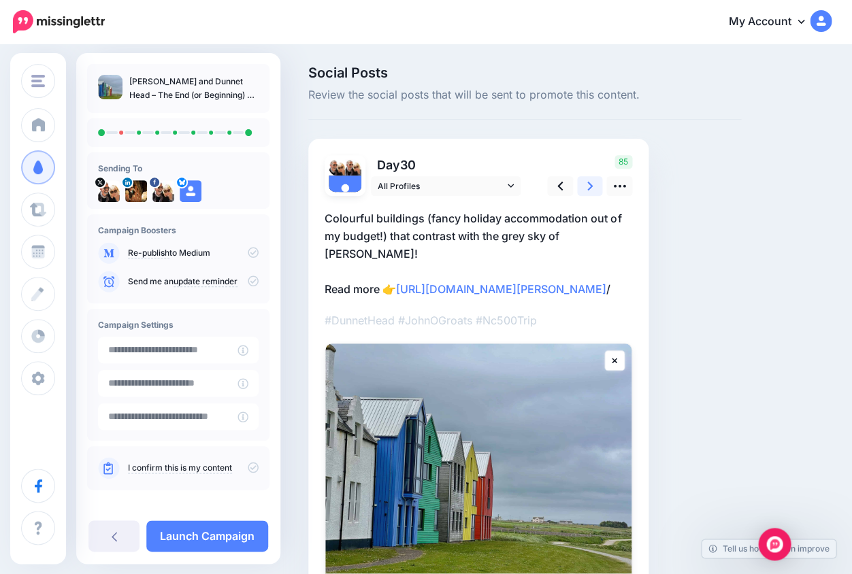
click at [590, 186] on icon at bounding box center [589, 186] width 5 height 9
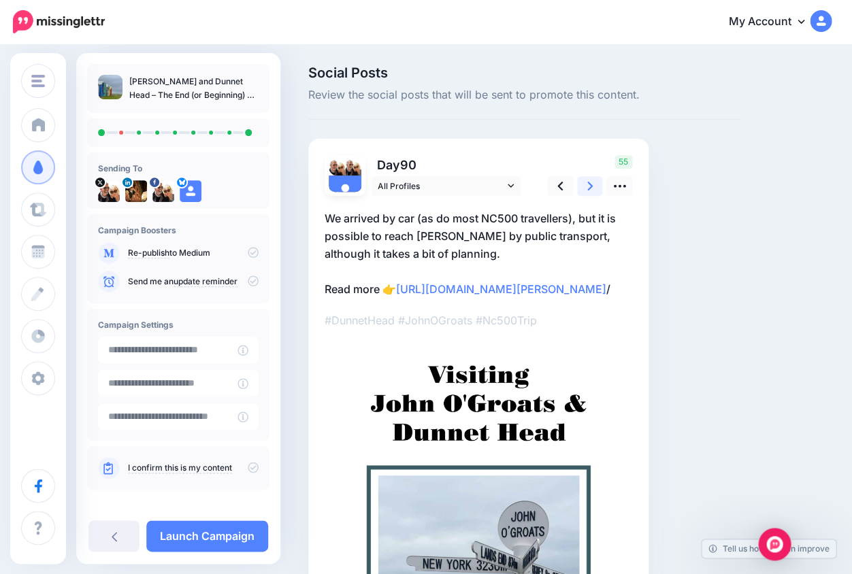
click at [590, 185] on icon at bounding box center [589, 186] width 5 height 9
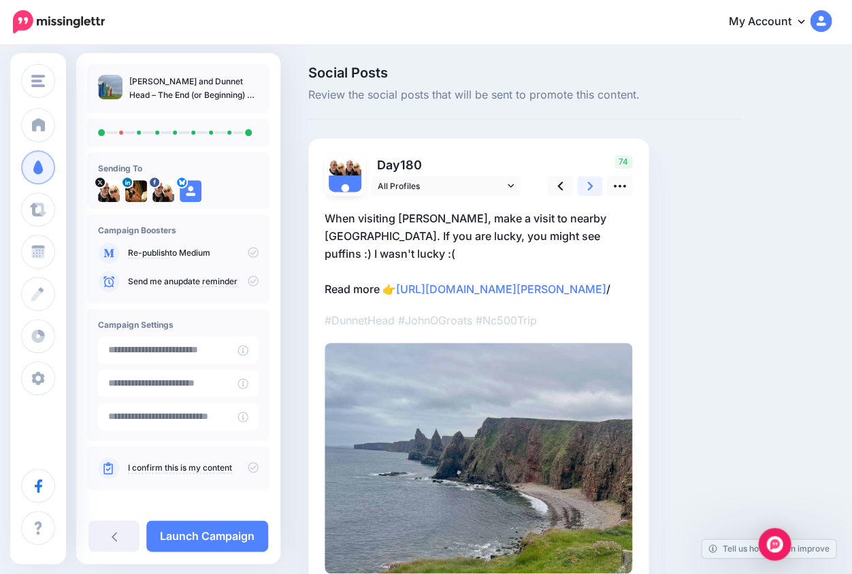
click at [590, 185] on icon at bounding box center [589, 186] width 5 height 9
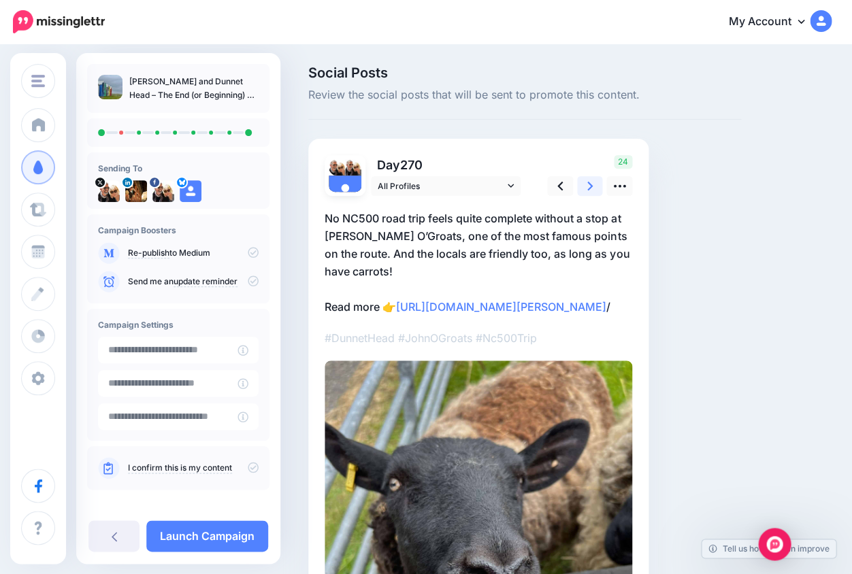
click at [590, 185] on icon at bounding box center [589, 186] width 5 height 9
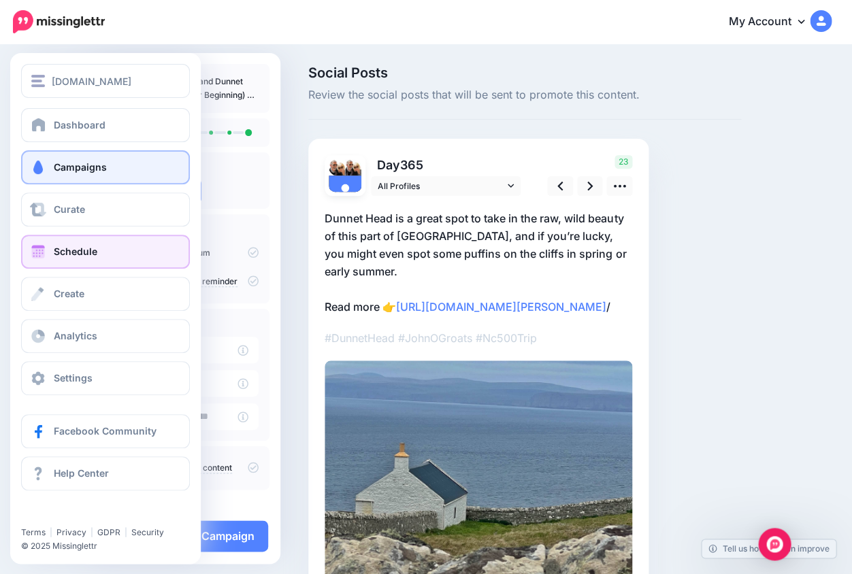
click at [73, 253] on span "Schedule" at bounding box center [76, 252] width 44 height 12
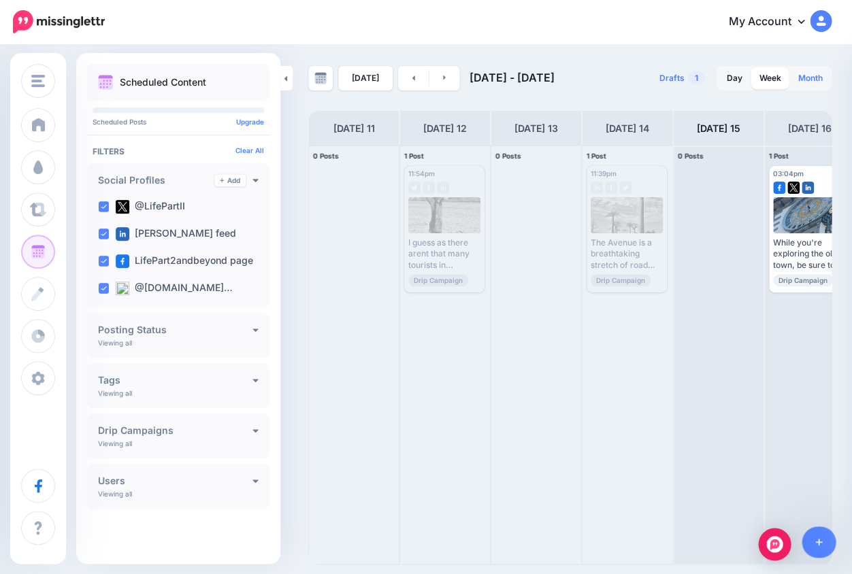
click at [804, 82] on link "Month" at bounding box center [809, 78] width 41 height 22
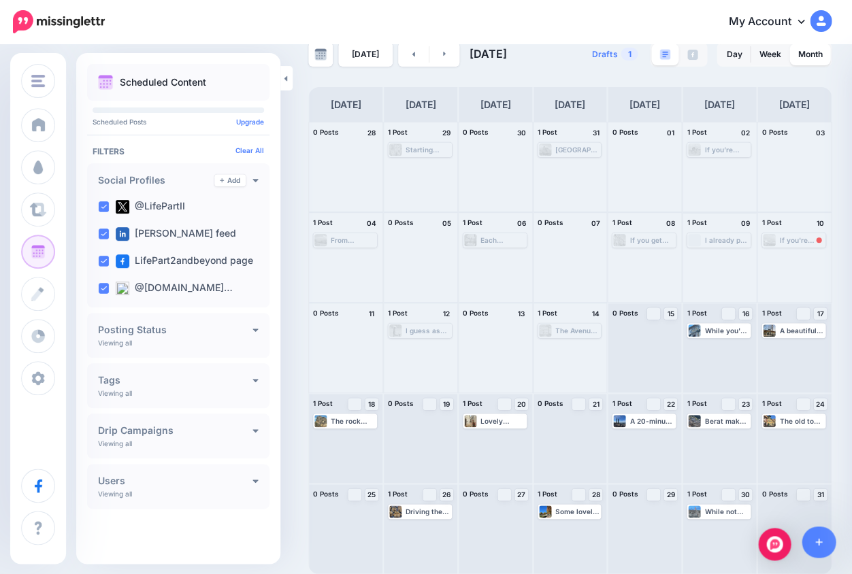
scroll to position [24, 0]
click at [442, 54] on link at bounding box center [444, 54] width 31 height 24
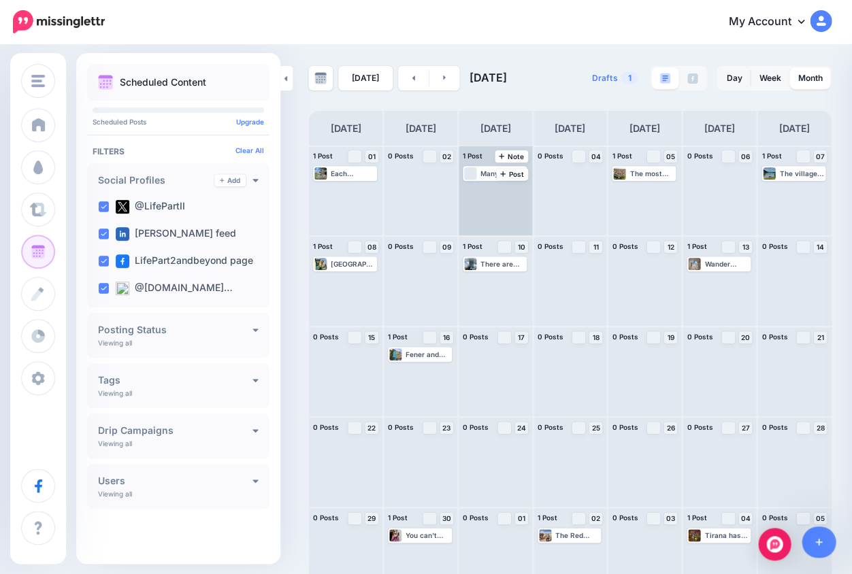
scroll to position [0, 0]
click at [412, 78] on icon at bounding box center [413, 78] width 3 height 5
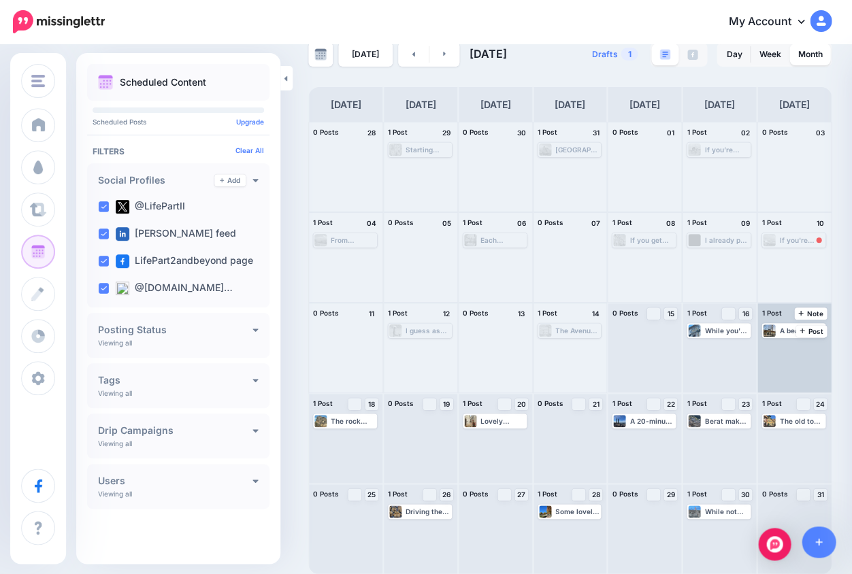
scroll to position [24, 0]
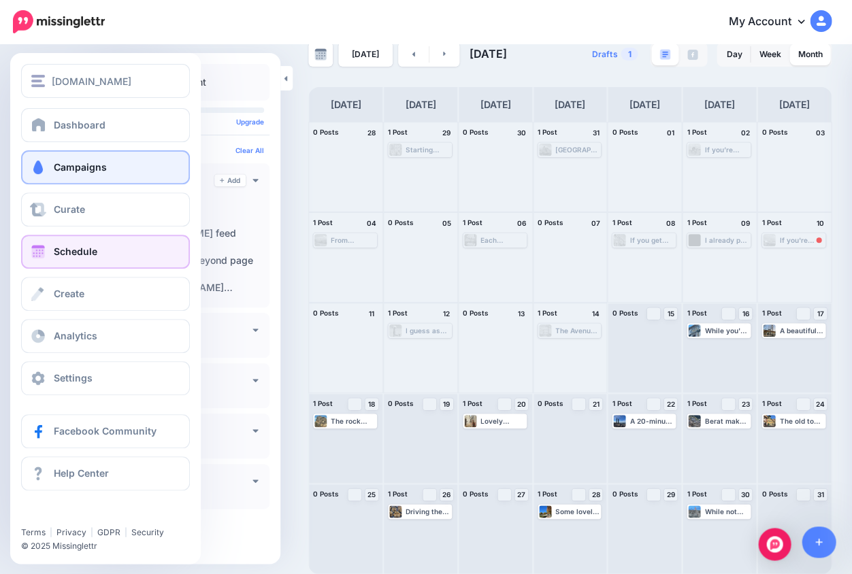
click at [59, 167] on span "Campaigns" at bounding box center [80, 167] width 53 height 12
click at [62, 167] on span "Campaigns" at bounding box center [80, 167] width 53 height 12
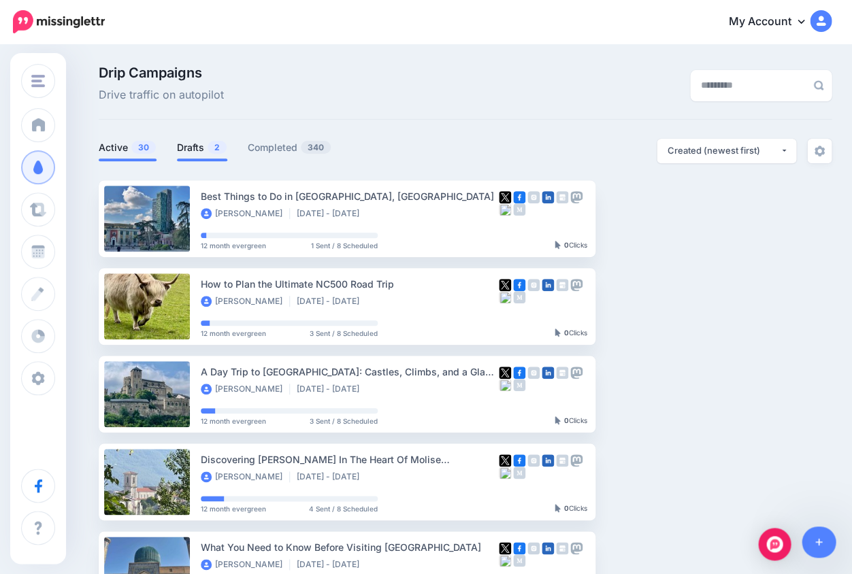
click at [197, 148] on link "Drafts 2" at bounding box center [202, 147] width 50 height 16
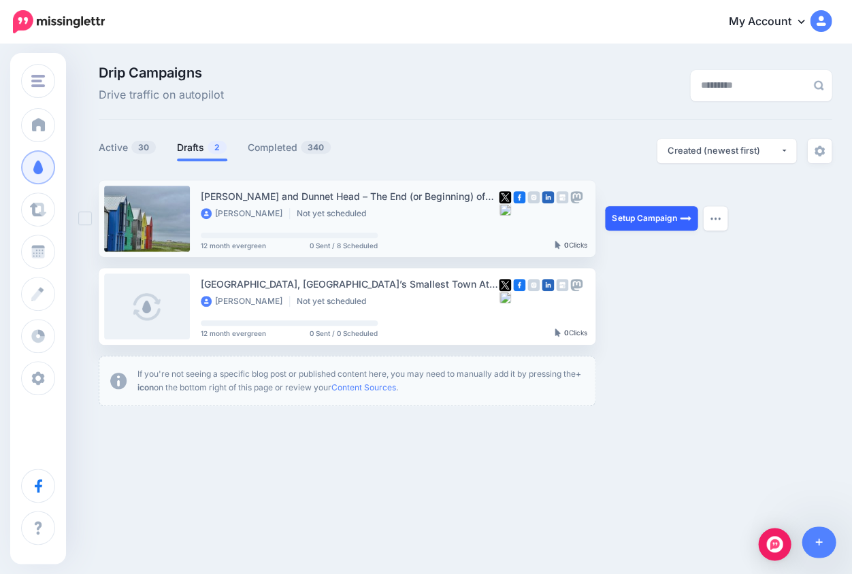
click at [637, 220] on link "Setup Campaign" at bounding box center [651, 218] width 93 height 24
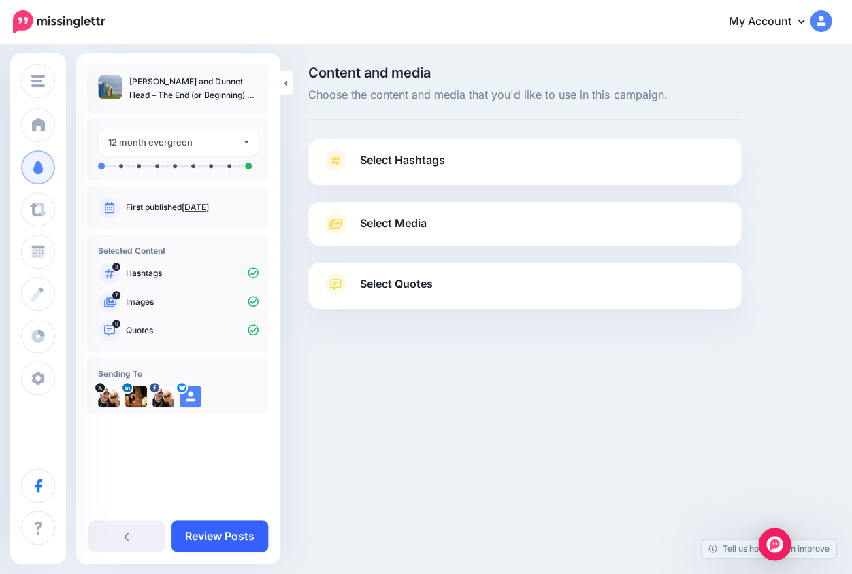
click at [222, 539] on link "Review Posts" at bounding box center [219, 535] width 97 height 31
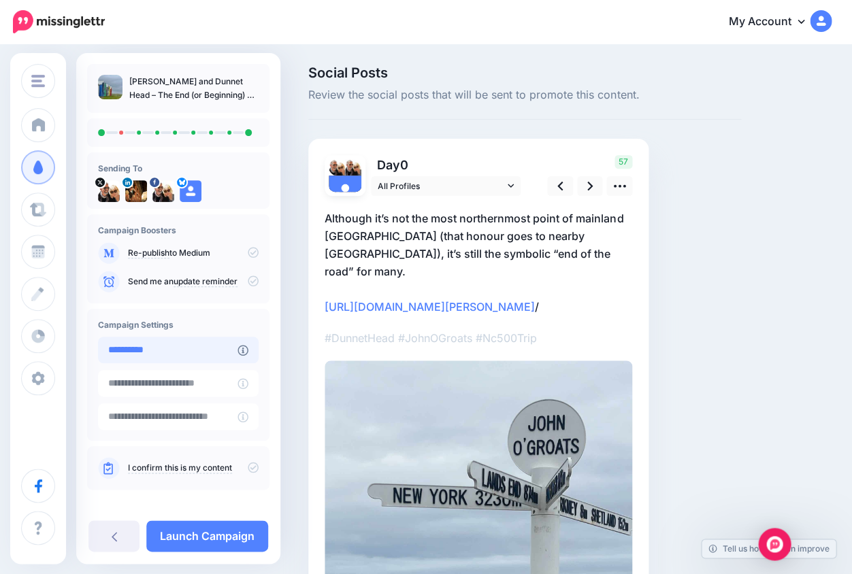
click at [201, 355] on input "**********" at bounding box center [167, 350] width 139 height 27
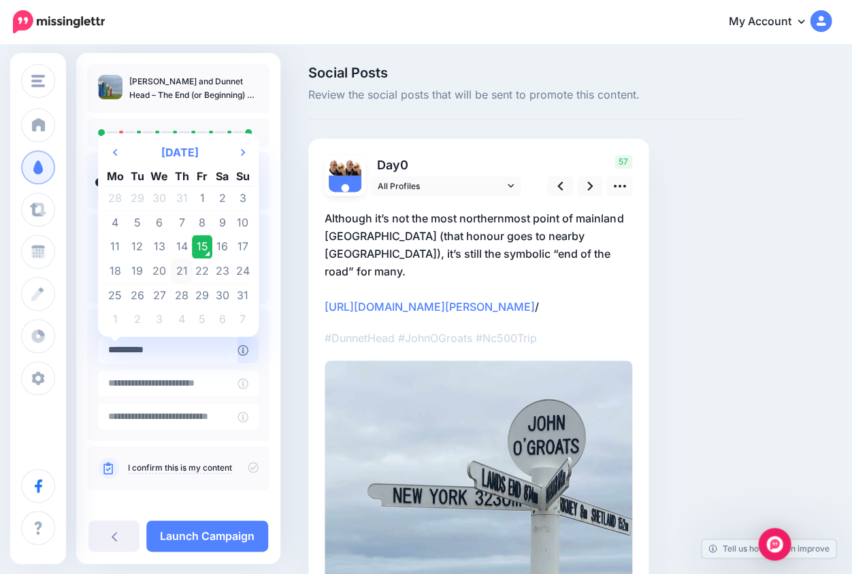
click at [180, 271] on td "21" at bounding box center [181, 271] width 21 height 24
type input "**********"
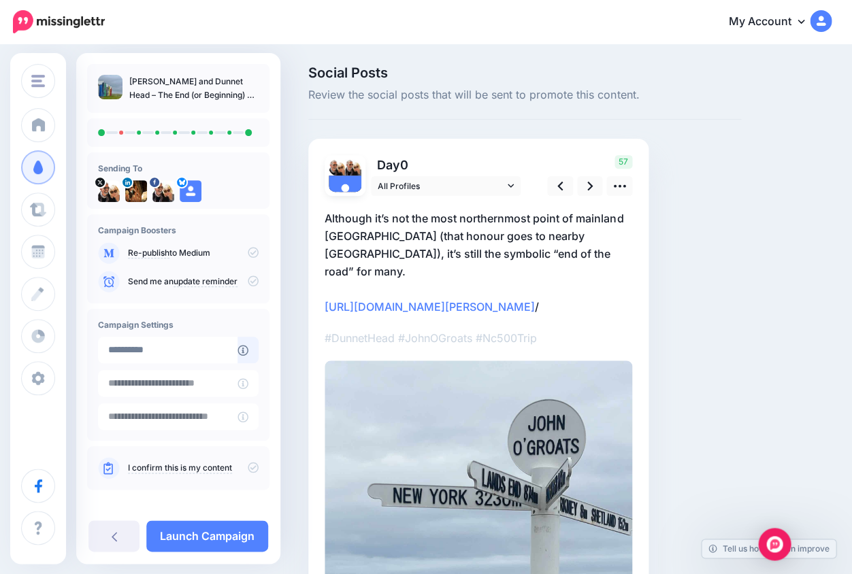
click at [248, 467] on icon at bounding box center [253, 467] width 11 height 11
click at [221, 539] on link "Launch Campaign" at bounding box center [207, 535] width 122 height 31
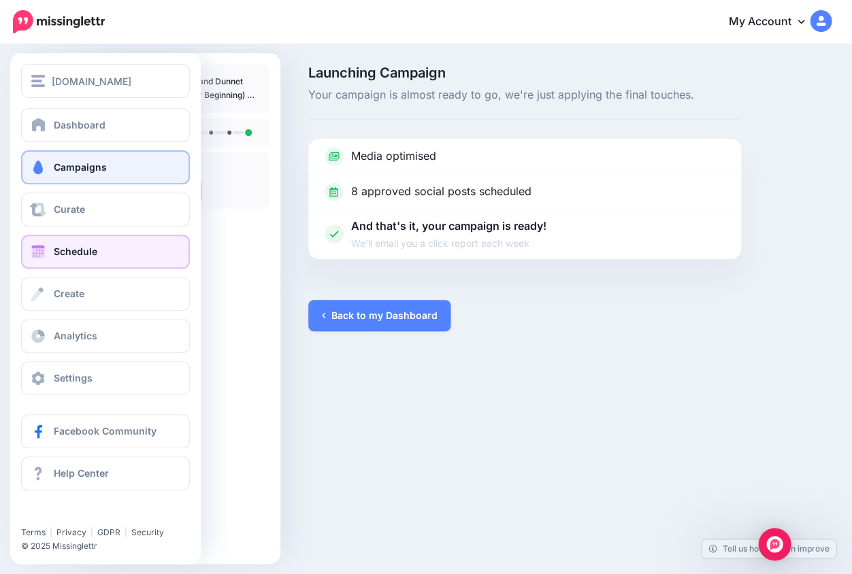
click at [86, 257] on span "Schedule" at bounding box center [76, 252] width 44 height 12
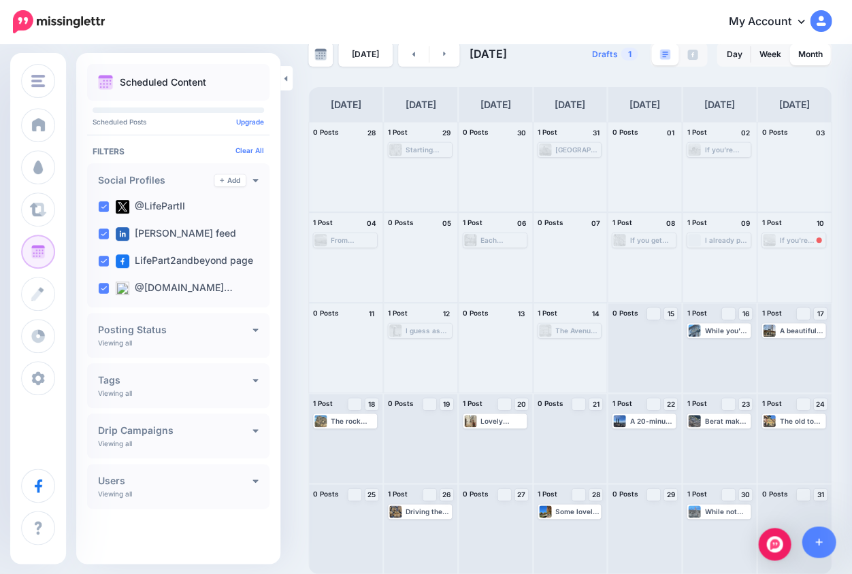
scroll to position [24, 0]
click at [443, 55] on link at bounding box center [444, 54] width 31 height 24
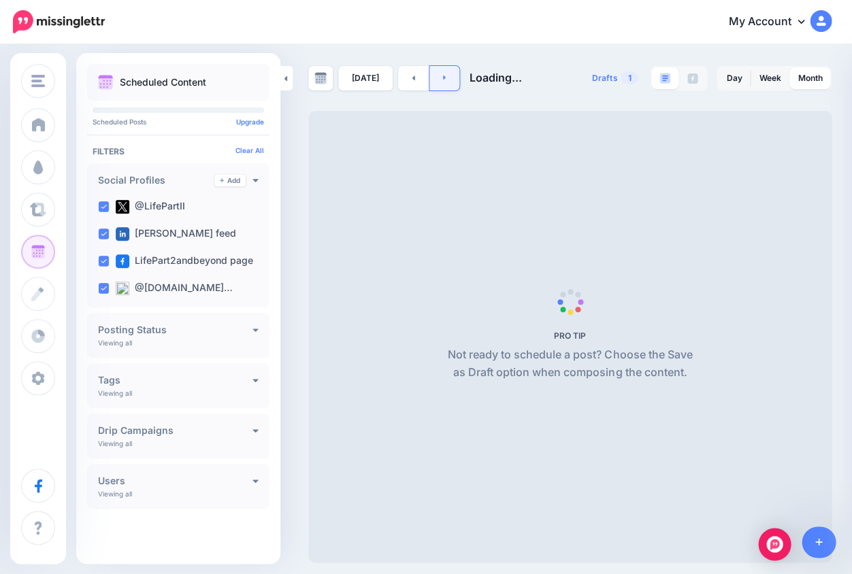
scroll to position [0, 0]
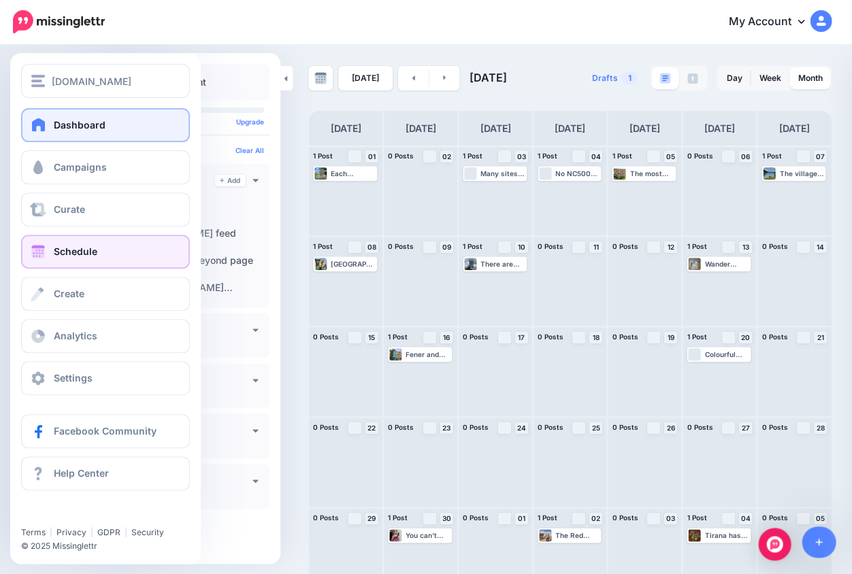
click at [67, 129] on span "Dashboard" at bounding box center [80, 125] width 52 height 12
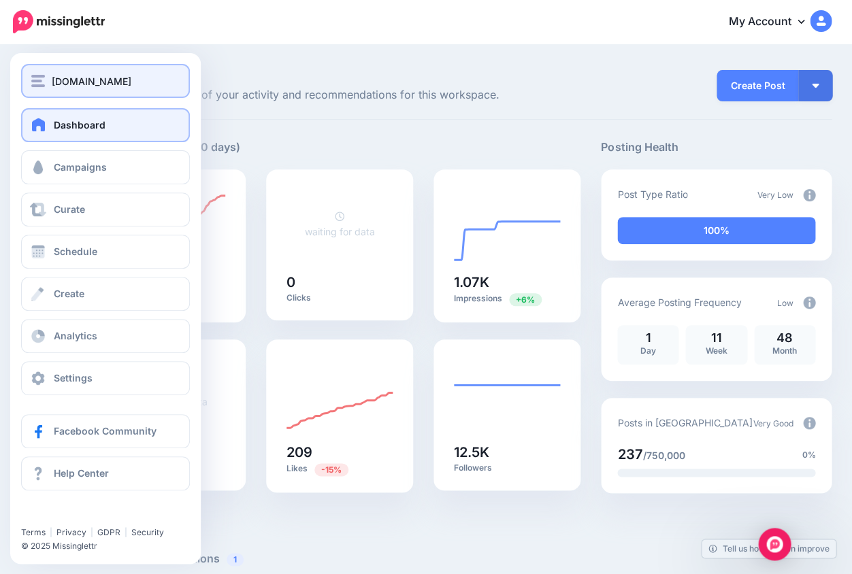
click at [40, 82] on img "button" at bounding box center [38, 81] width 14 height 12
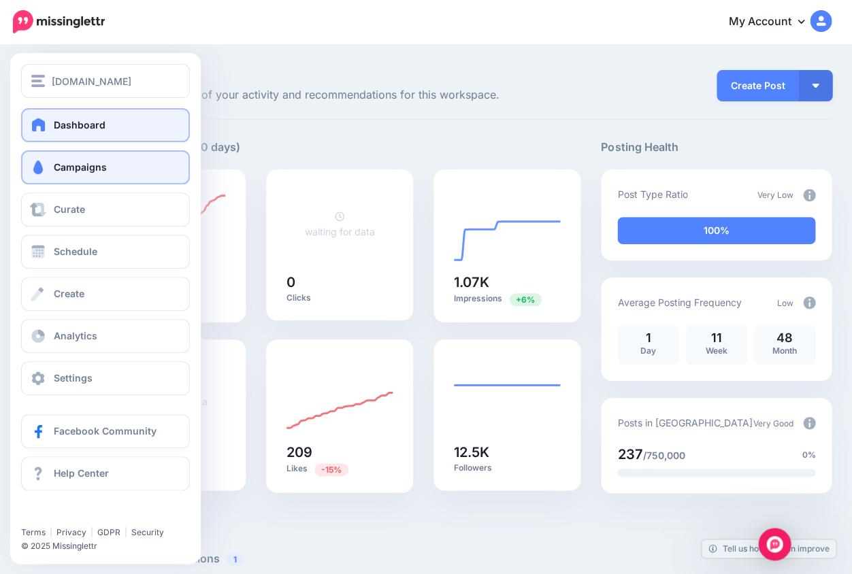
click at [124, 168] on link "Campaigns" at bounding box center [105, 167] width 169 height 34
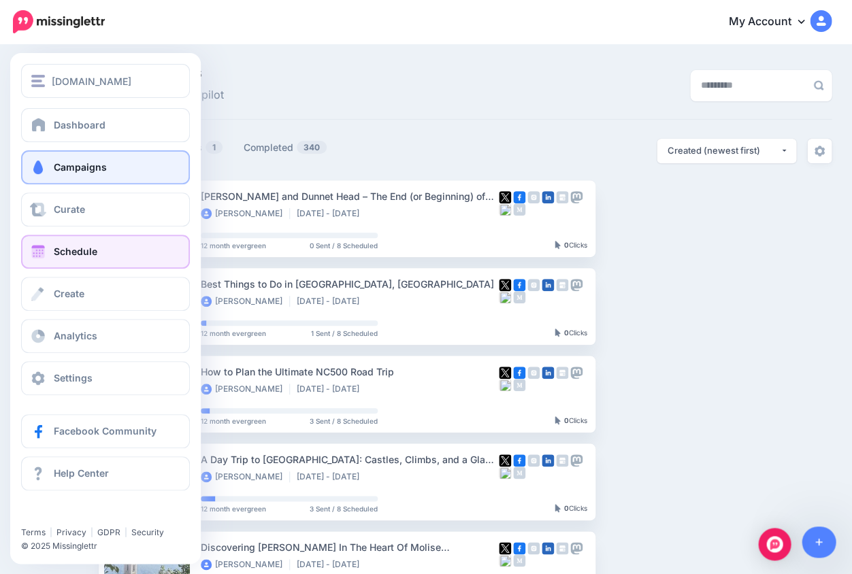
click at [78, 256] on span "Schedule" at bounding box center [76, 252] width 44 height 12
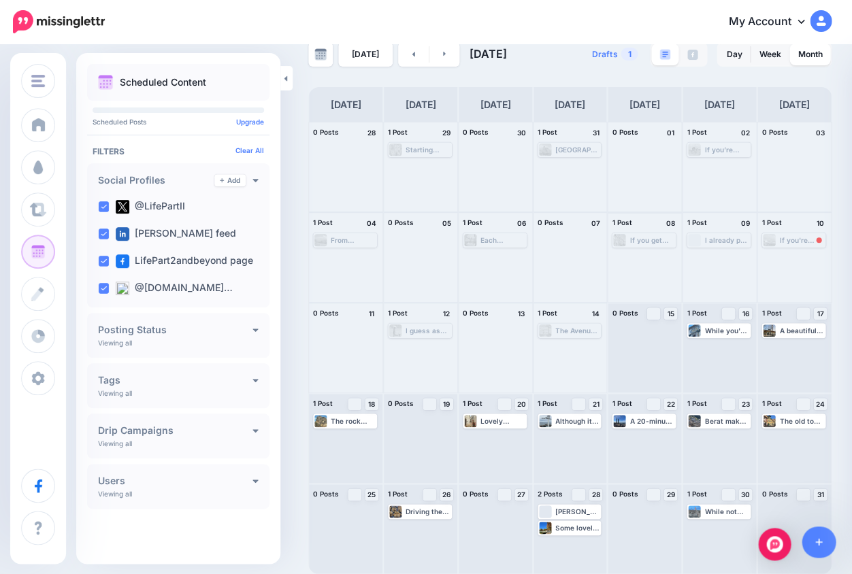
scroll to position [24, 0]
drag, startPoint x: 567, startPoint y: 509, endPoint x: 639, endPoint y: 509, distance: 72.1
click at [441, 54] on link at bounding box center [444, 54] width 31 height 24
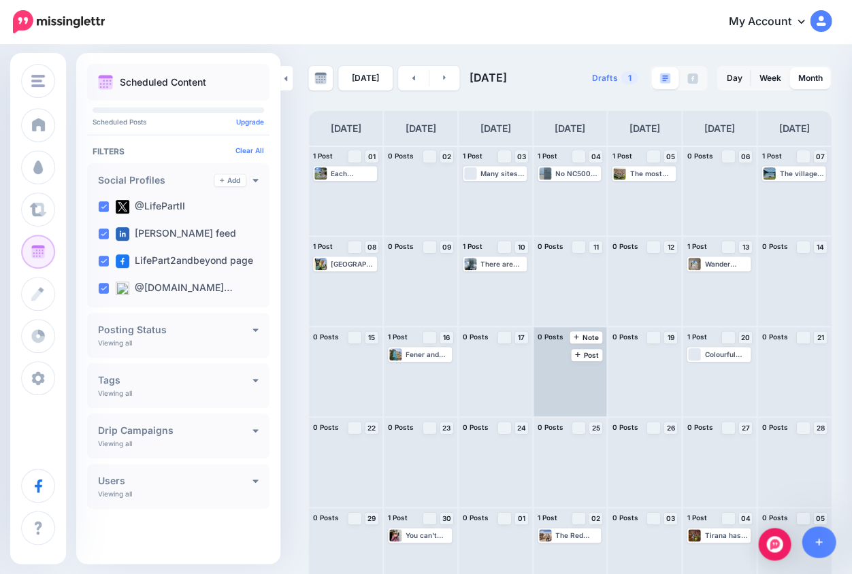
scroll to position [5, 0]
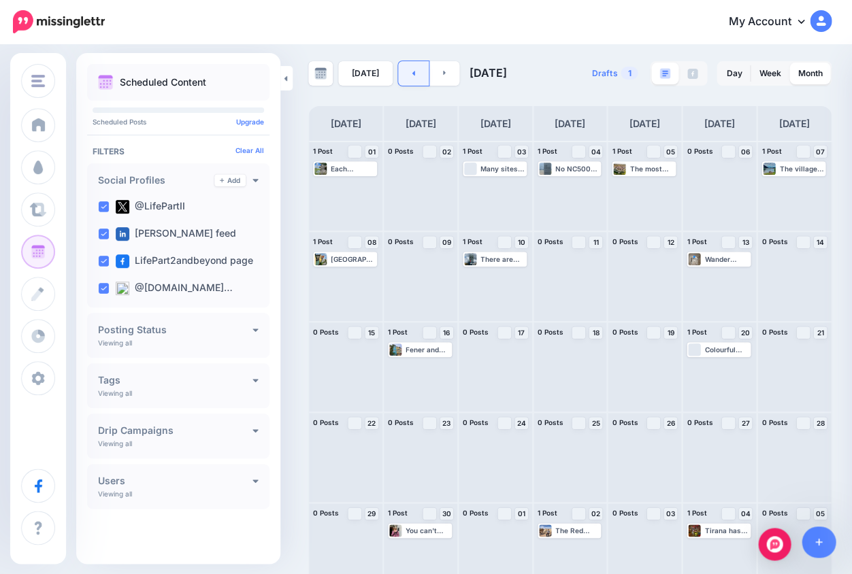
click at [412, 73] on link at bounding box center [413, 73] width 31 height 24
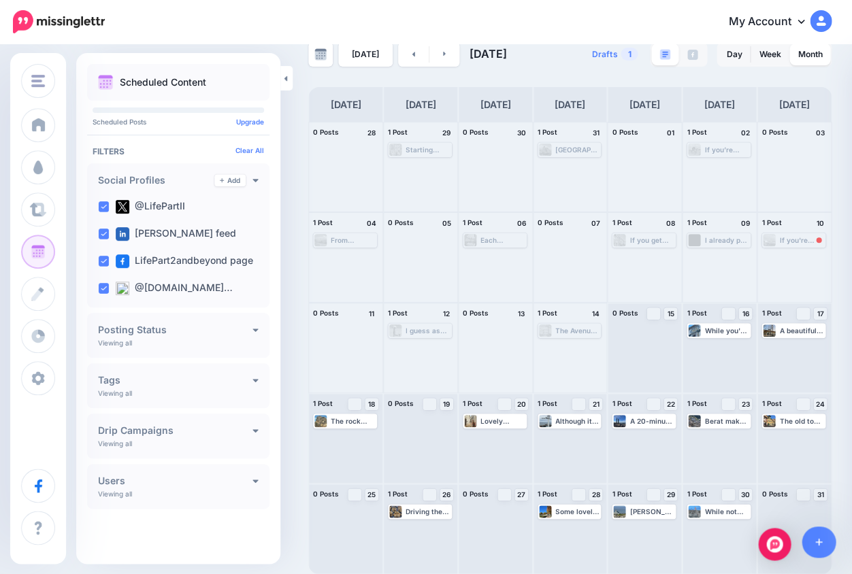
scroll to position [24, 0]
click at [443, 52] on icon at bounding box center [444, 54] width 3 height 5
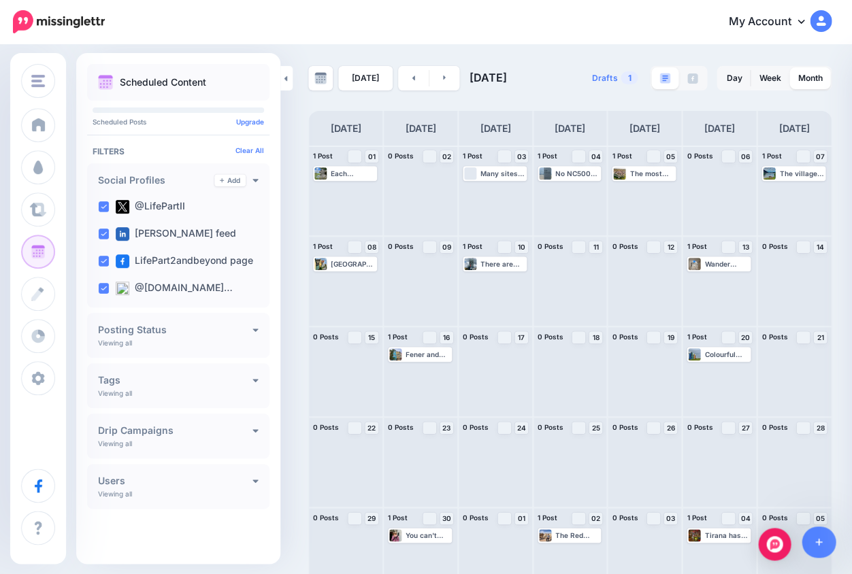
scroll to position [0, 0]
click at [408, 84] on link at bounding box center [413, 78] width 31 height 24
